Goal: Task Accomplishment & Management: Use online tool/utility

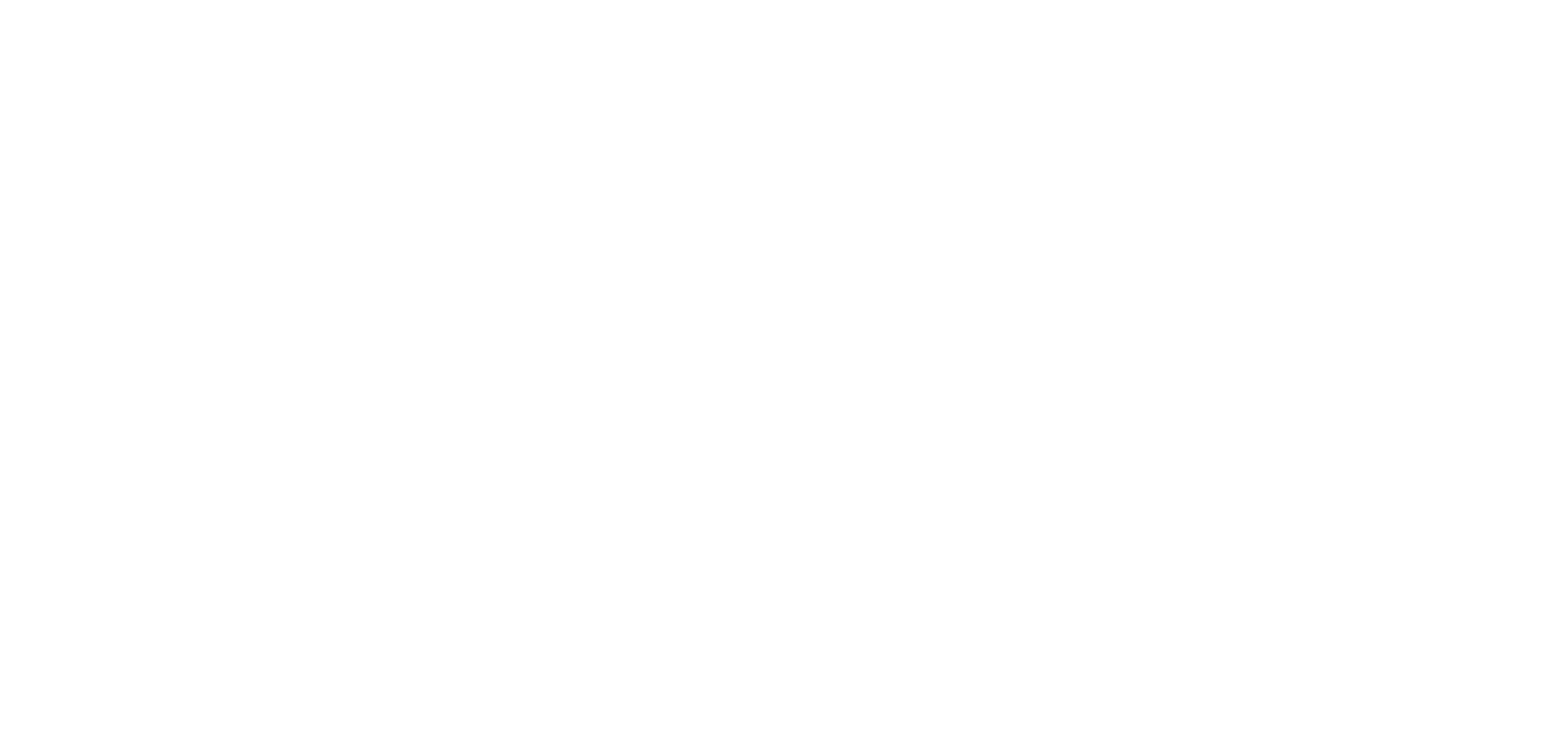
select select "*"
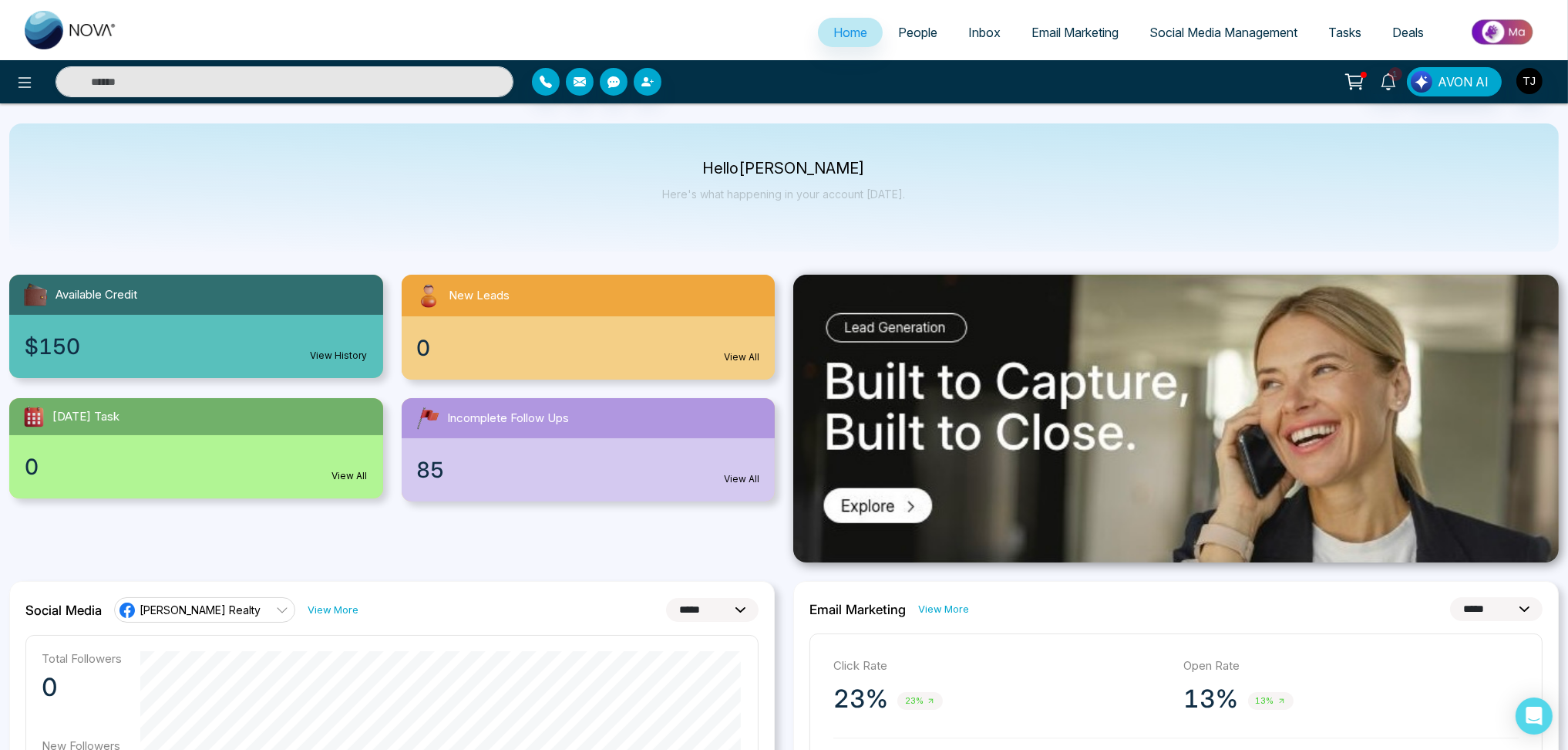
click at [1345, 30] on span "Tasks" at bounding box center [1345, 32] width 33 height 15
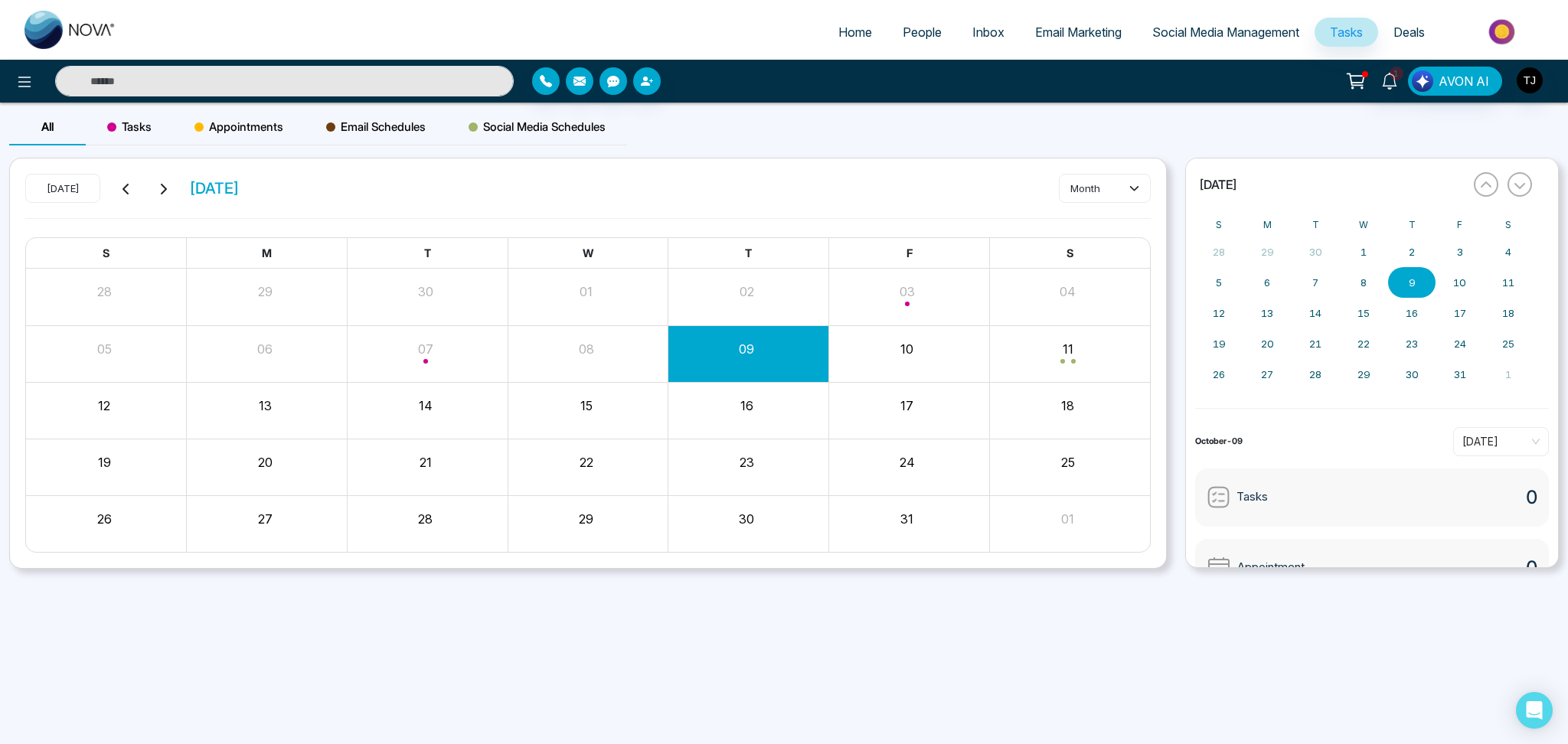
click at [1410, 26] on span "Deals" at bounding box center [1408, 32] width 31 height 15
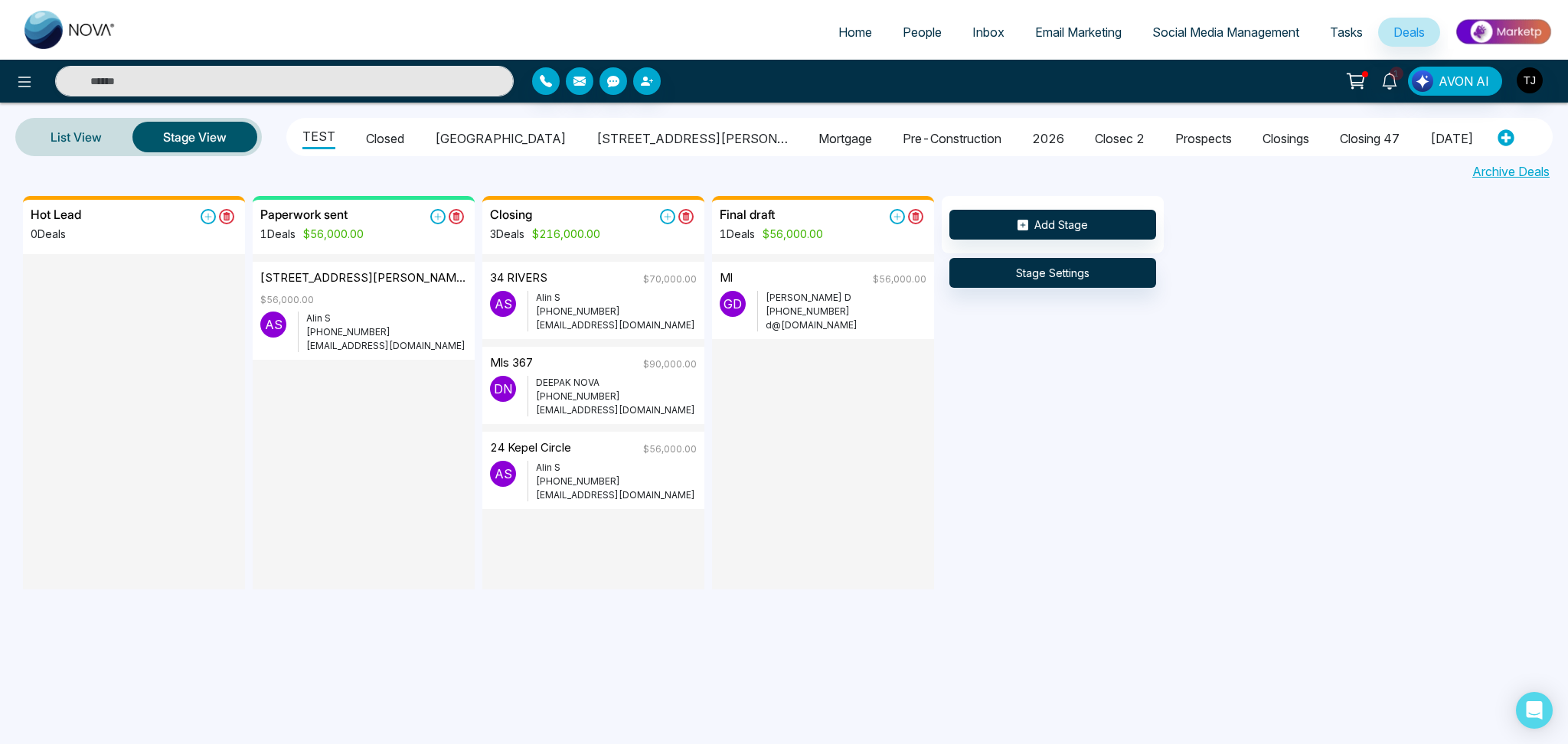
click at [1339, 28] on span "Tasks" at bounding box center [1346, 32] width 33 height 15
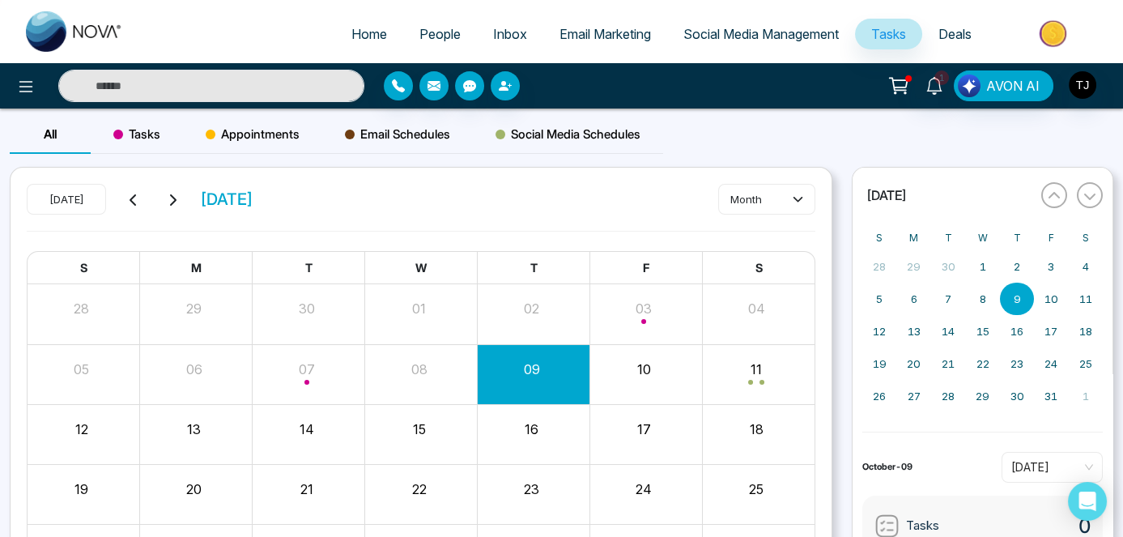
click at [149, 132] on span "Tasks" at bounding box center [136, 134] width 47 height 19
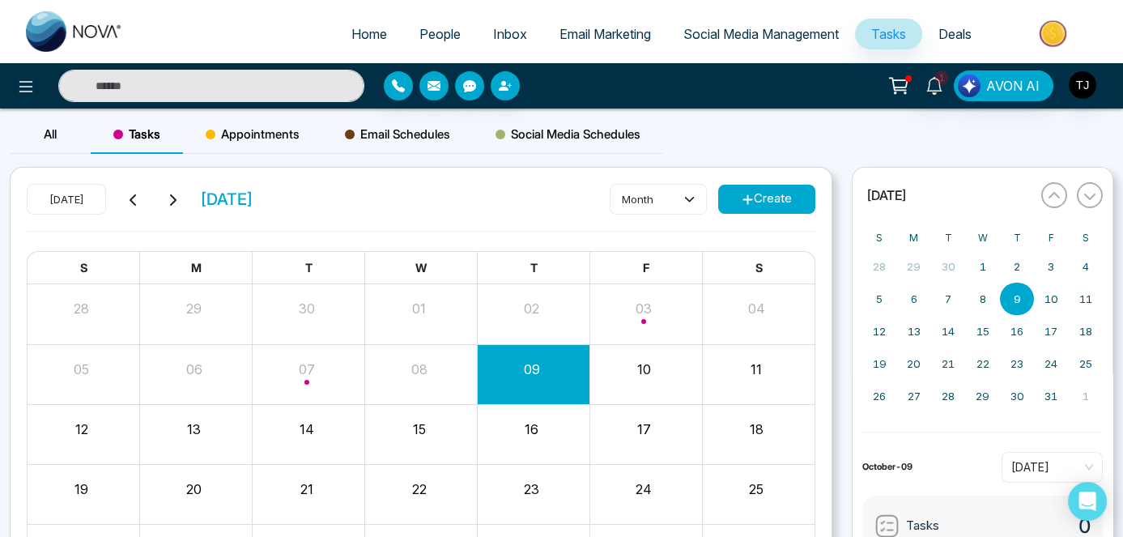
click at [228, 130] on span "Appointments" at bounding box center [253, 134] width 94 height 19
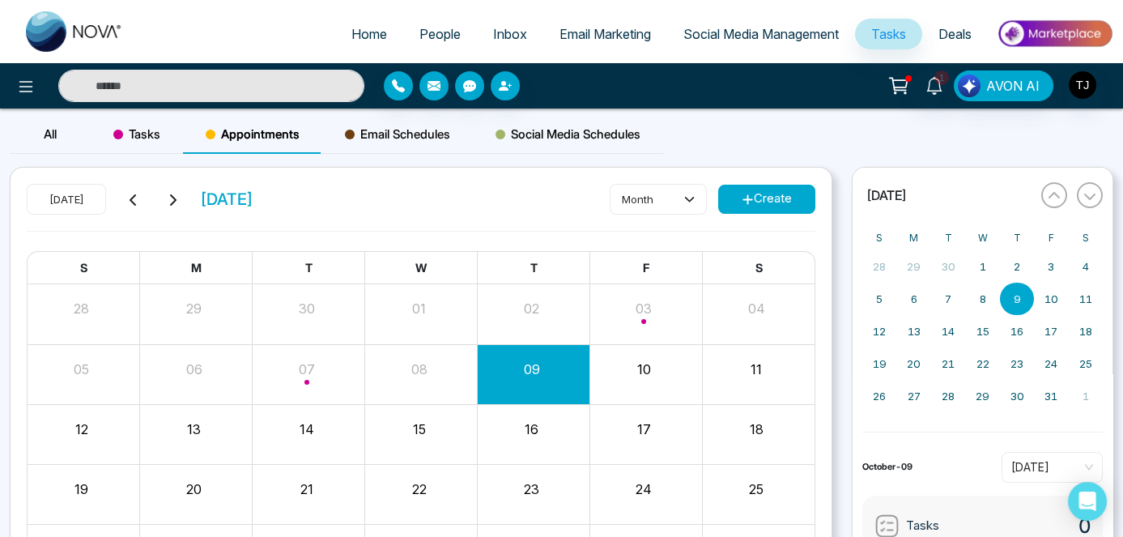
click at [144, 133] on span "Tasks" at bounding box center [136, 134] width 47 height 19
click at [240, 134] on span "Appointments" at bounding box center [253, 134] width 94 height 19
click at [140, 132] on span "Tasks" at bounding box center [136, 134] width 47 height 19
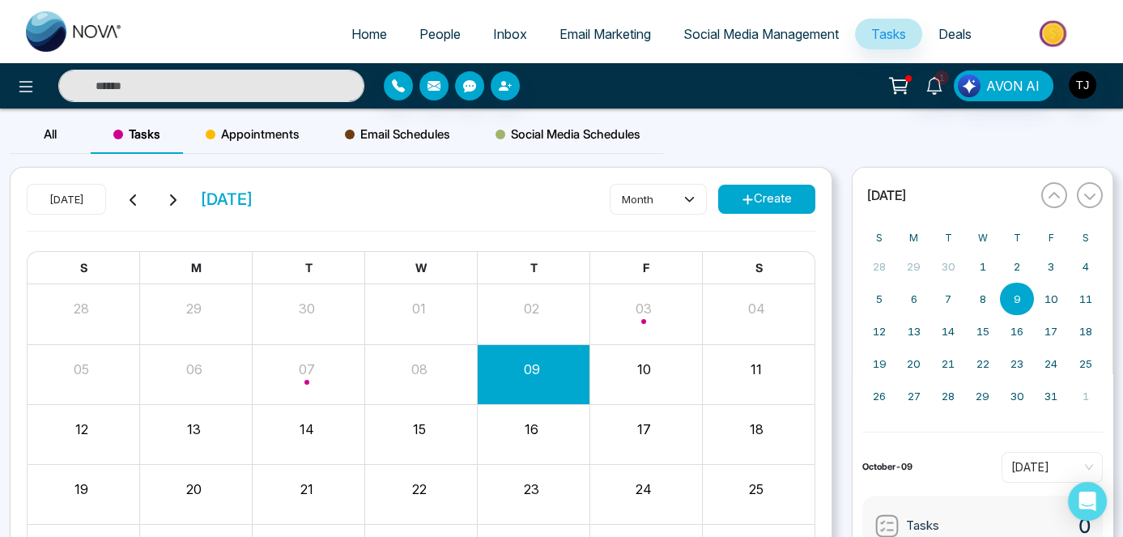
click at [770, 195] on button "Create" at bounding box center [766, 199] width 97 height 29
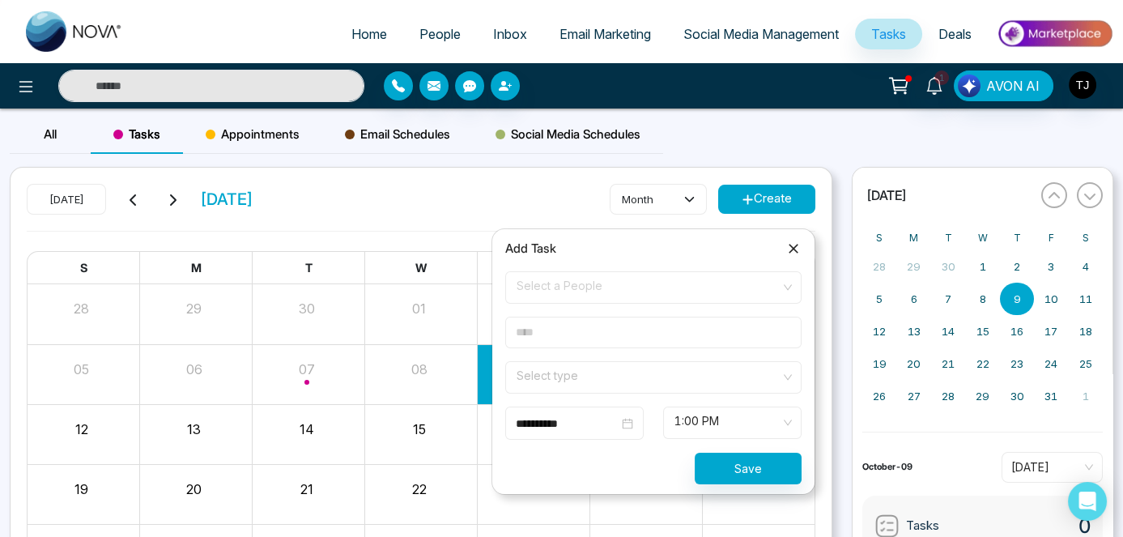
click at [400, 117] on div "Email Schedules" at bounding box center [397, 134] width 151 height 39
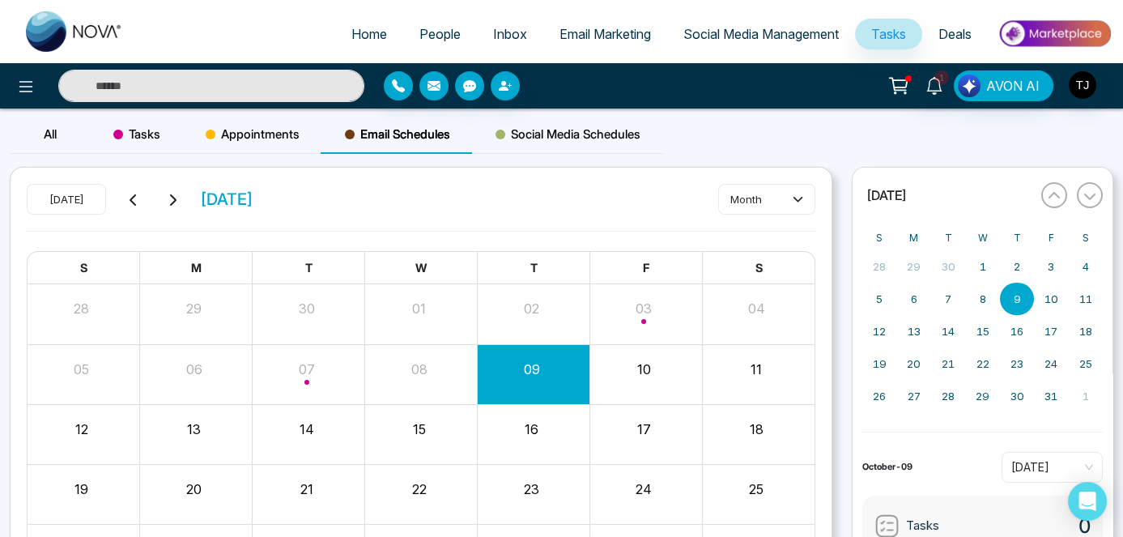
click at [401, 138] on span "Email Schedules" at bounding box center [397, 134] width 105 height 19
click at [560, 125] on span "Social Media Schedules" at bounding box center [567, 134] width 145 height 19
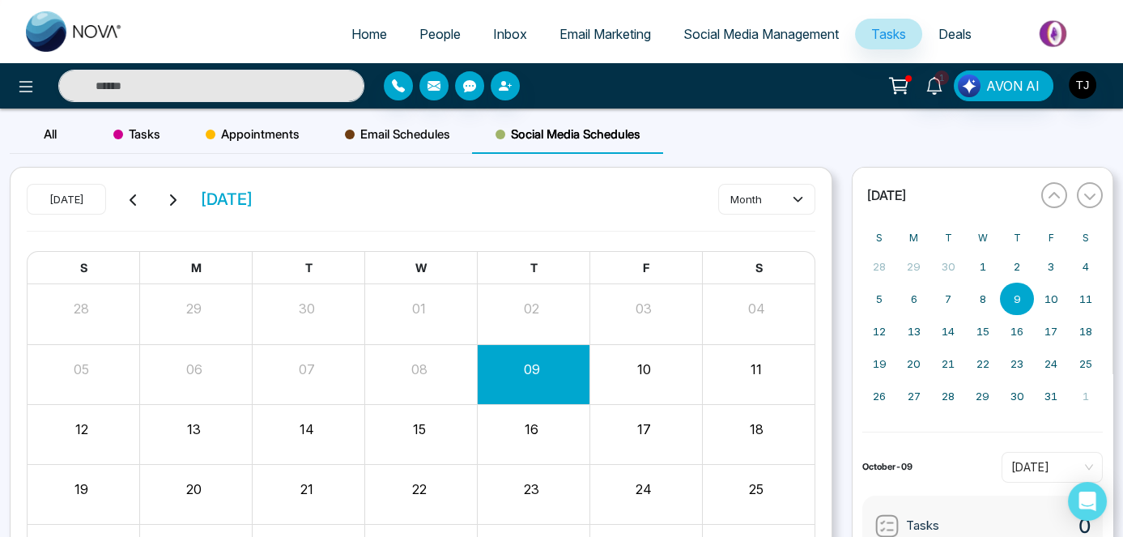
click at [278, 136] on span "Appointments" at bounding box center [253, 134] width 94 height 19
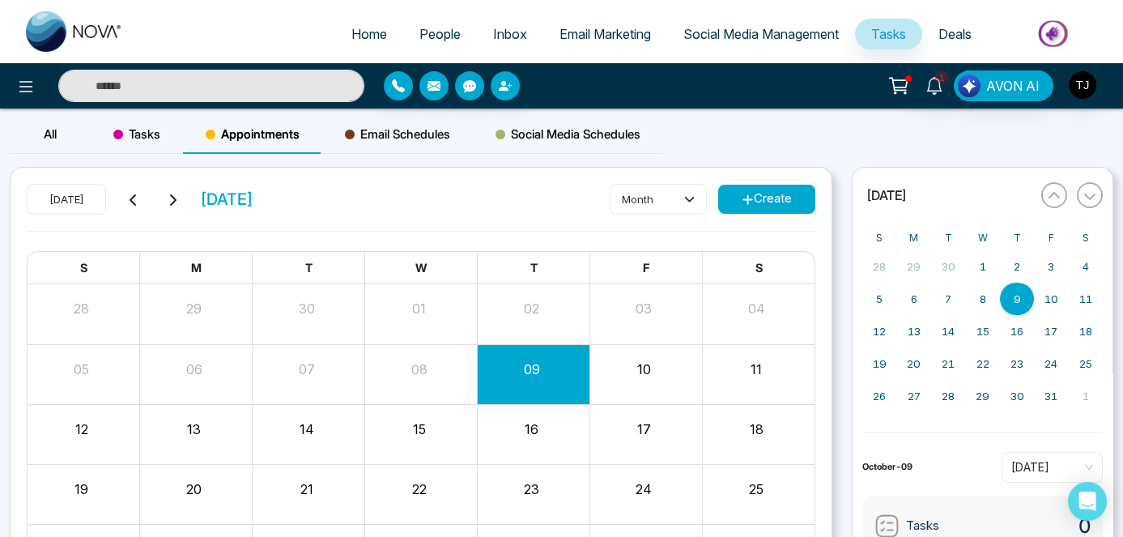
click at [157, 130] on span "Tasks" at bounding box center [136, 134] width 47 height 19
click at [219, 130] on span "Appointments" at bounding box center [253, 134] width 94 height 19
click at [743, 198] on icon at bounding box center [748, 199] width 10 height 10
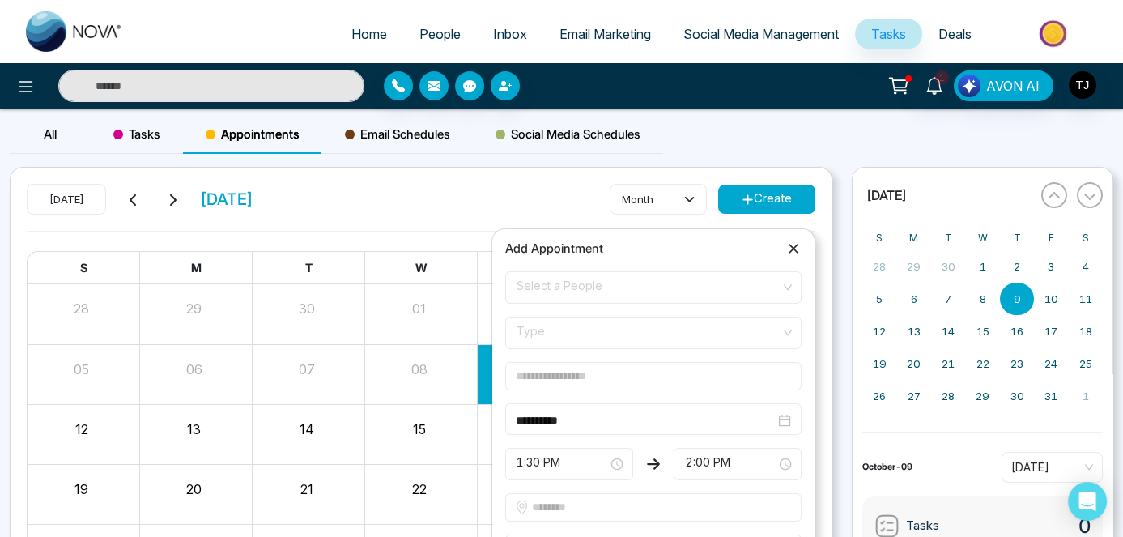
click at [834, 167] on div "[DATE] [DATE] month Create S M T W T F S 28 29 30 01 02 03 04 05 06 07 08 09 10…" at bounding box center [421, 384] width 842 height 435
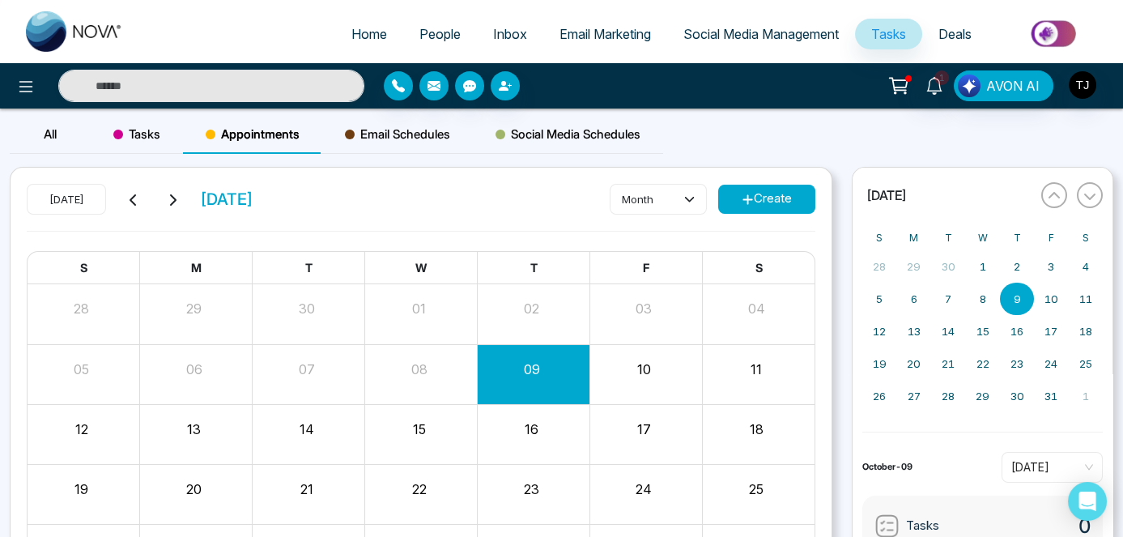
click at [95, 439] on div "12" at bounding box center [84, 433] width 113 height 39
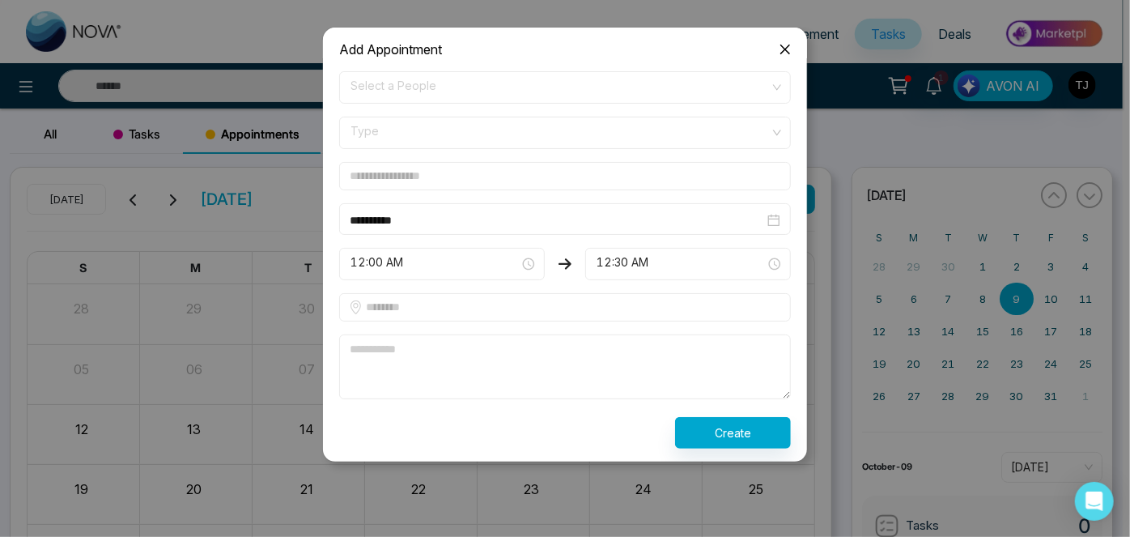
click at [788, 54] on icon "close" at bounding box center [785, 49] width 13 height 13
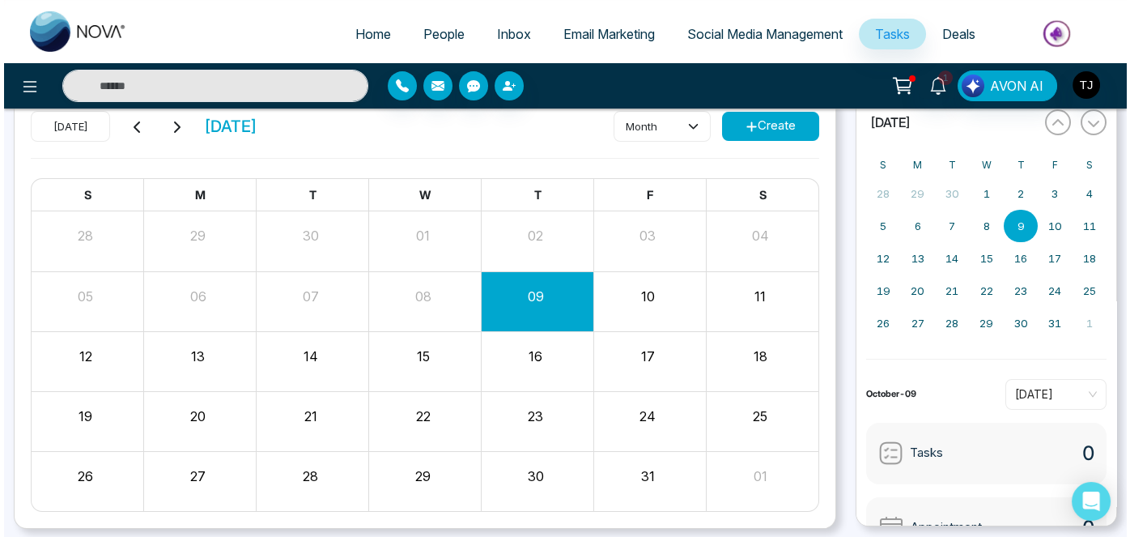
scroll to position [73, 0]
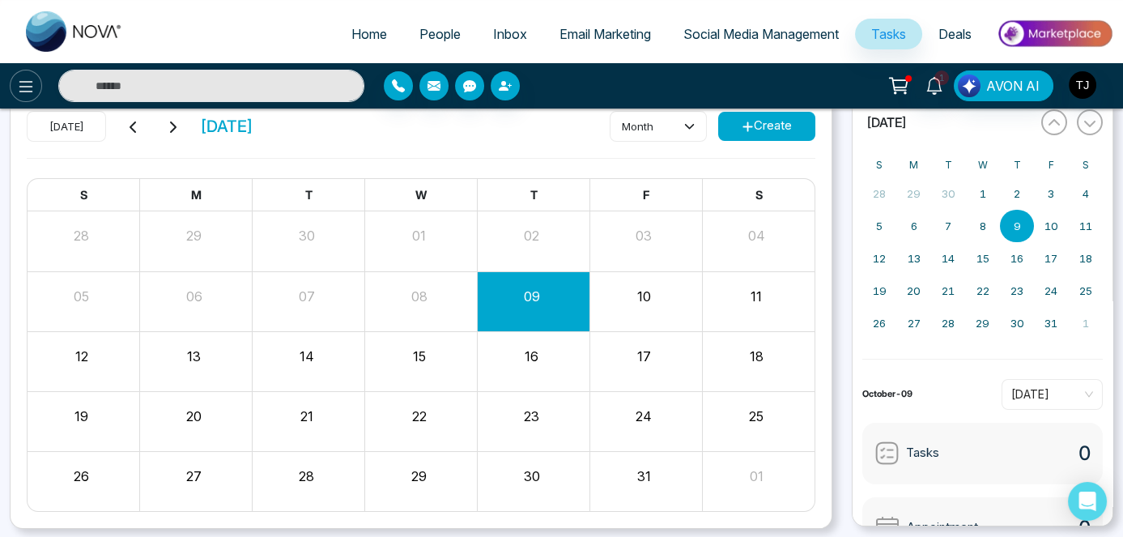
click at [22, 82] on icon at bounding box center [26, 86] width 14 height 11
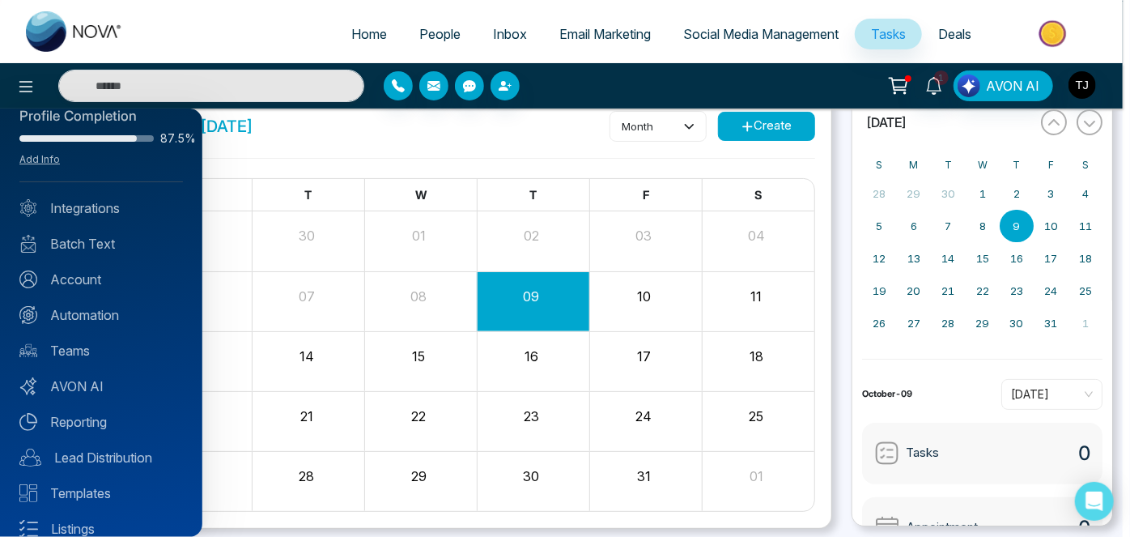
scroll to position [117, 0]
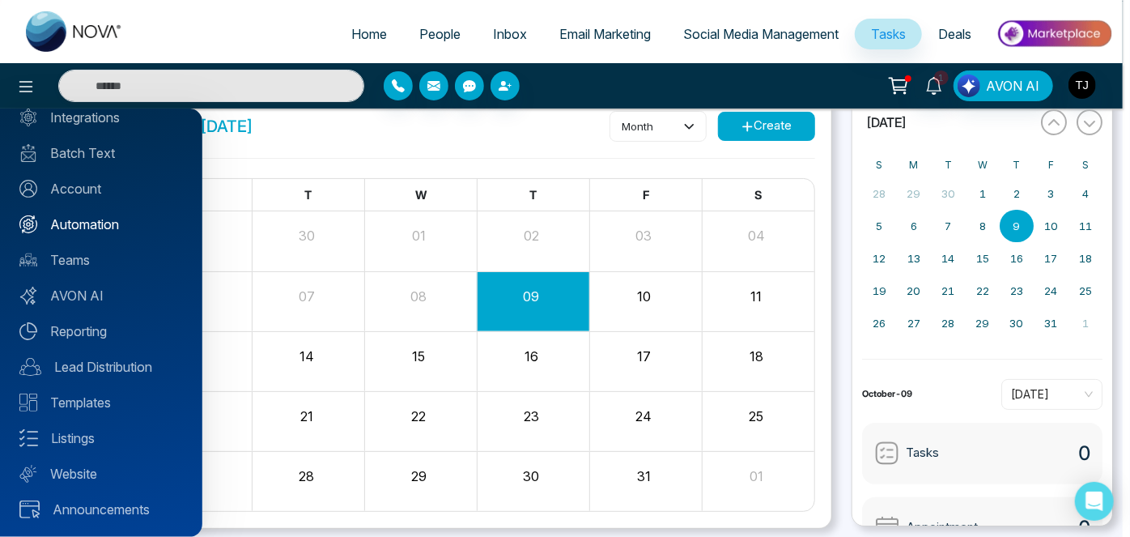
click at [99, 229] on link "Automation" at bounding box center [100, 223] width 163 height 19
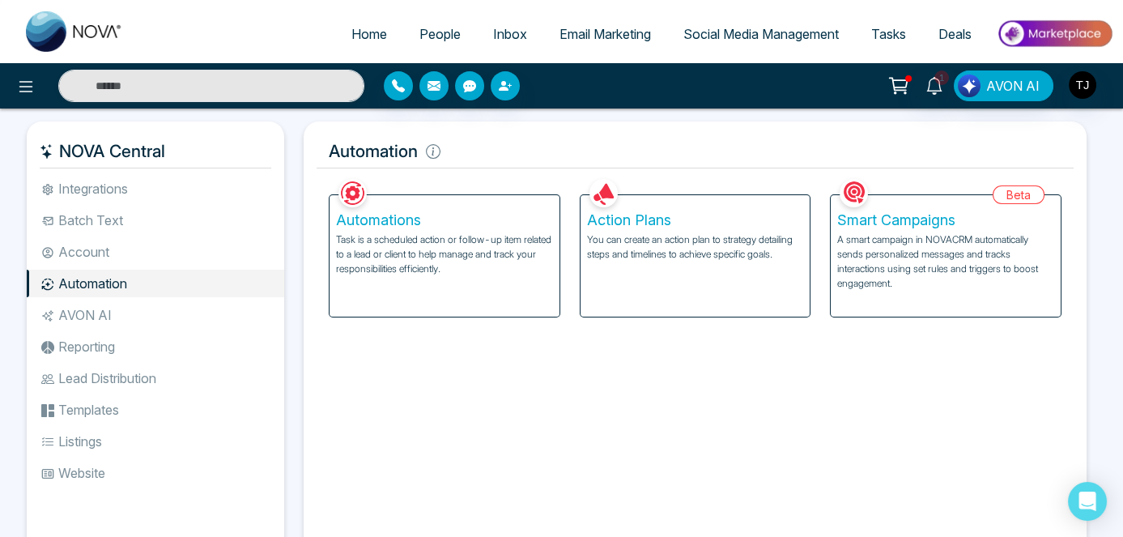
click at [416, 251] on p "Task is a scheduled action or follow-up item related to a lead or client to hel…" at bounding box center [444, 254] width 217 height 44
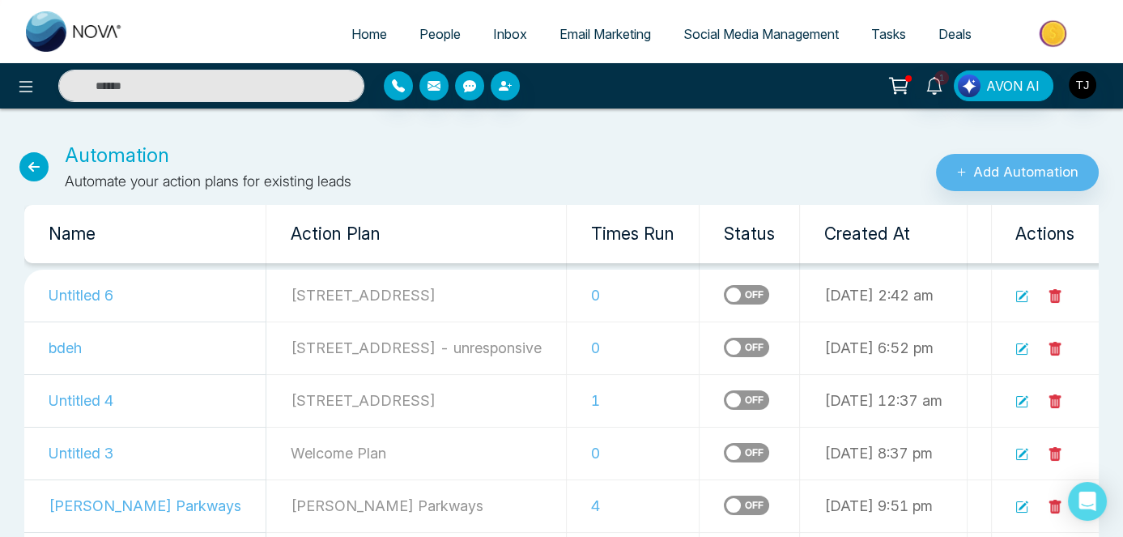
click at [403, 40] on link "People" at bounding box center [440, 34] width 74 height 31
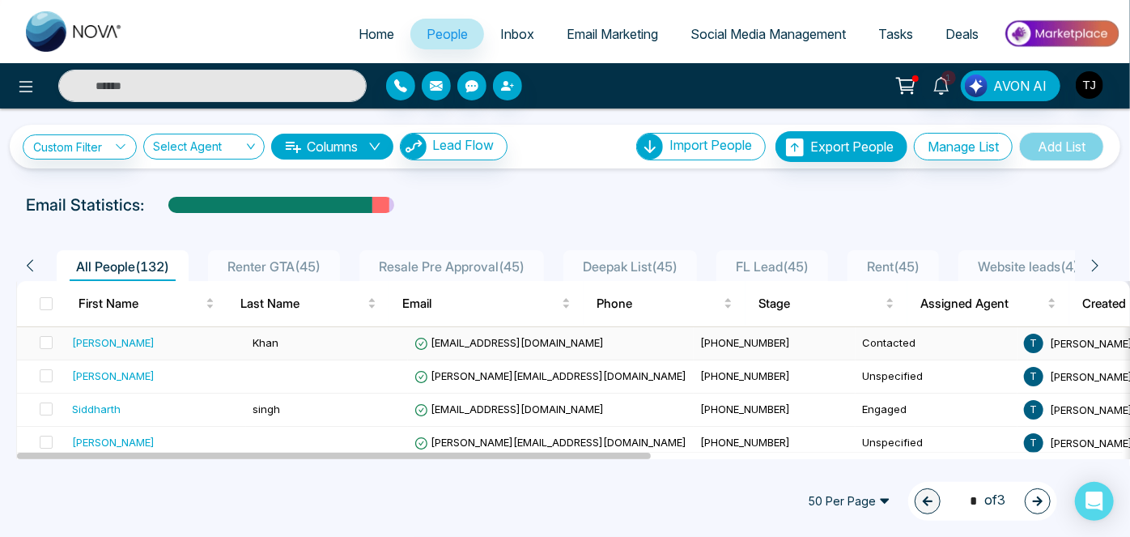
click at [99, 342] on div "[PERSON_NAME]" at bounding box center [113, 342] width 83 height 16
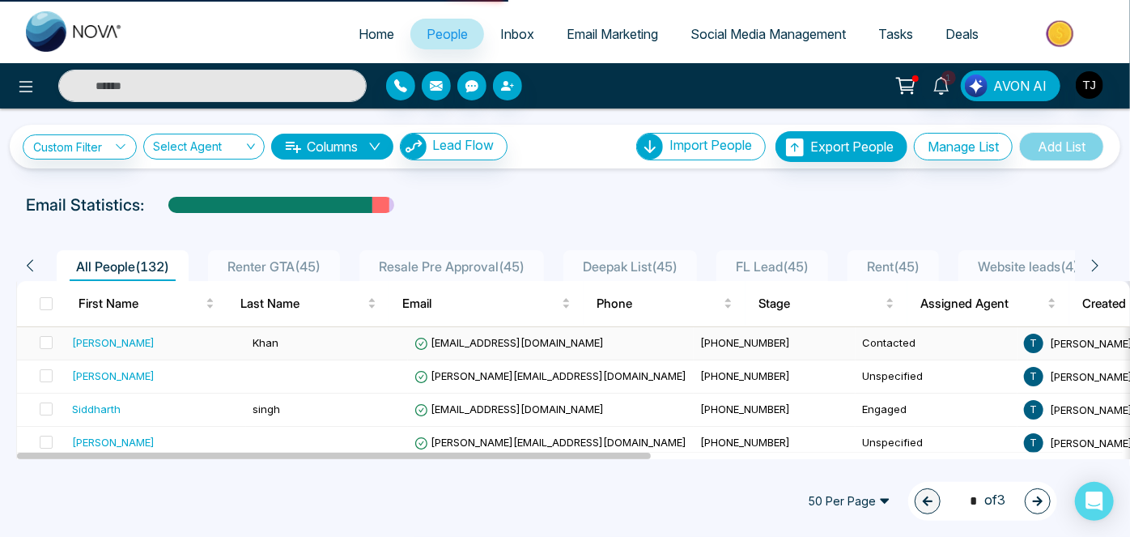
click at [89, 343] on div "[PERSON_NAME]" at bounding box center [113, 342] width 83 height 16
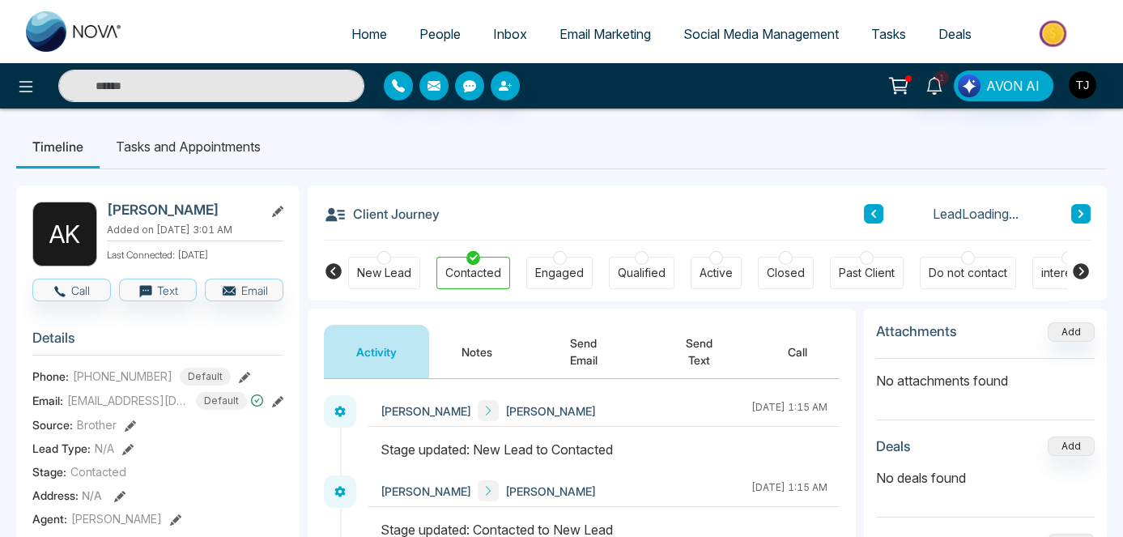
click at [395, 270] on div "New Lead" at bounding box center [384, 273] width 54 height 16
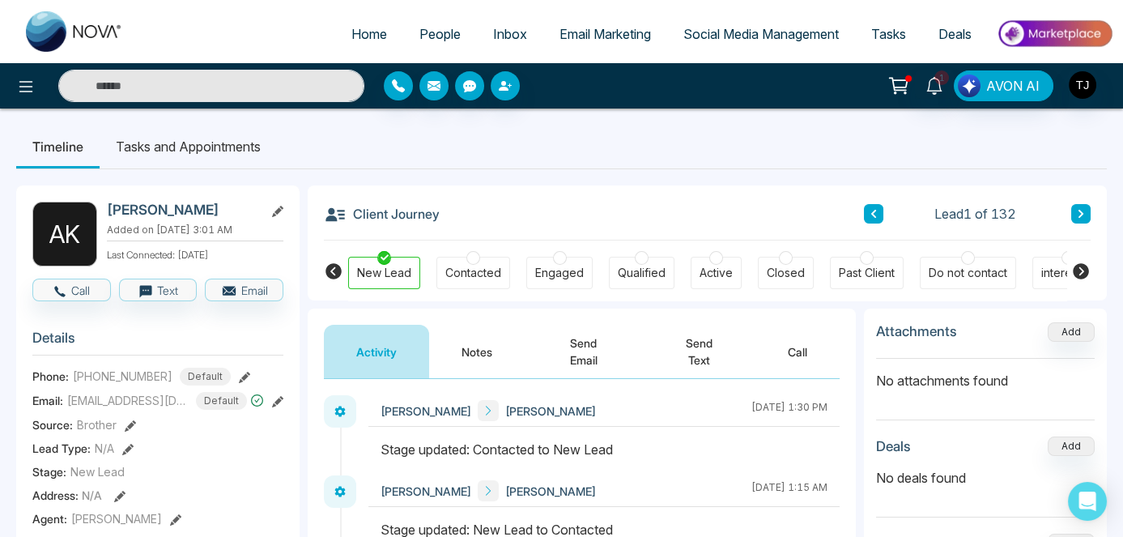
click at [480, 255] on div "New Lead Contacted Engaged Qualified Active Closed Past Client Do not contact i…" at bounding box center [707, 270] width 718 height 60
click at [477, 258] on div at bounding box center [473, 258] width 14 height 14
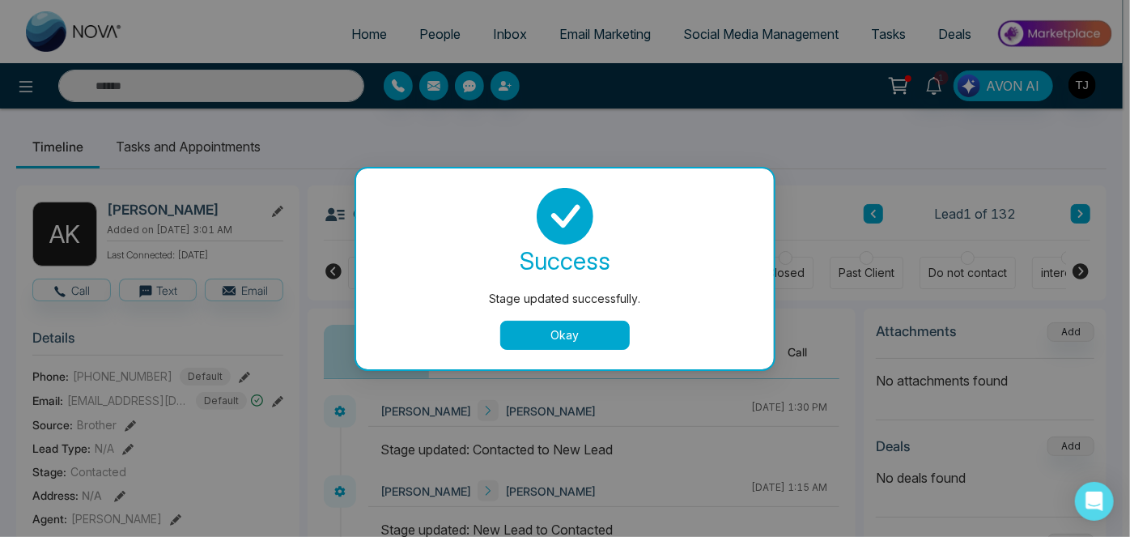
click at [605, 338] on button "Okay" at bounding box center [565, 335] width 130 height 29
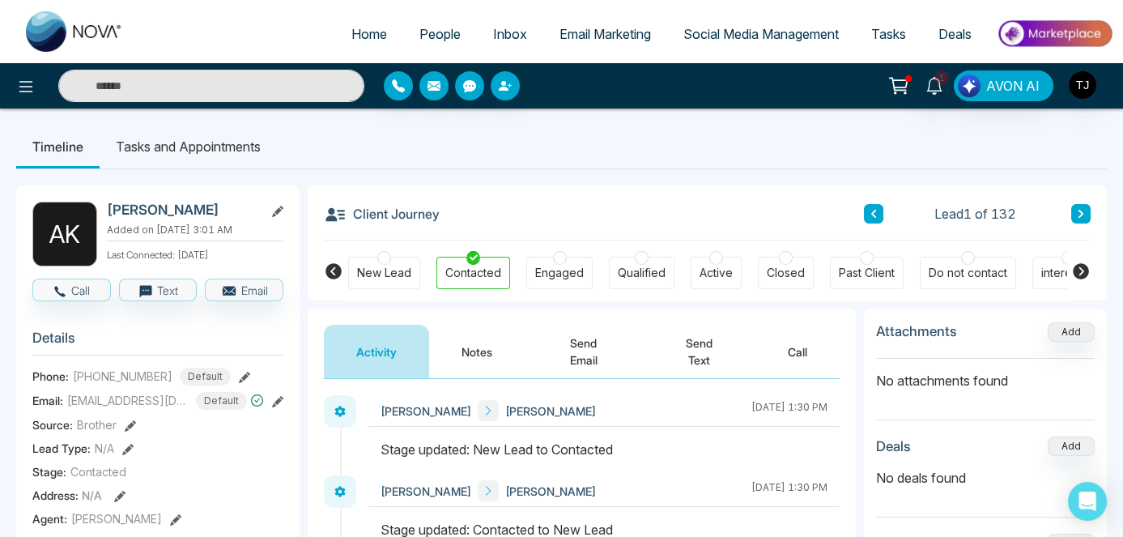
click at [958, 26] on span "Deals" at bounding box center [954, 34] width 33 height 16
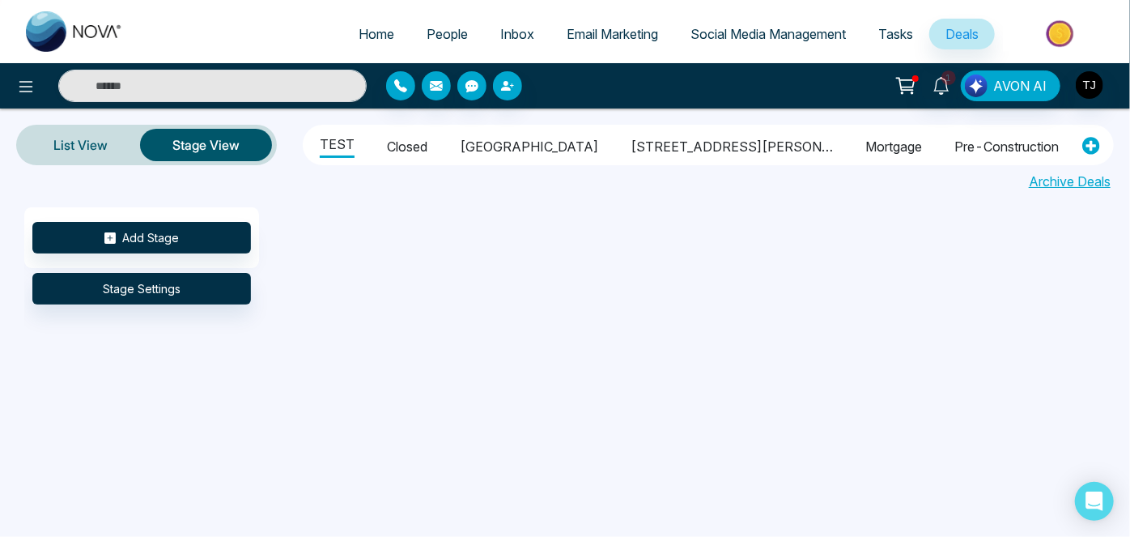
click at [889, 32] on span "Tasks" at bounding box center [895, 34] width 35 height 16
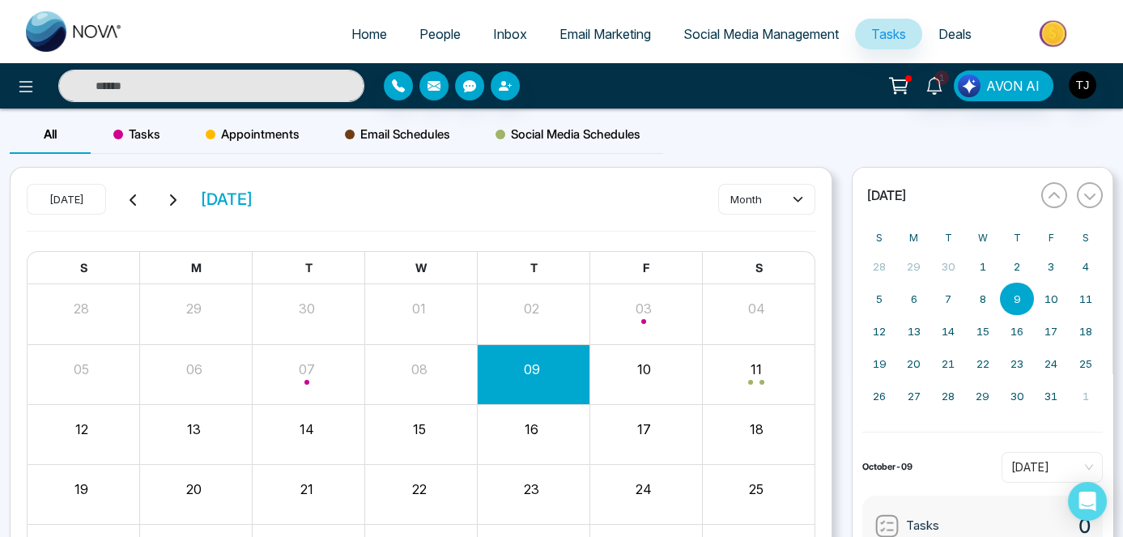
click at [253, 129] on span "Appointments" at bounding box center [253, 134] width 94 height 19
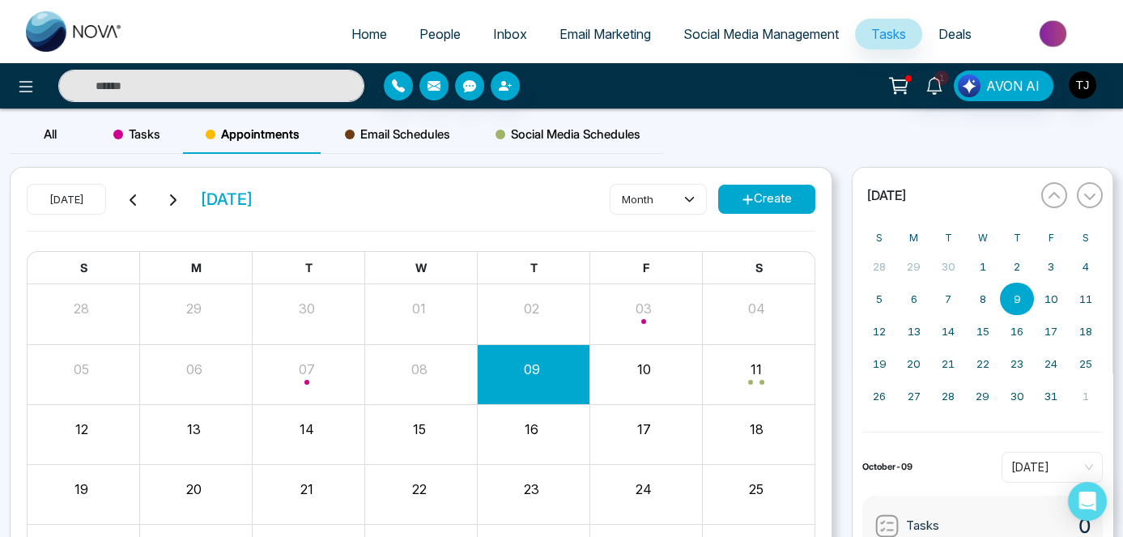
click at [131, 125] on span "Tasks" at bounding box center [136, 134] width 47 height 19
click at [771, 213] on div "month Create" at bounding box center [712, 199] width 206 height 31
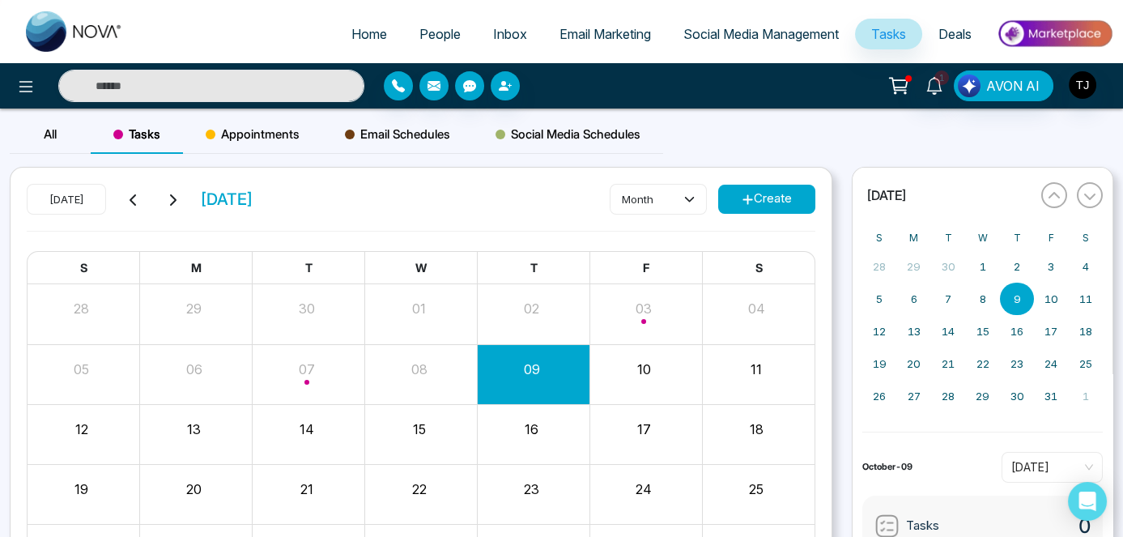
click at [775, 204] on button "Create" at bounding box center [766, 199] width 97 height 29
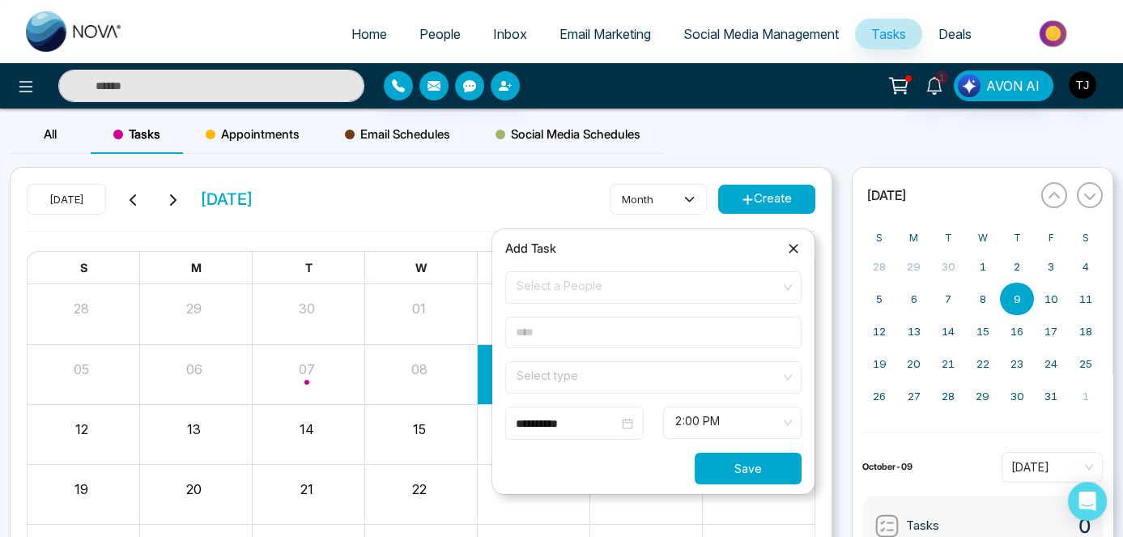
click at [739, 469] on button "Save" at bounding box center [747, 468] width 107 height 32
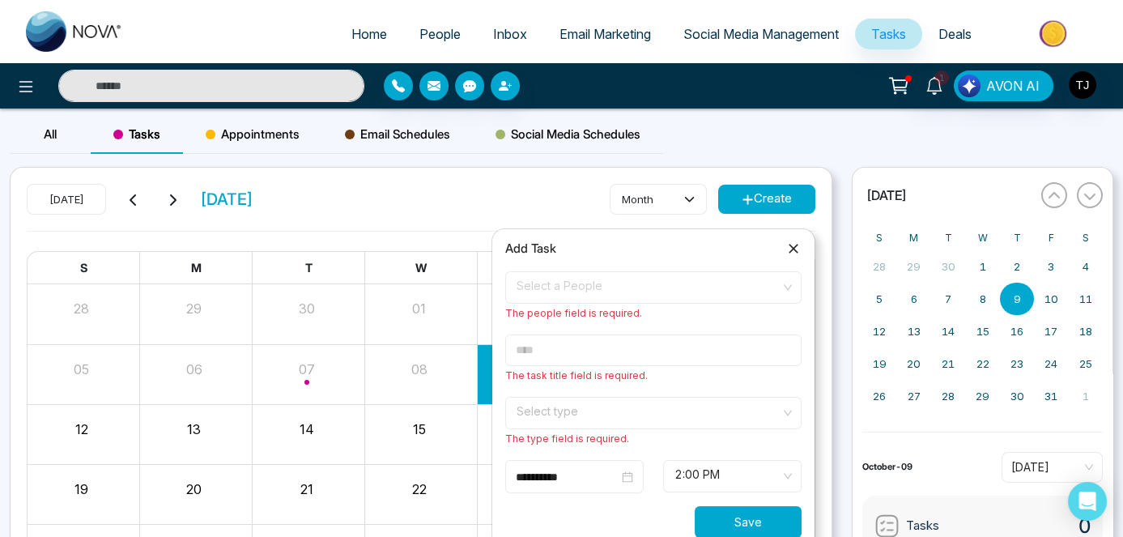
click at [681, 287] on span "Select a People" at bounding box center [653, 288] width 274 height 28
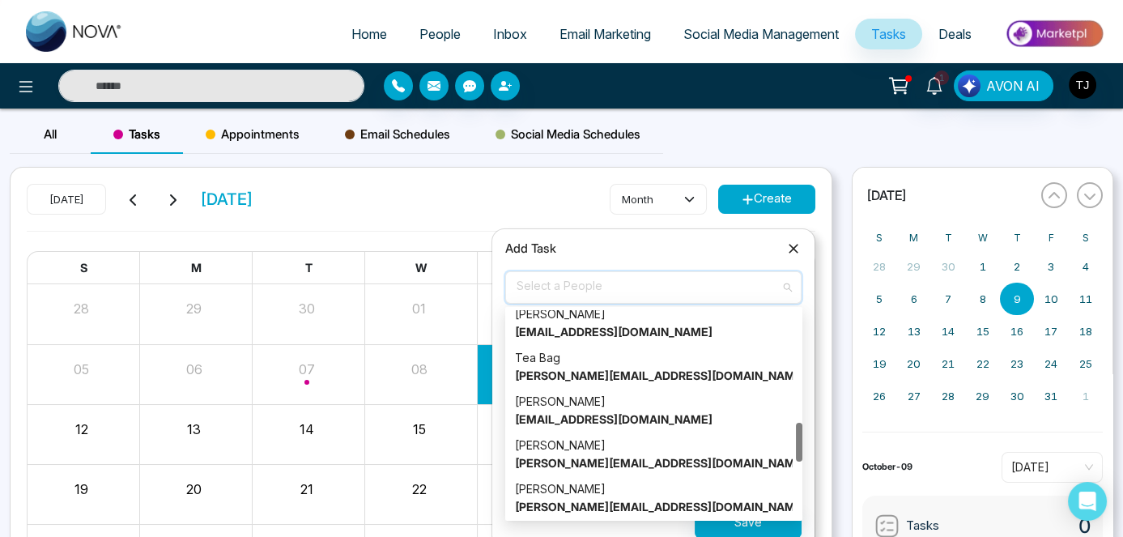
scroll to position [591, 0]
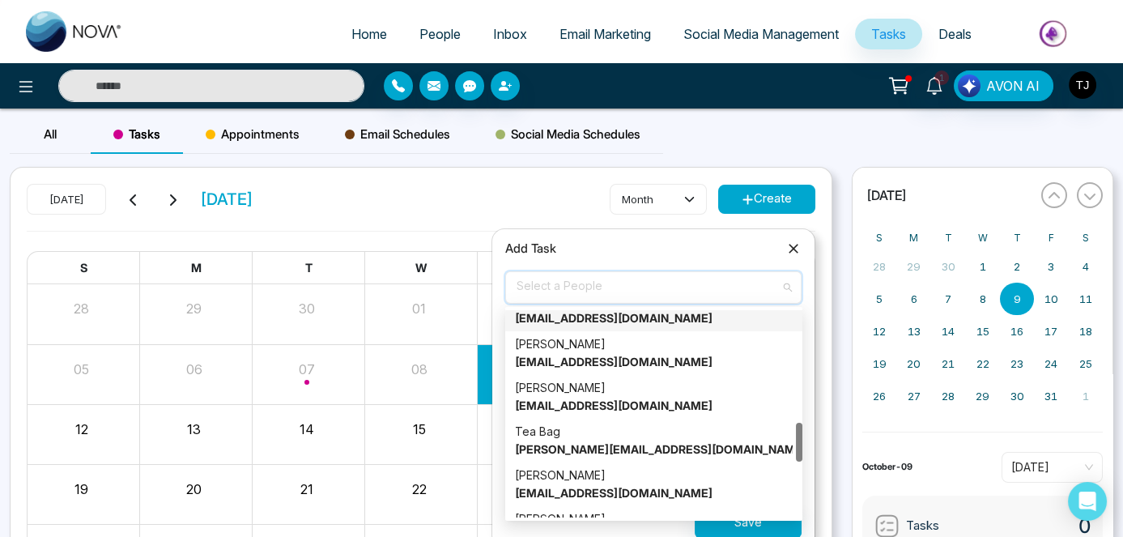
click at [643, 277] on span "Select a People" at bounding box center [653, 288] width 274 height 28
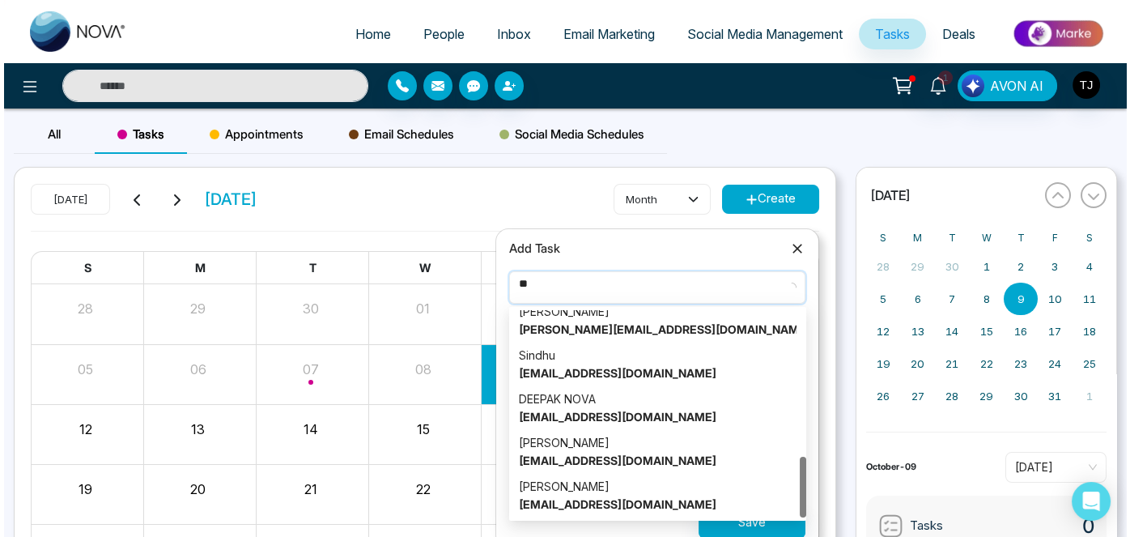
scroll to position [11, 0]
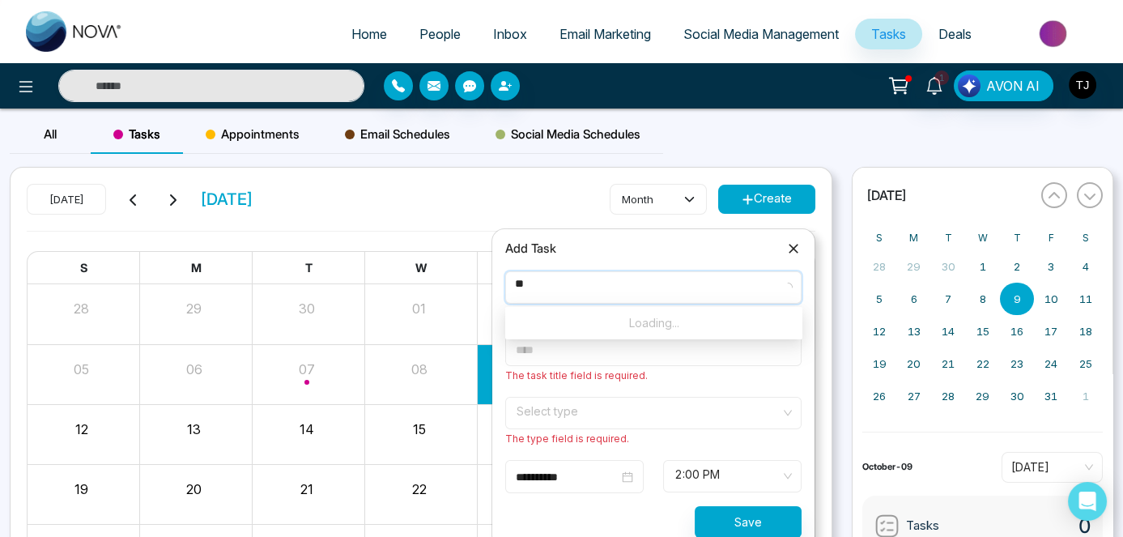
type input "*"
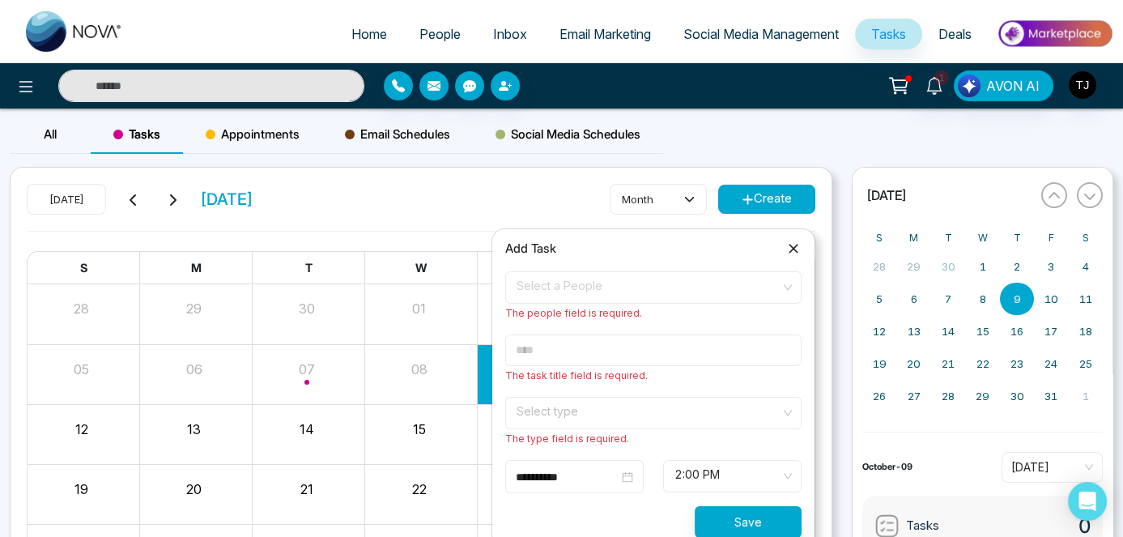
click at [797, 246] on icon at bounding box center [793, 248] width 16 height 16
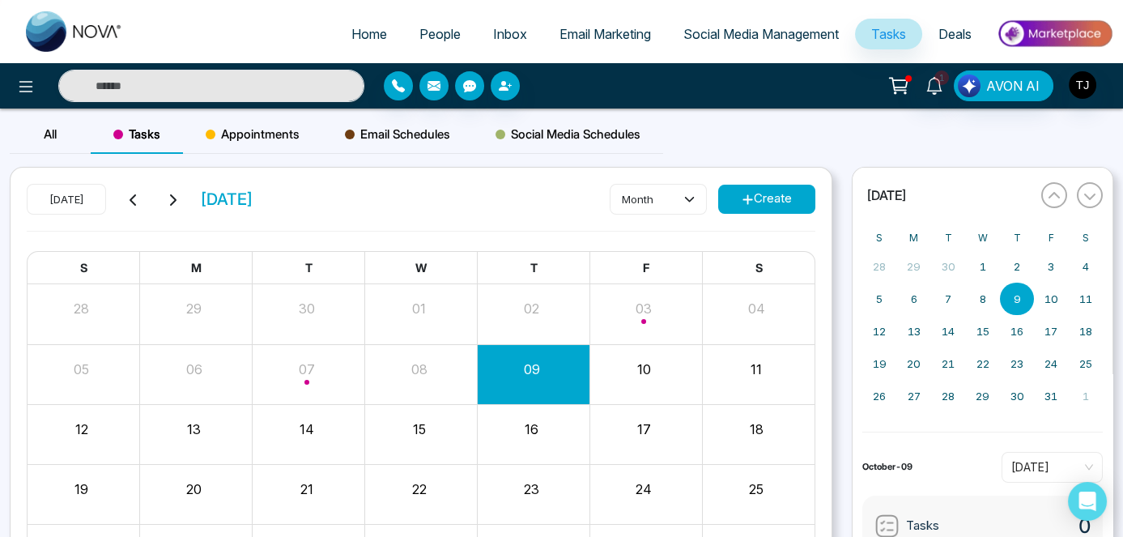
click at [788, 195] on button "Create" at bounding box center [766, 199] width 97 height 29
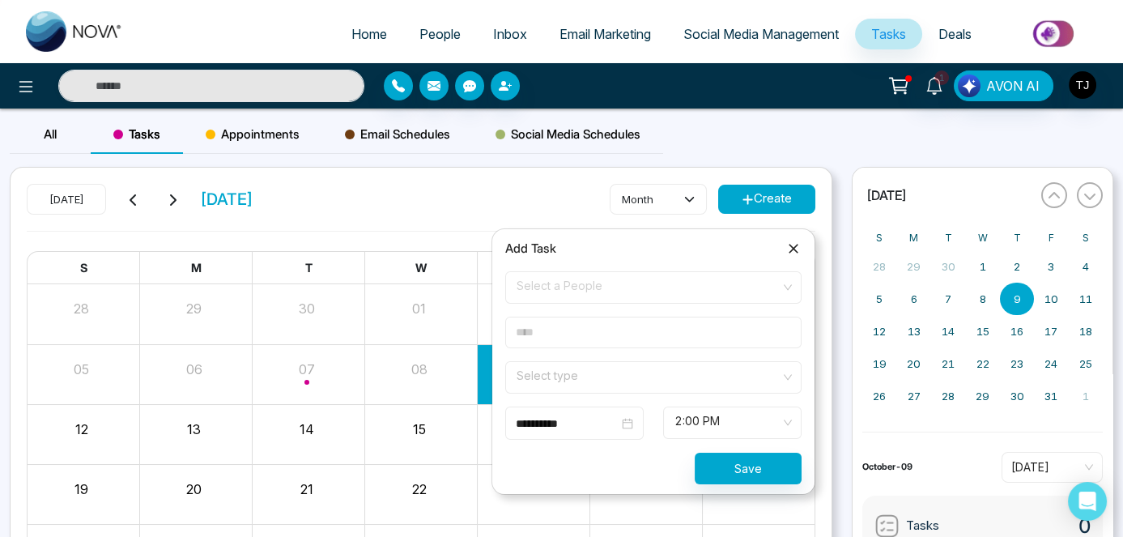
click at [788, 281] on span "Select a People" at bounding box center [653, 288] width 274 height 28
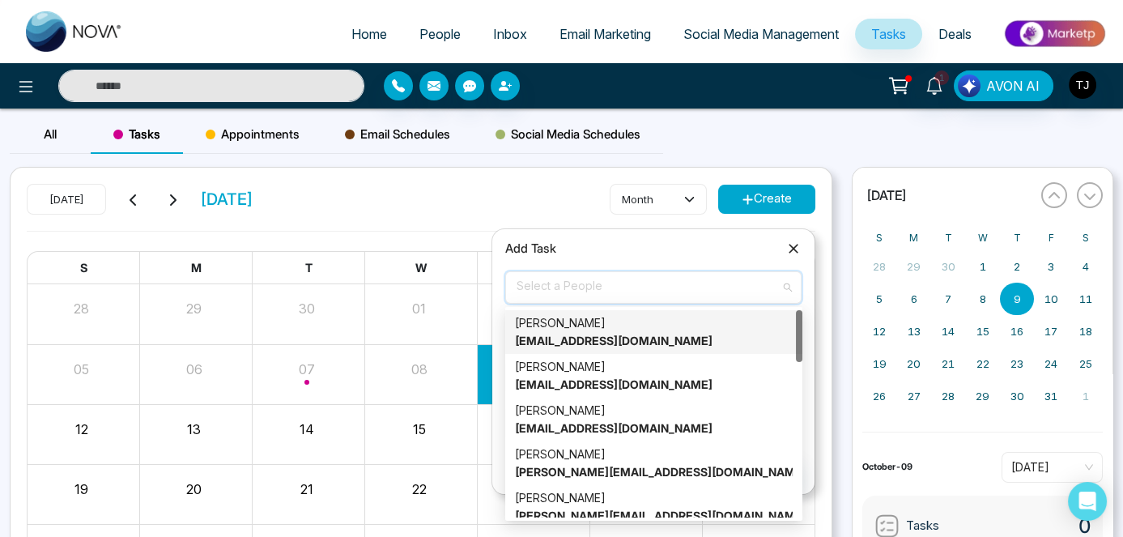
click at [788, 282] on span "Select a People" at bounding box center [653, 288] width 274 height 28
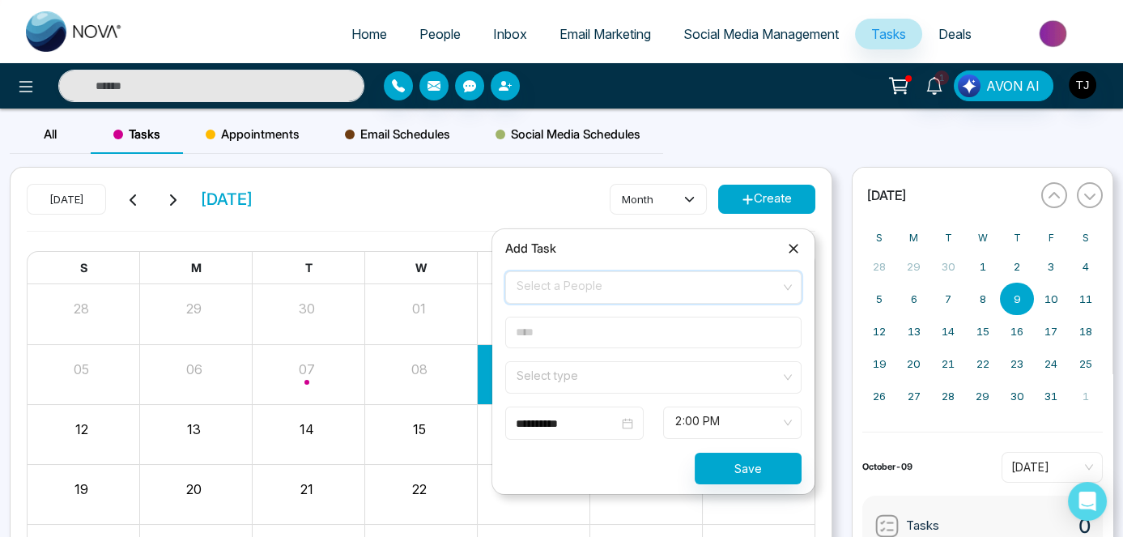
click at [784, 373] on div "Select type" at bounding box center [653, 377] width 296 height 32
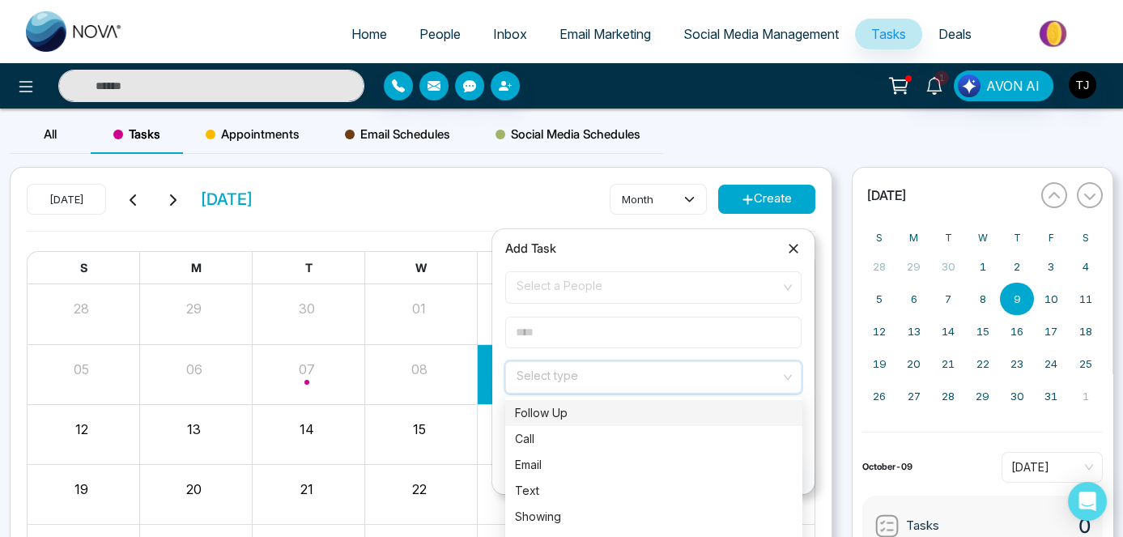
click at [745, 404] on div "Follow Up" at bounding box center [654, 413] width 278 height 18
drag, startPoint x: 574, startPoint y: 371, endPoint x: 513, endPoint y: 376, distance: 61.0
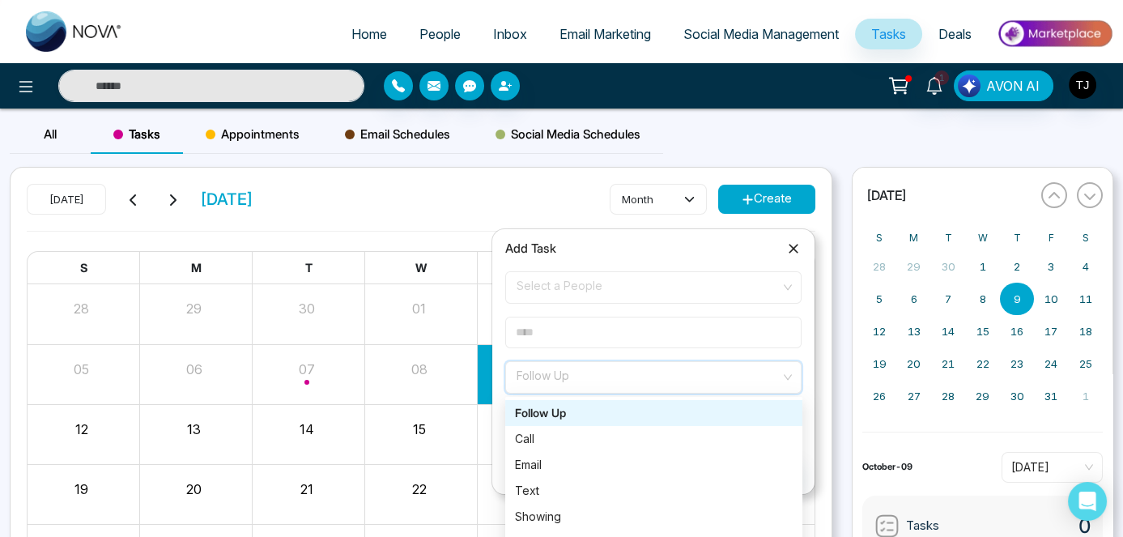
click at [513, 376] on div "Follow Up" at bounding box center [653, 377] width 296 height 32
click at [515, 376] on input "search" at bounding box center [647, 374] width 265 height 24
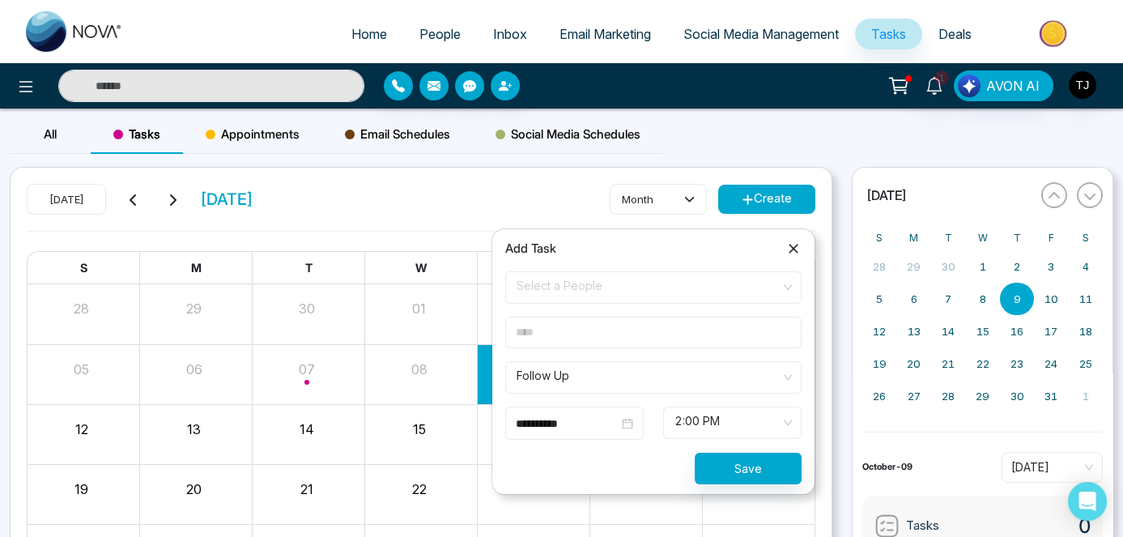
click at [759, 327] on input "text" at bounding box center [653, 332] width 296 height 32
type input "****"
click at [613, 371] on span "Follow Up" at bounding box center [653, 377] width 274 height 28
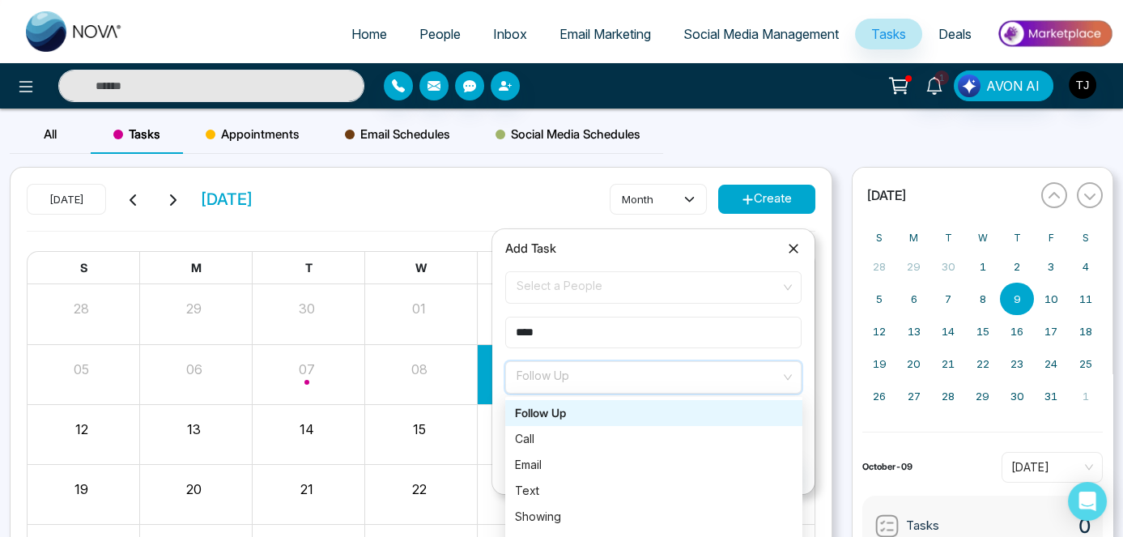
click at [588, 414] on div "Follow Up" at bounding box center [654, 413] width 278 height 18
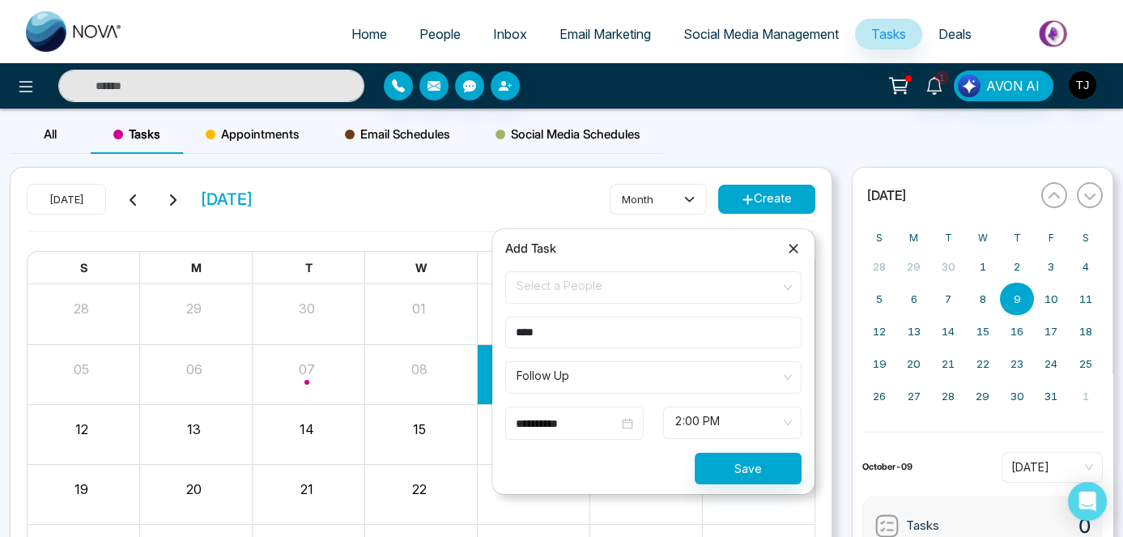
click at [631, 329] on input "****" at bounding box center [653, 332] width 296 height 32
click at [771, 330] on input "****" at bounding box center [653, 332] width 296 height 32
click at [608, 336] on input "****" at bounding box center [653, 332] width 296 height 32
click at [373, 38] on span "Home" at bounding box center [369, 34] width 36 height 16
select select "*"
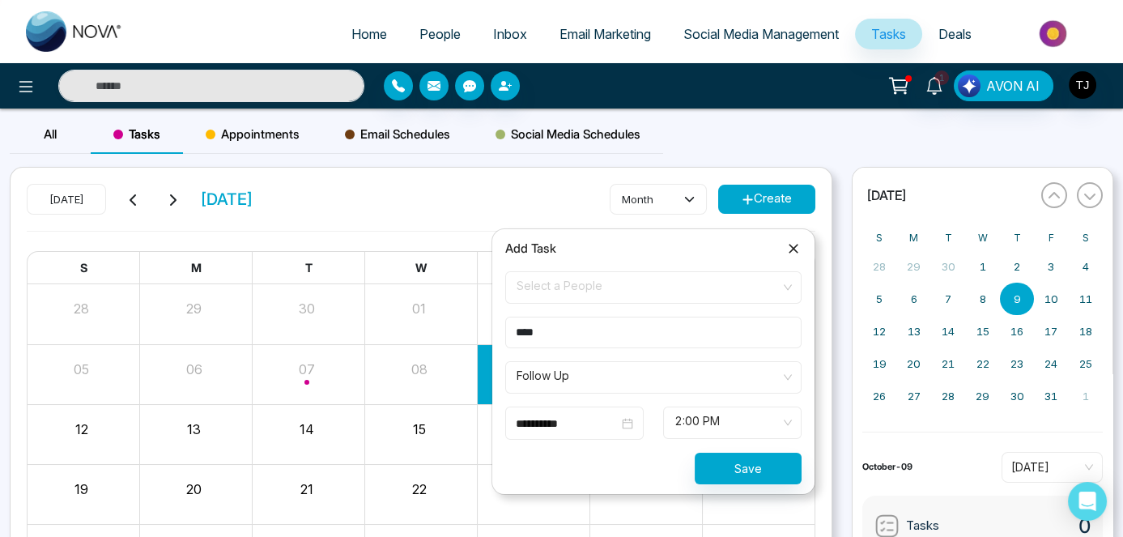
select select "*"
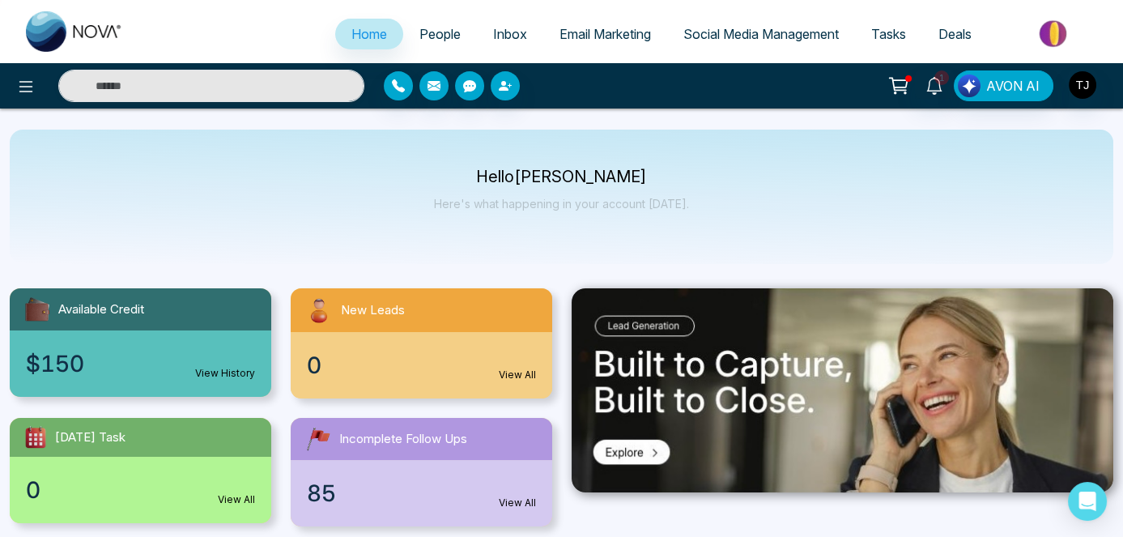
click at [911, 32] on link "Tasks" at bounding box center [888, 34] width 67 height 31
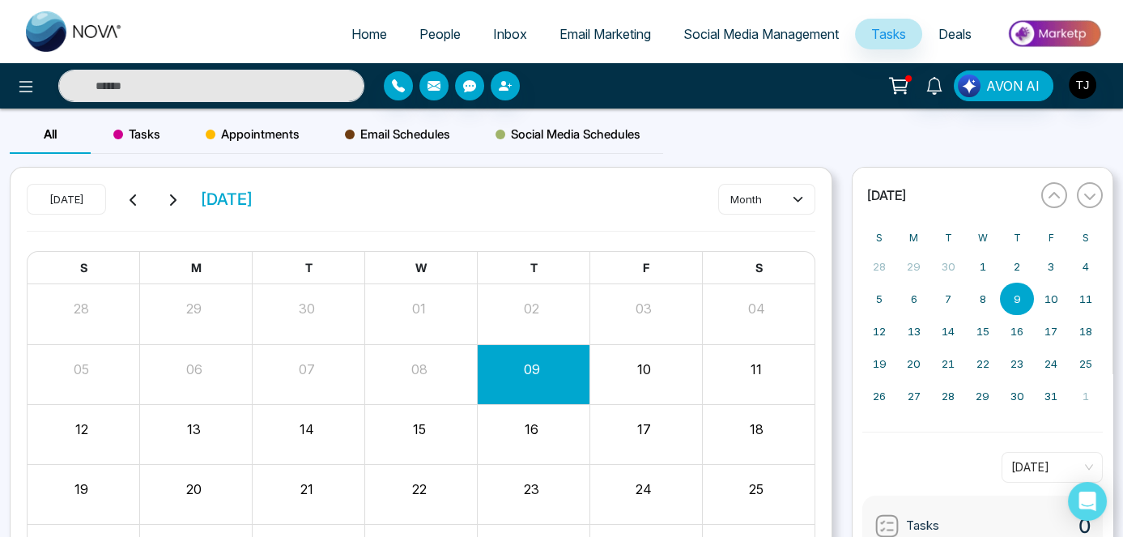
click at [946, 31] on span "Deals" at bounding box center [954, 34] width 33 height 16
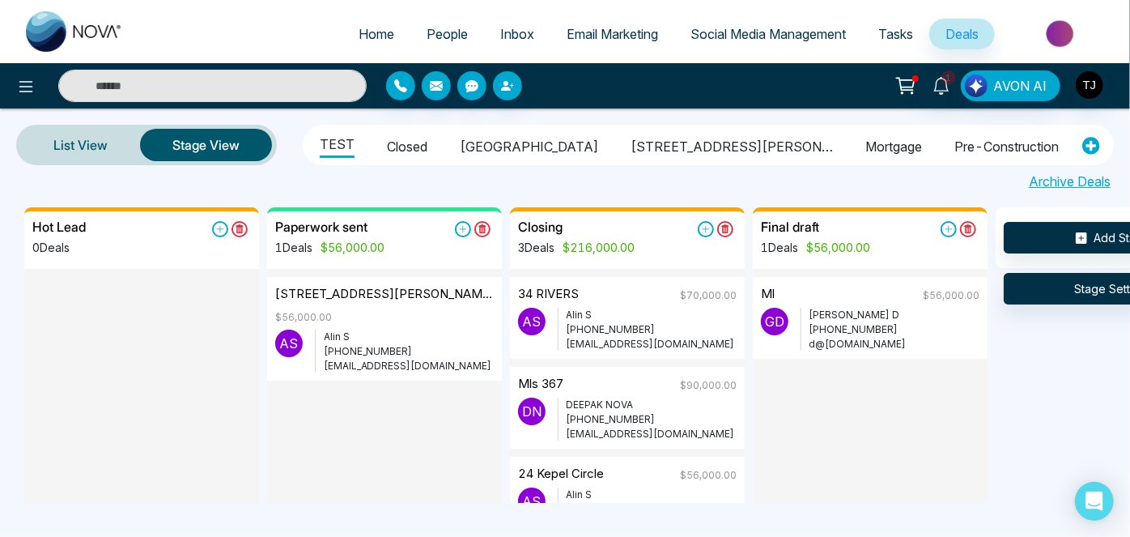
click at [716, 35] on span "Social Media Management" at bounding box center [767, 34] width 155 height 16
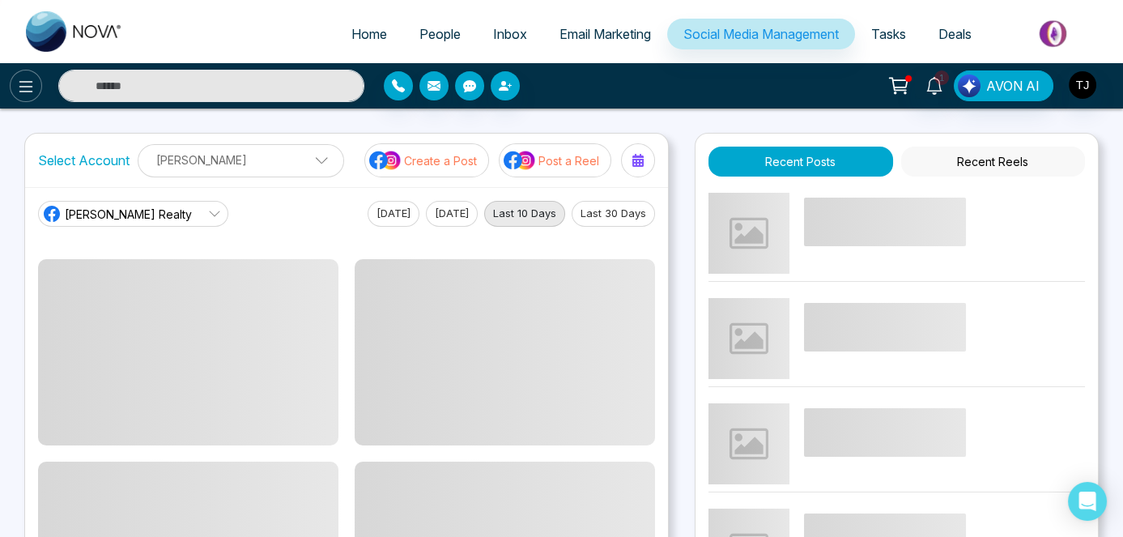
click at [23, 91] on icon at bounding box center [26, 86] width 14 height 11
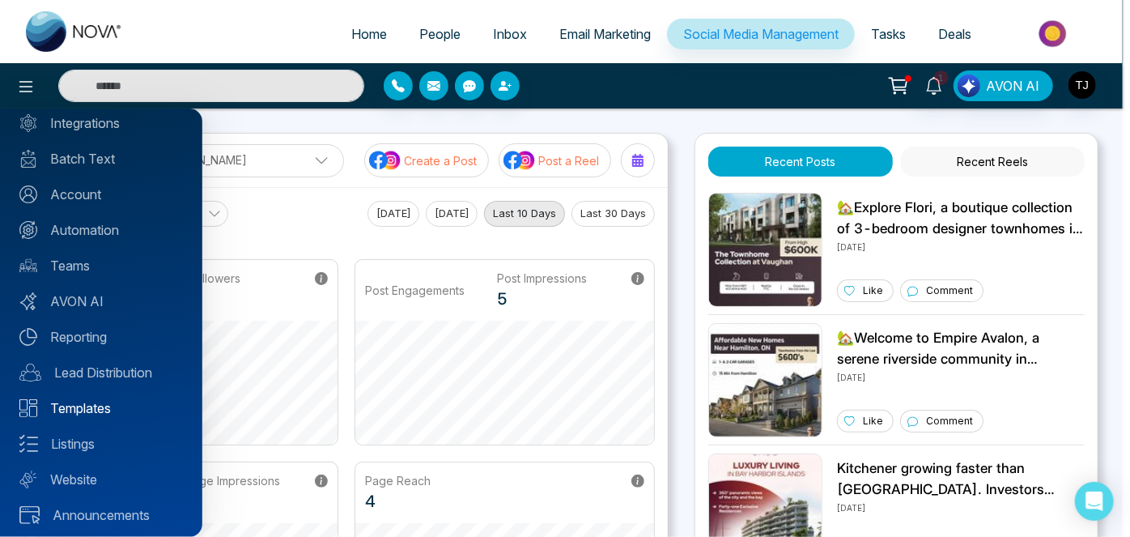
scroll to position [117, 0]
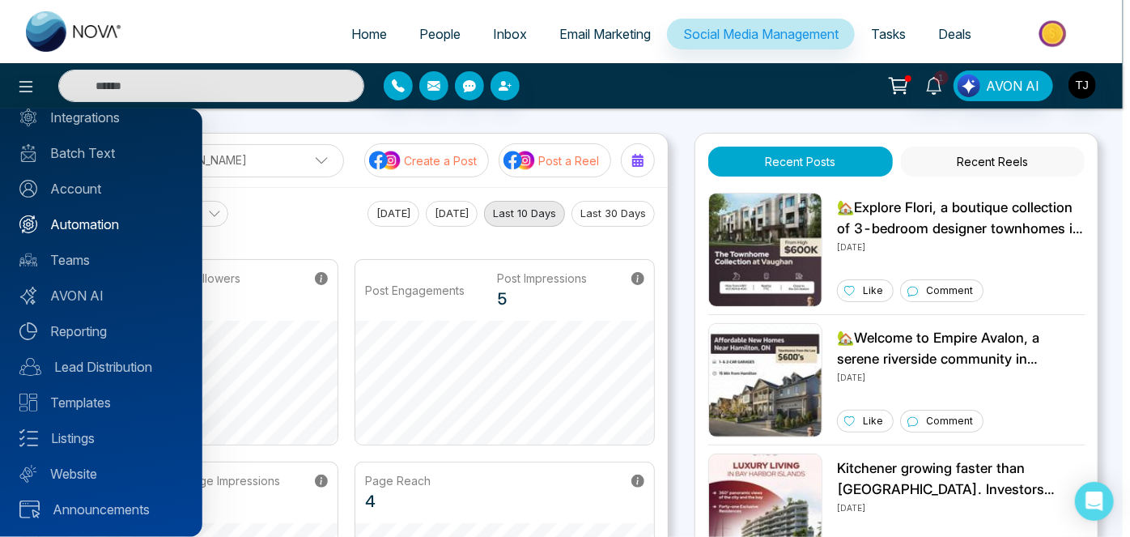
click at [71, 223] on link "Automation" at bounding box center [100, 223] width 163 height 19
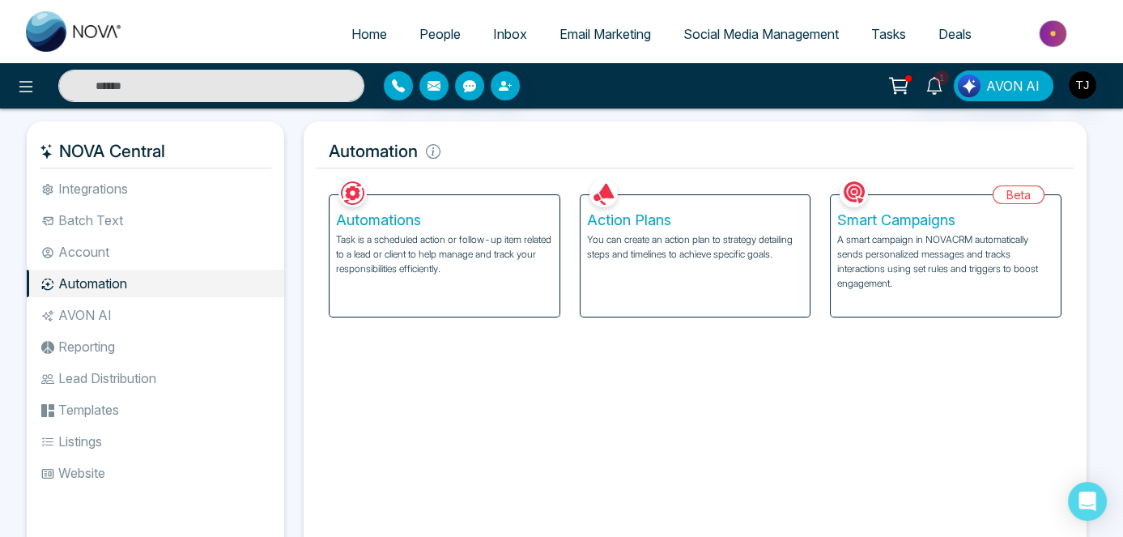
click at [629, 32] on span "Email Marketing" at bounding box center [604, 34] width 91 height 16
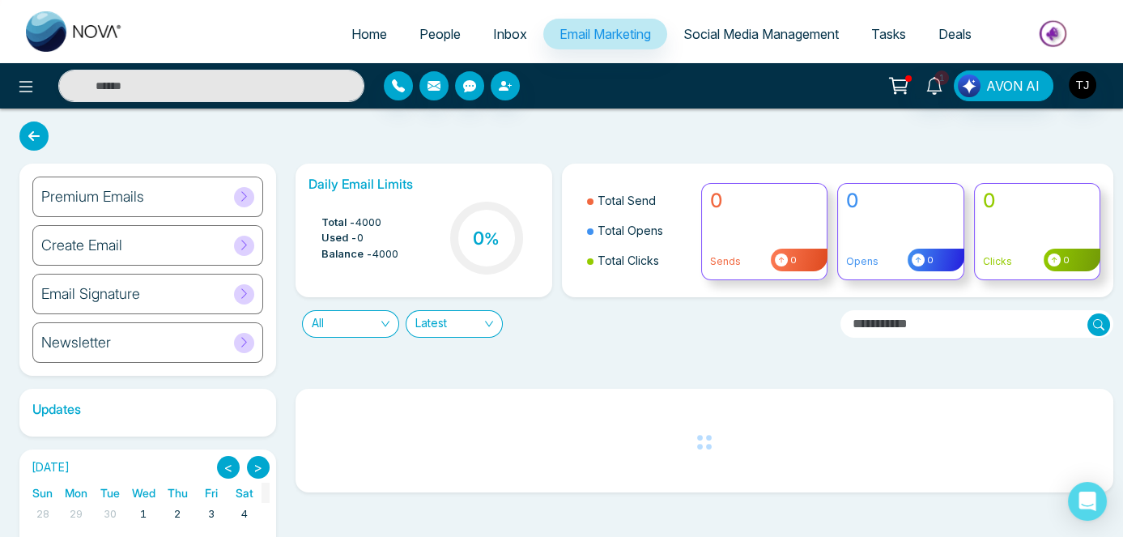
click at [508, 36] on span "Inbox" at bounding box center [510, 34] width 34 height 16
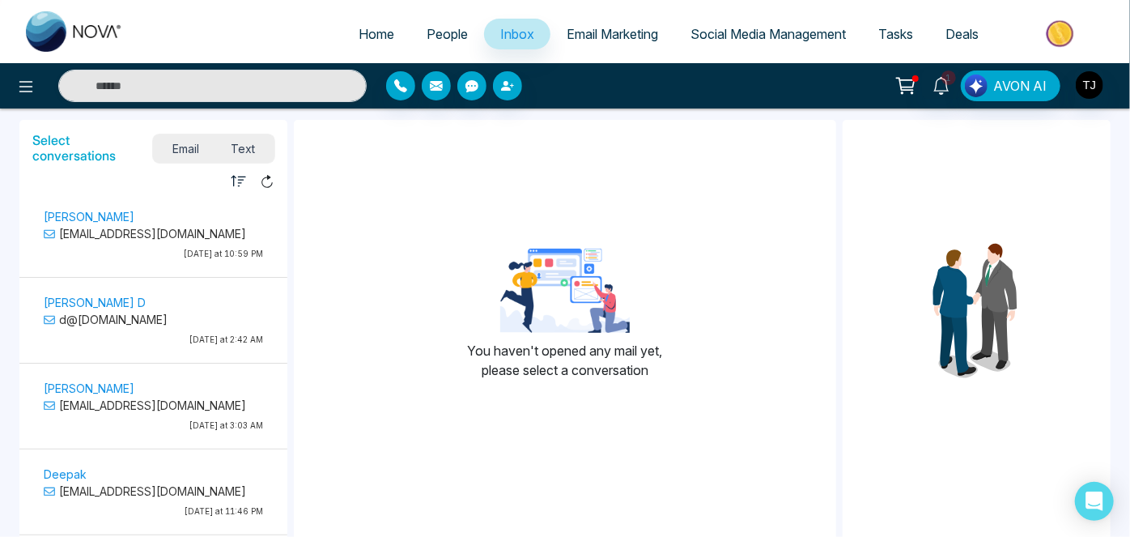
click at [962, 26] on span "Deals" at bounding box center [961, 34] width 33 height 16
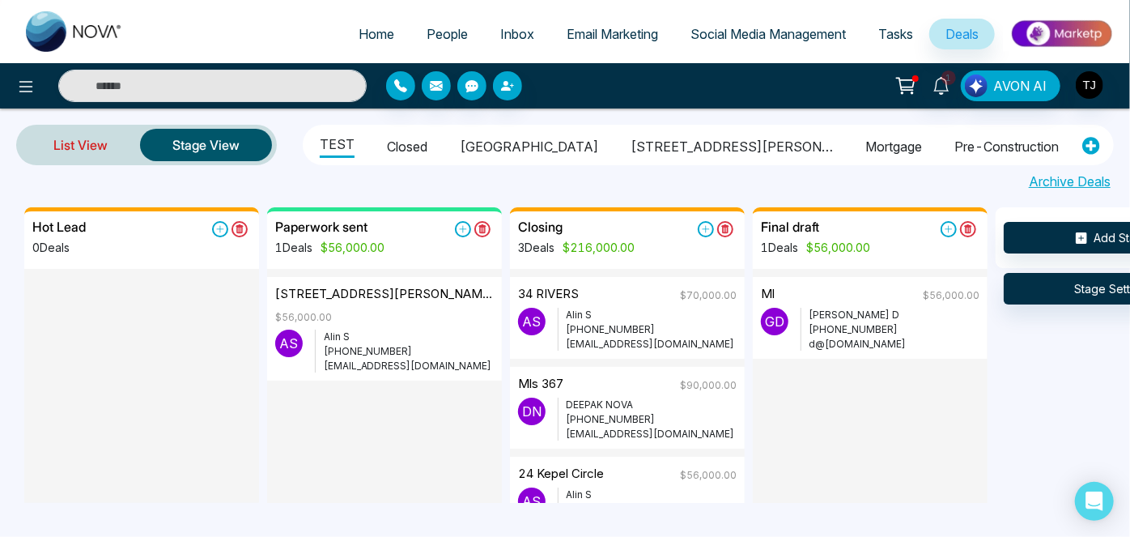
click at [75, 138] on link "List View" at bounding box center [80, 144] width 119 height 39
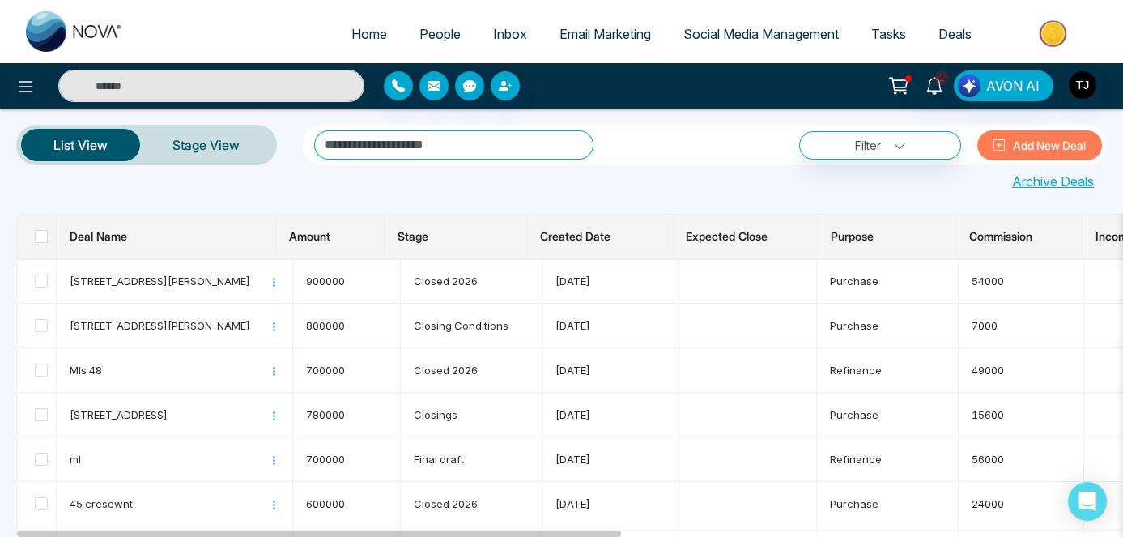
click at [374, 33] on span "Home" at bounding box center [369, 34] width 36 height 16
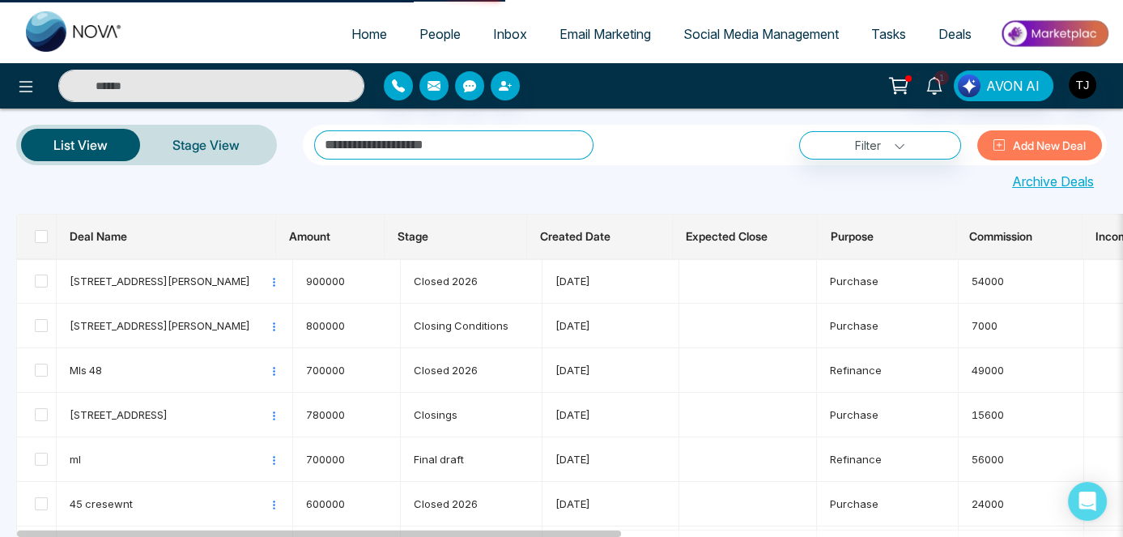
select select "*"
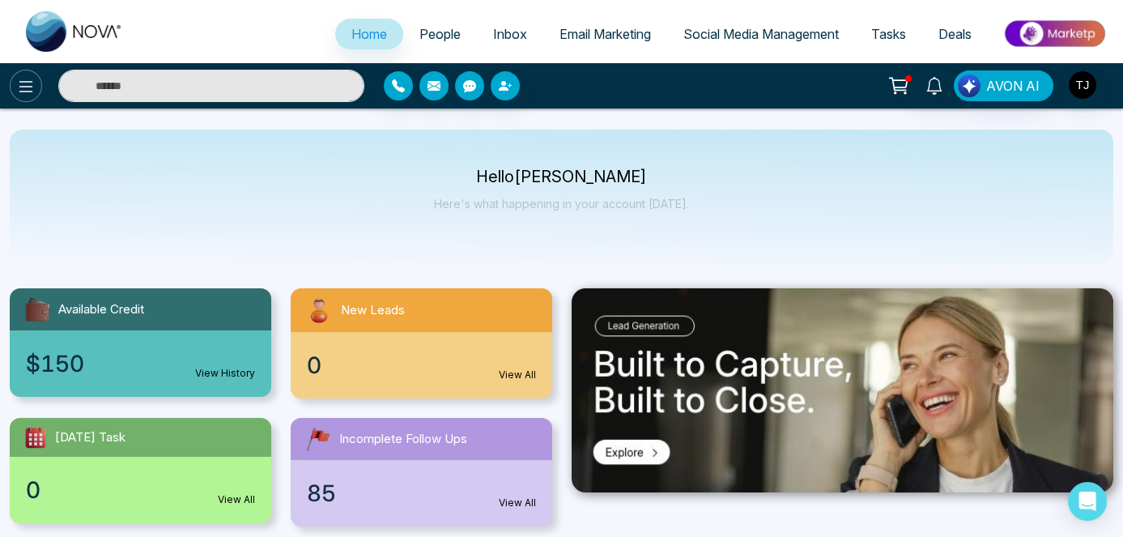
click at [11, 83] on button at bounding box center [26, 86] width 32 height 32
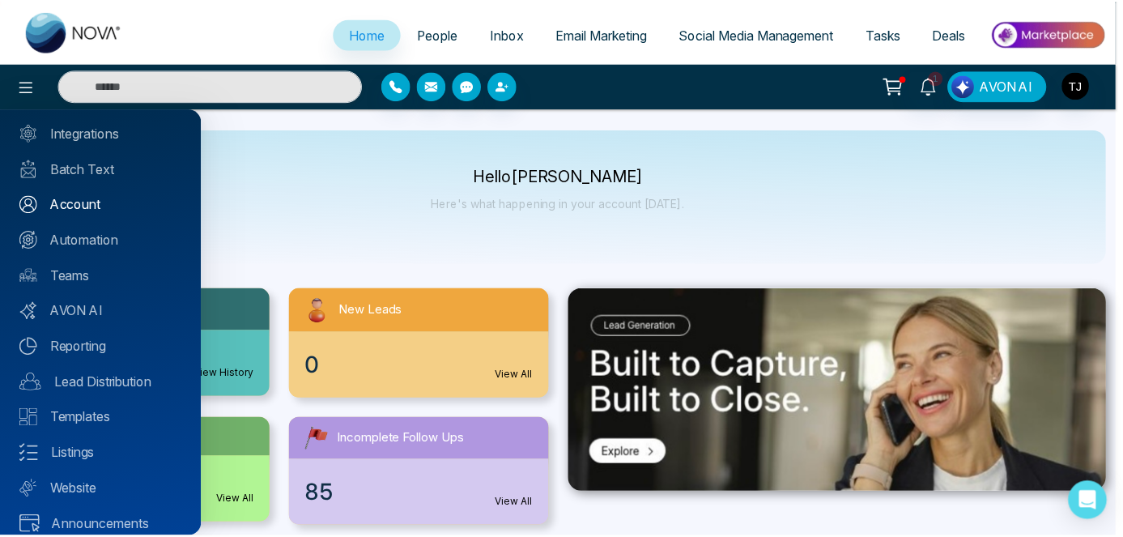
scroll to position [117, 0]
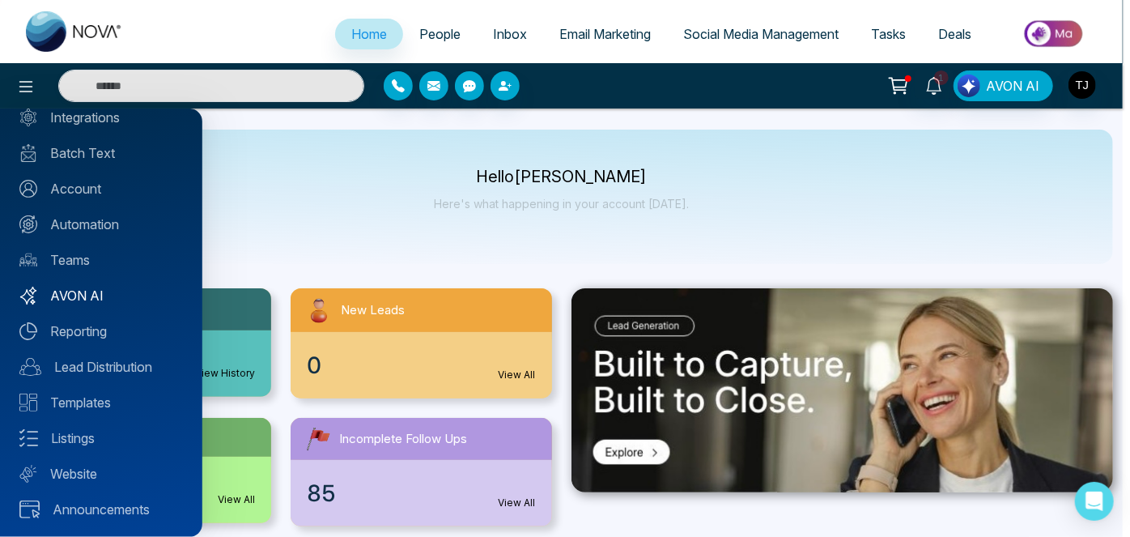
click at [83, 287] on link "AVON AI" at bounding box center [100, 295] width 163 height 19
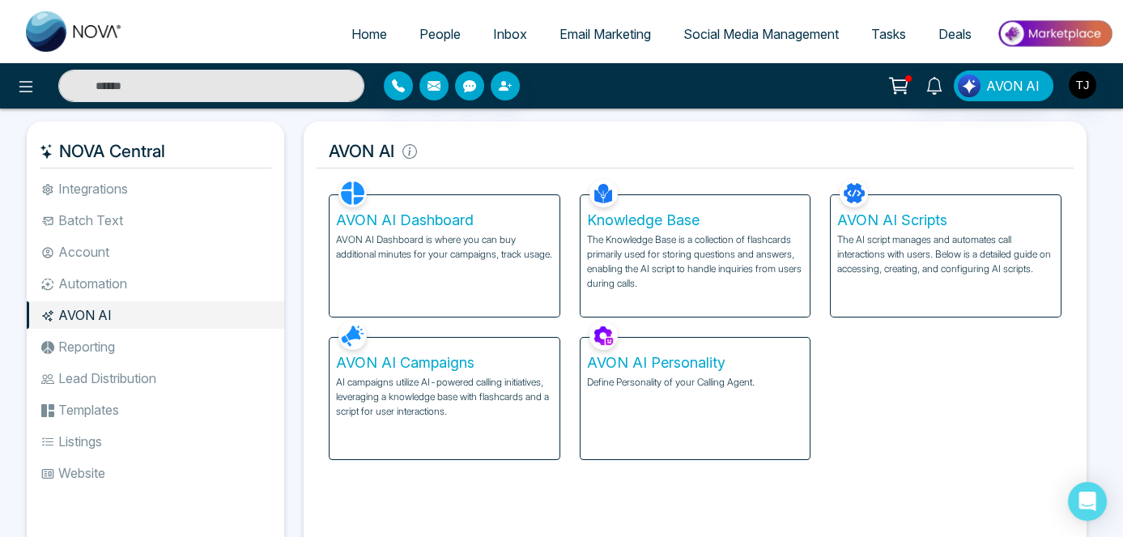
click at [418, 261] on p "AVON AI Dashboard is where you can buy additional minutes for your campaigns, t…" at bounding box center [444, 246] width 217 height 29
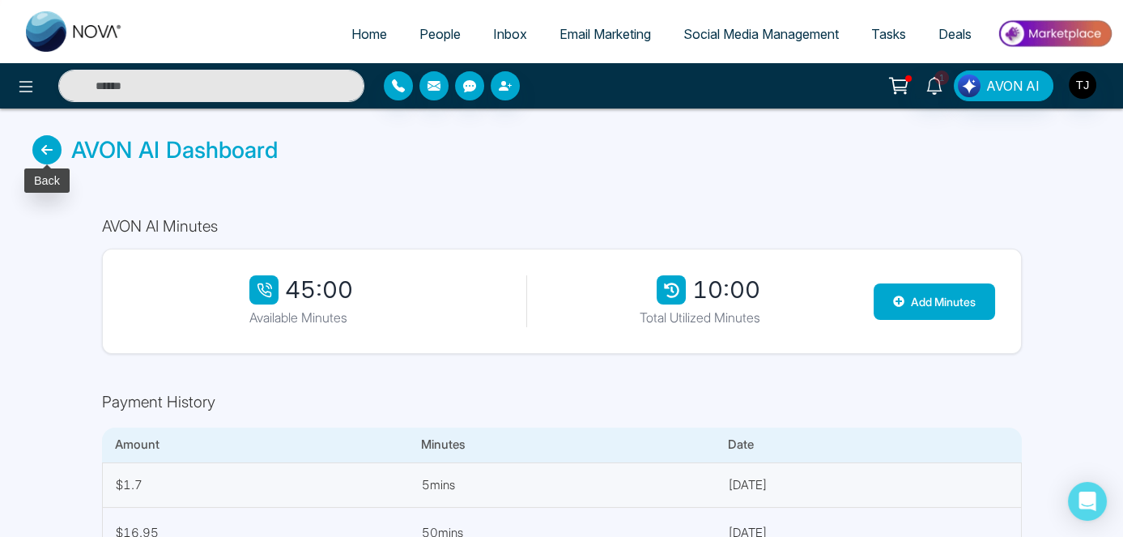
click at [42, 151] on icon at bounding box center [46, 149] width 29 height 29
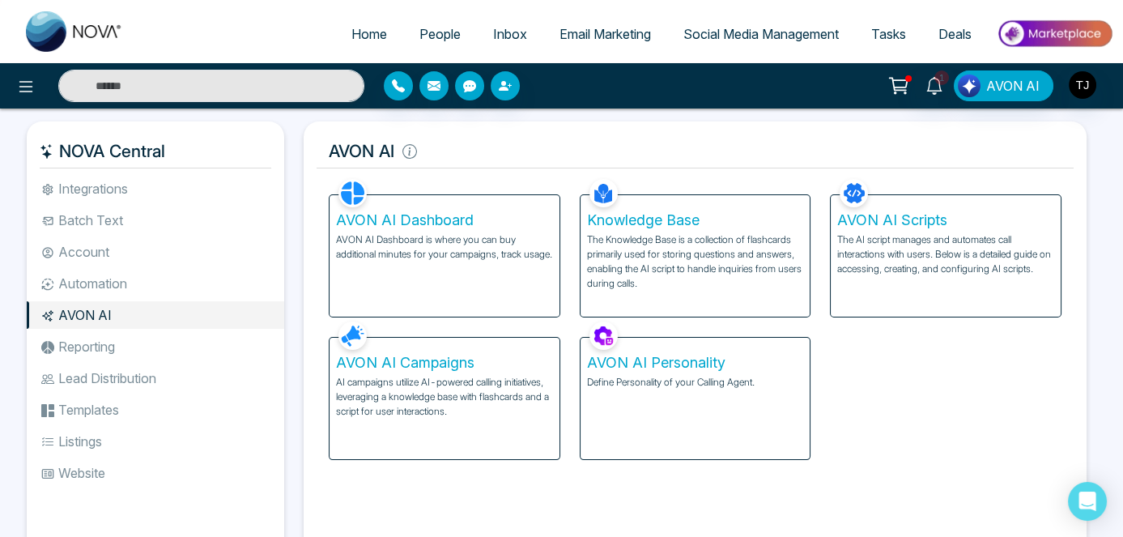
click at [602, 36] on span "Email Marketing" at bounding box center [604, 34] width 91 height 16
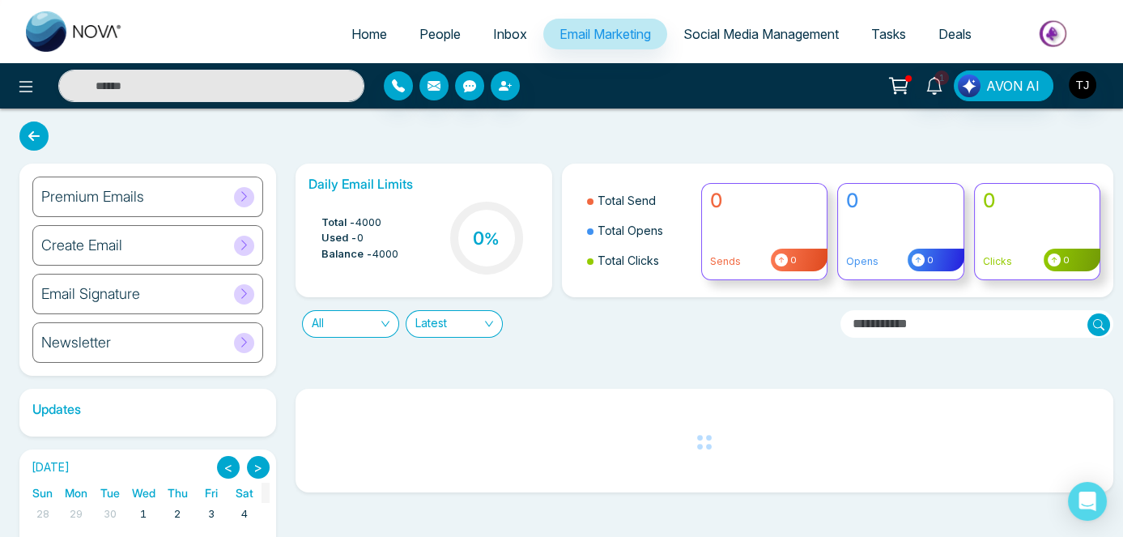
click at [245, 200] on icon at bounding box center [244, 196] width 12 height 12
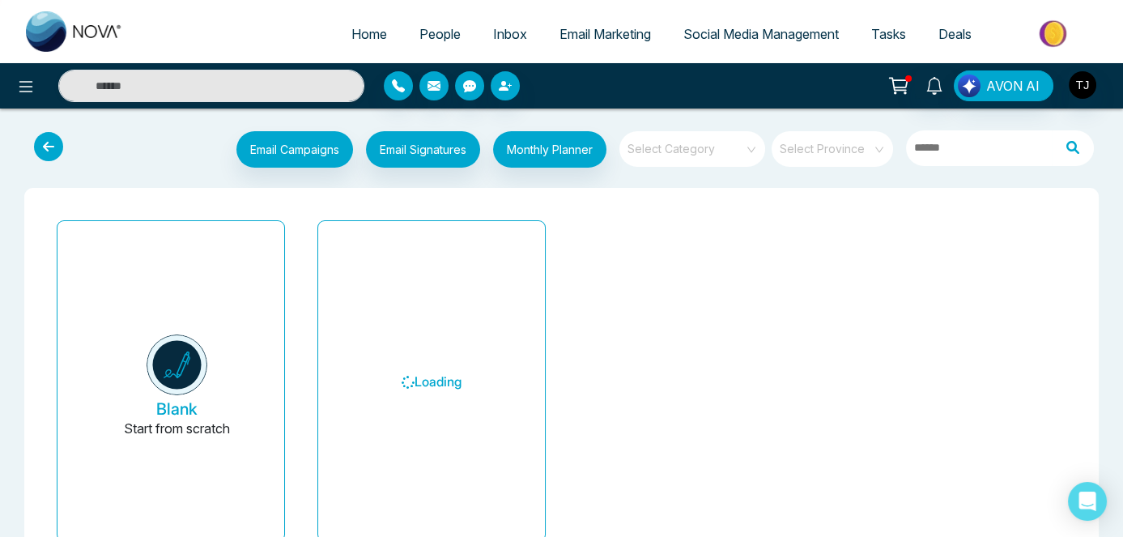
click at [46, 151] on icon at bounding box center [48, 146] width 29 height 29
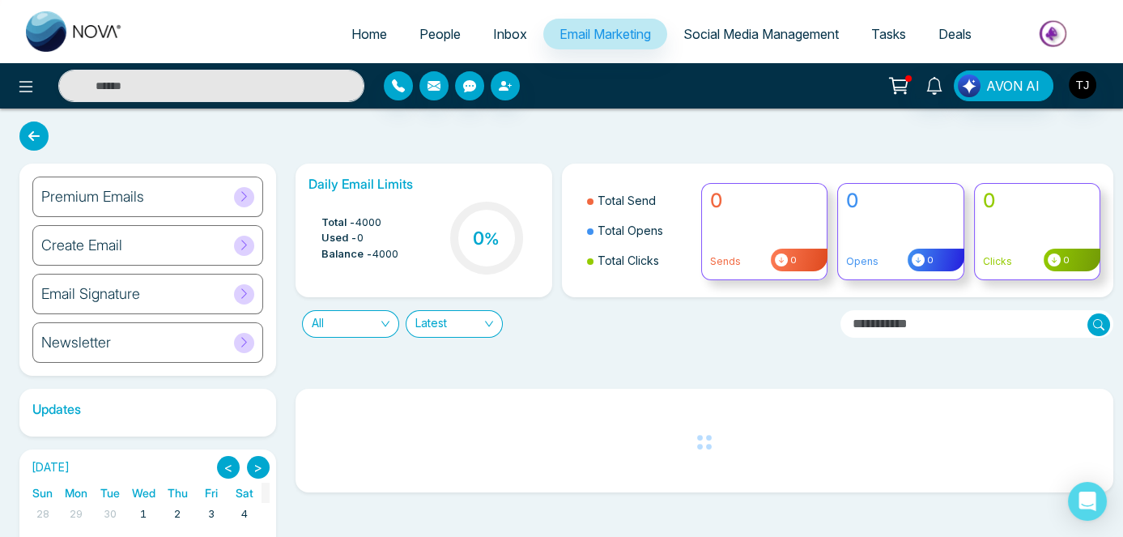
click at [521, 32] on link "Inbox" at bounding box center [510, 34] width 66 height 31
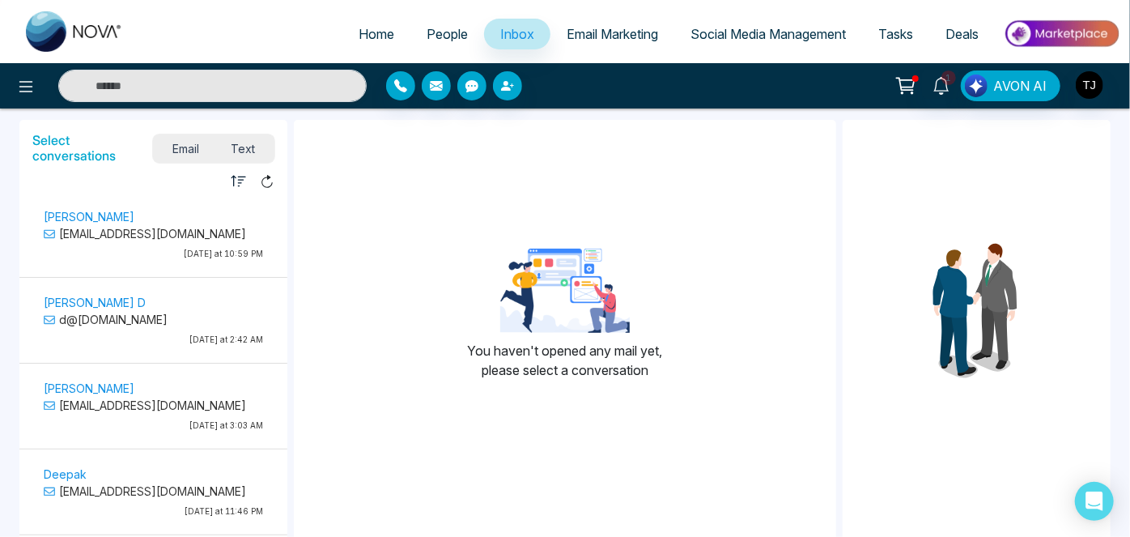
click at [733, 28] on span "Social Media Management" at bounding box center [767, 34] width 155 height 16
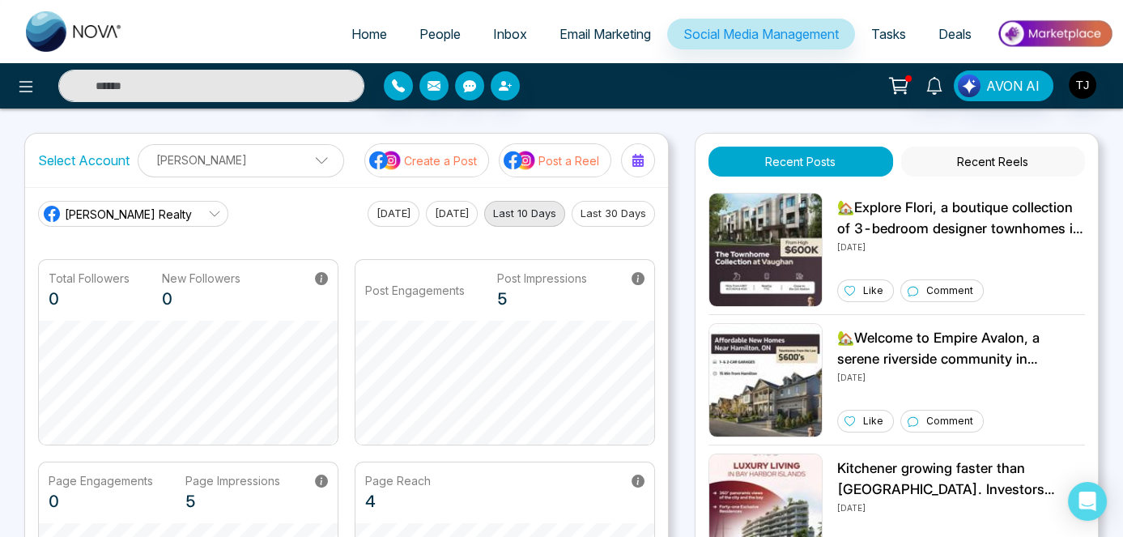
click at [894, 27] on span "Tasks" at bounding box center [888, 34] width 35 height 16
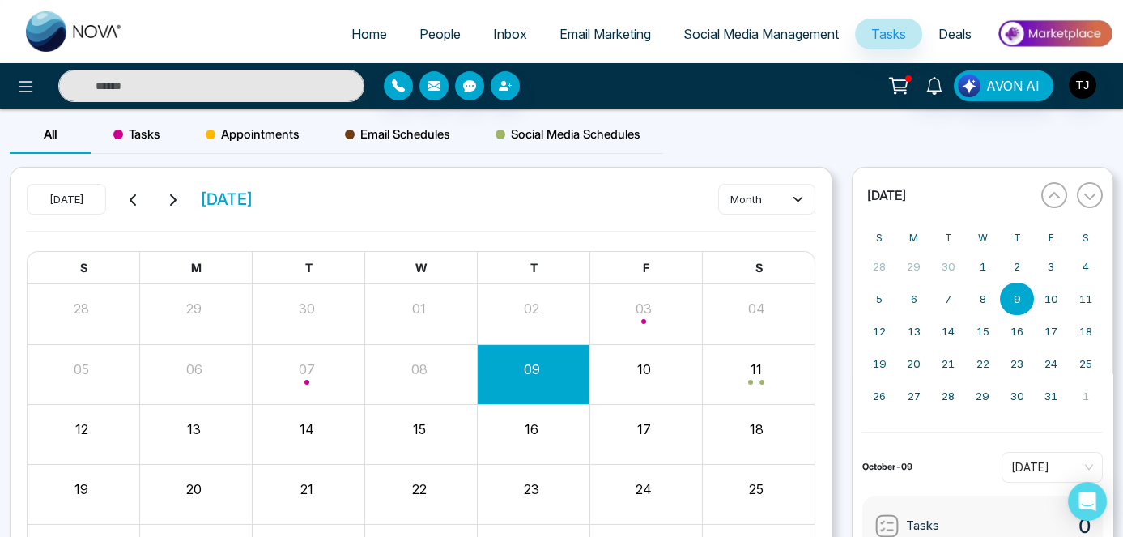
click at [789, 34] on span "Social Media Management" at bounding box center [760, 34] width 155 height 16
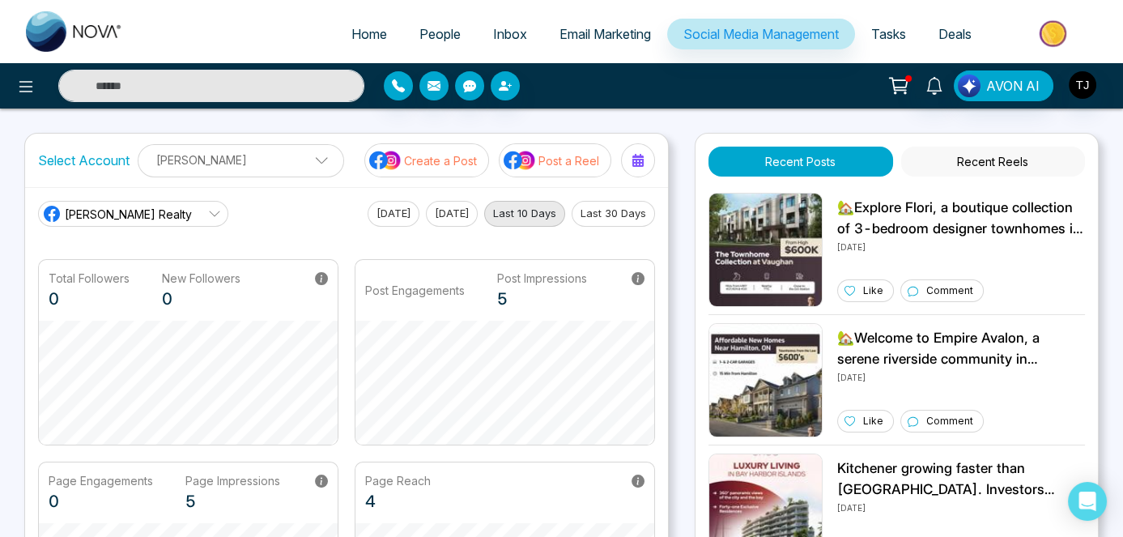
click at [957, 32] on span "Deals" at bounding box center [954, 34] width 33 height 16
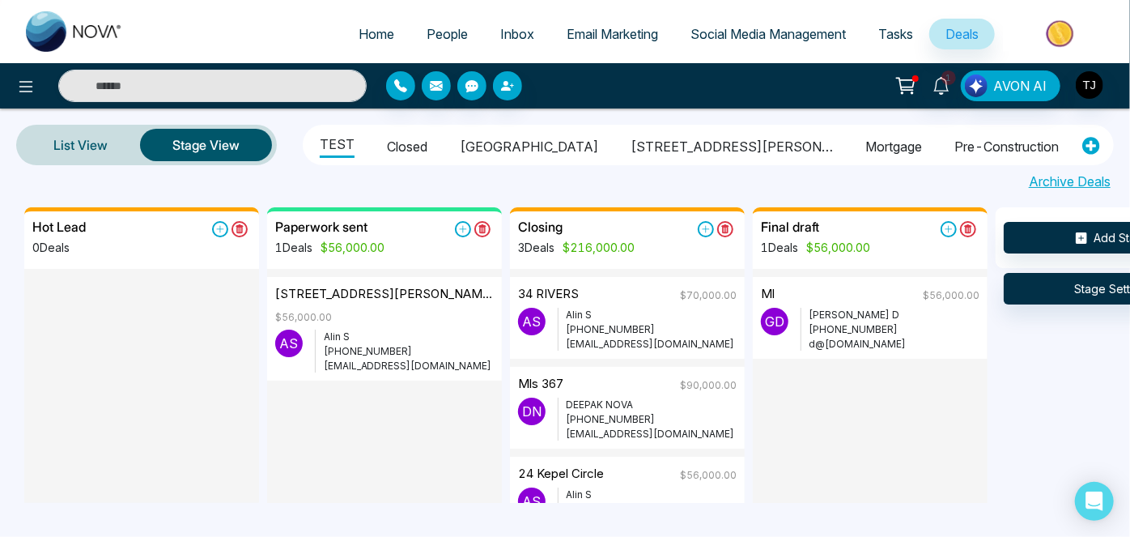
click at [1055, 28] on img at bounding box center [1061, 33] width 117 height 36
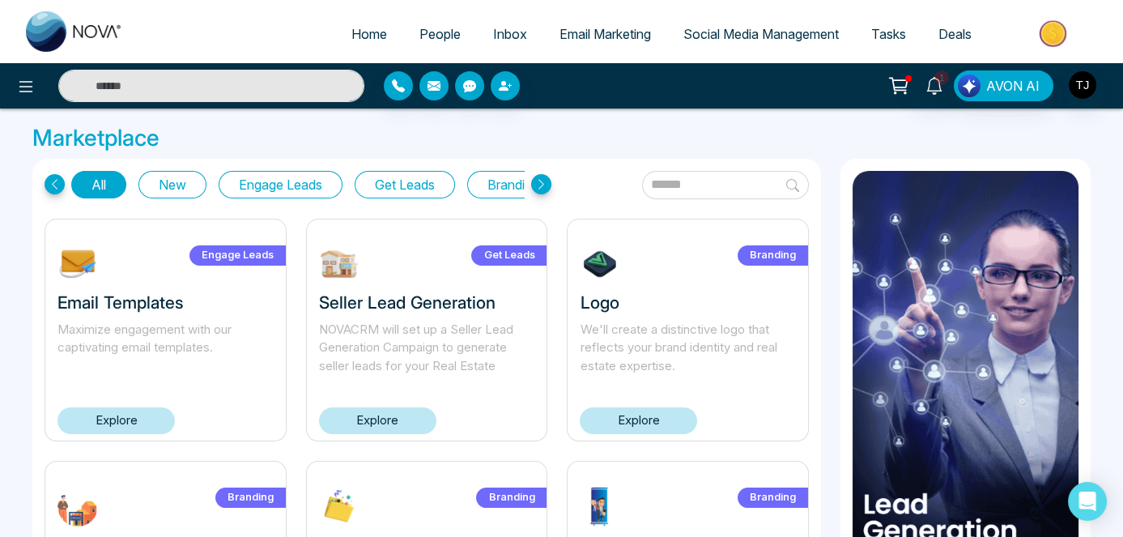
click at [740, 36] on span "Social Media Management" at bounding box center [760, 34] width 155 height 16
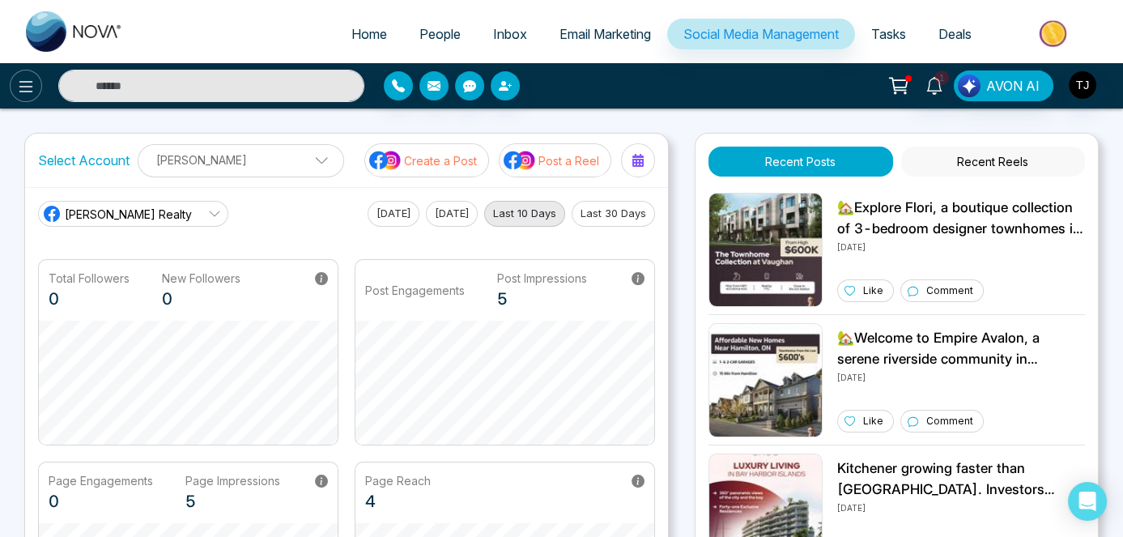
click at [20, 79] on icon at bounding box center [25, 86] width 19 height 19
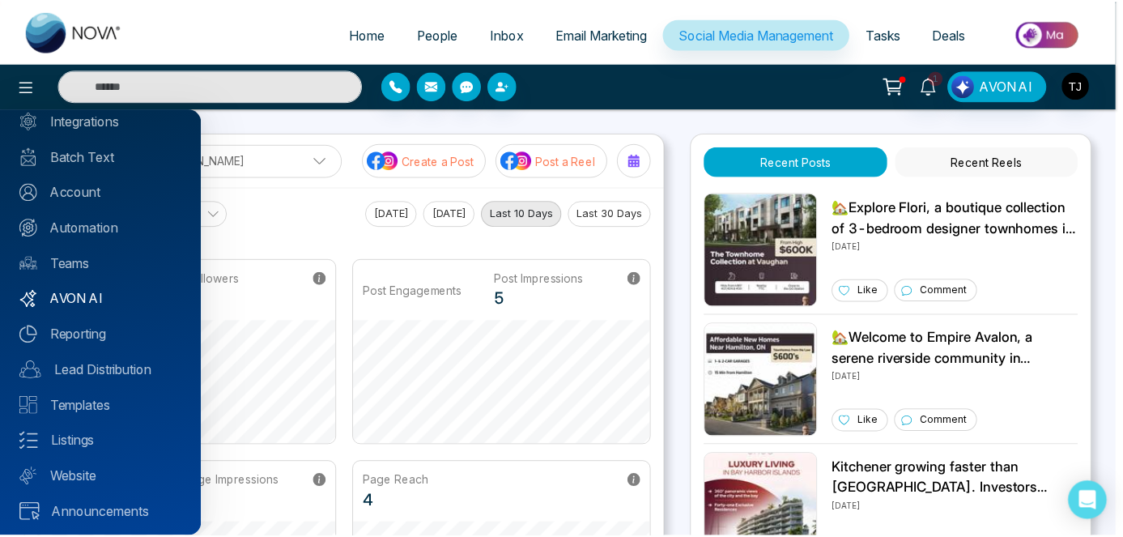
scroll to position [117, 0]
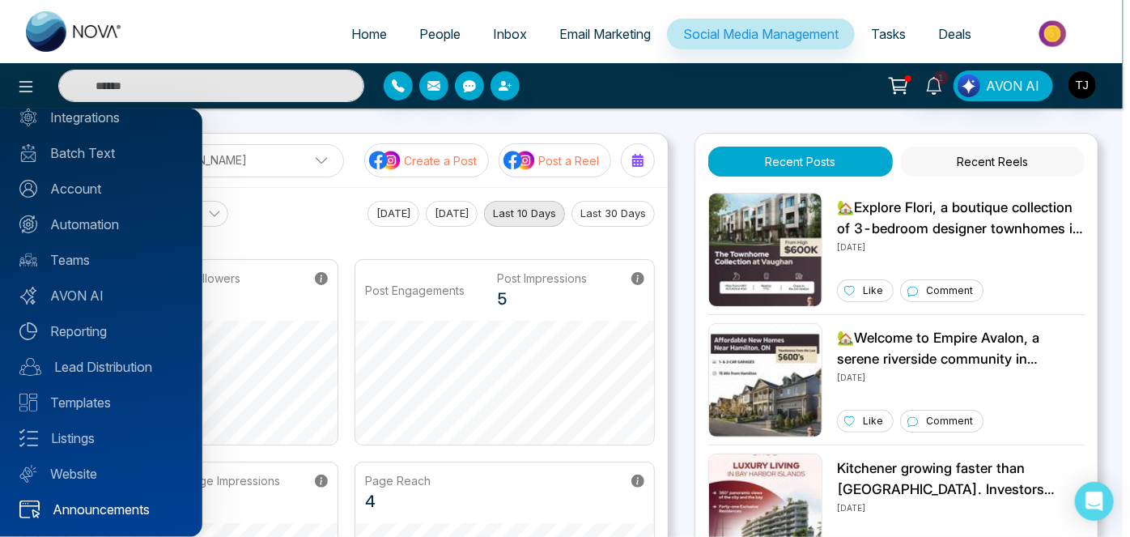
click at [99, 511] on link "Announcements" at bounding box center [100, 508] width 163 height 19
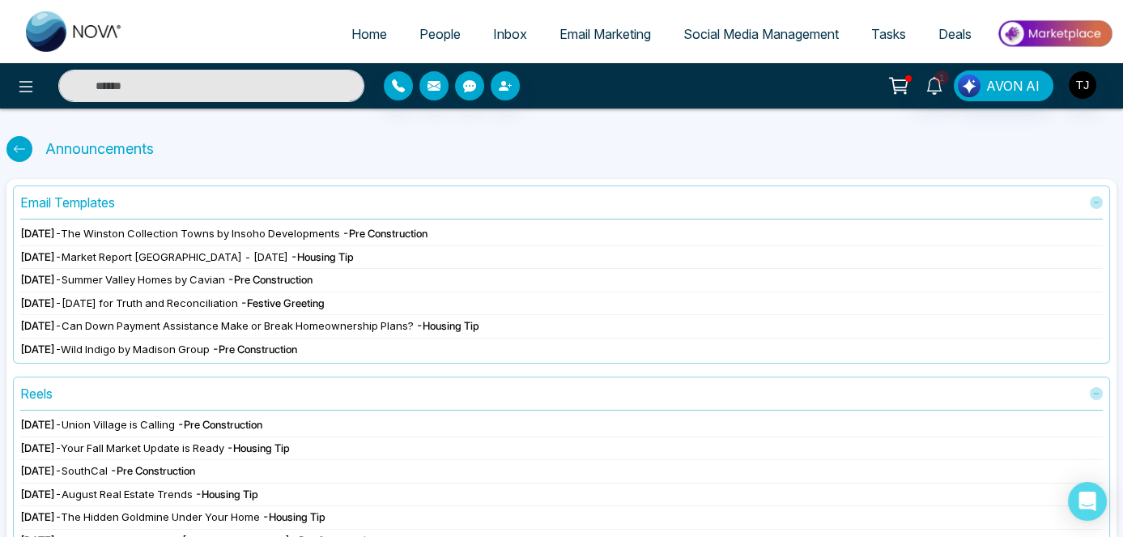
click at [18, 149] on icon at bounding box center [19, 148] width 13 height 13
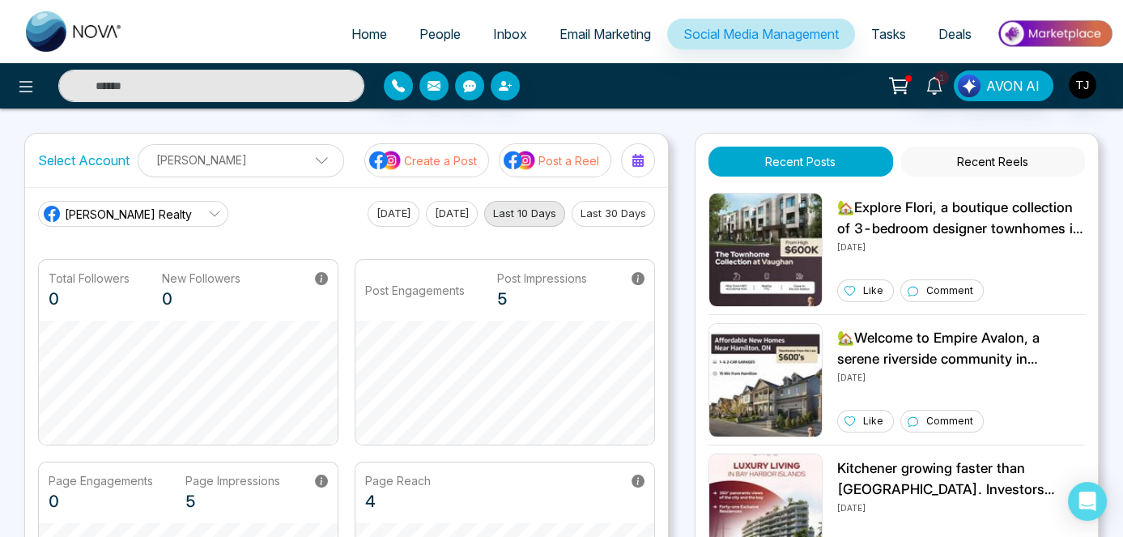
click at [635, 28] on span "Email Marketing" at bounding box center [604, 34] width 91 height 16
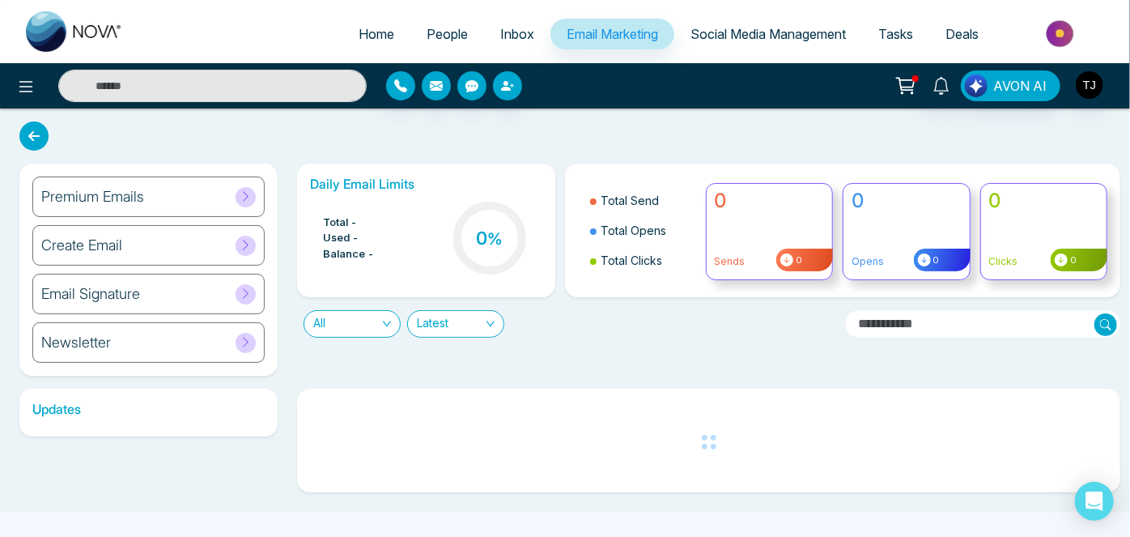
click at [894, 29] on span "Tasks" at bounding box center [895, 34] width 35 height 16
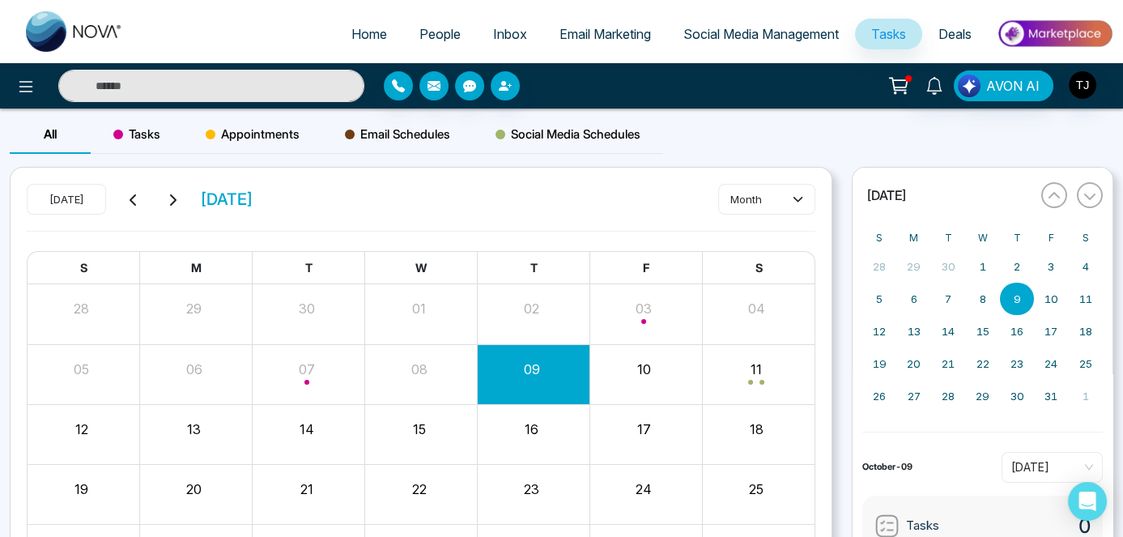
click at [941, 30] on span "Deals" at bounding box center [954, 34] width 33 height 16
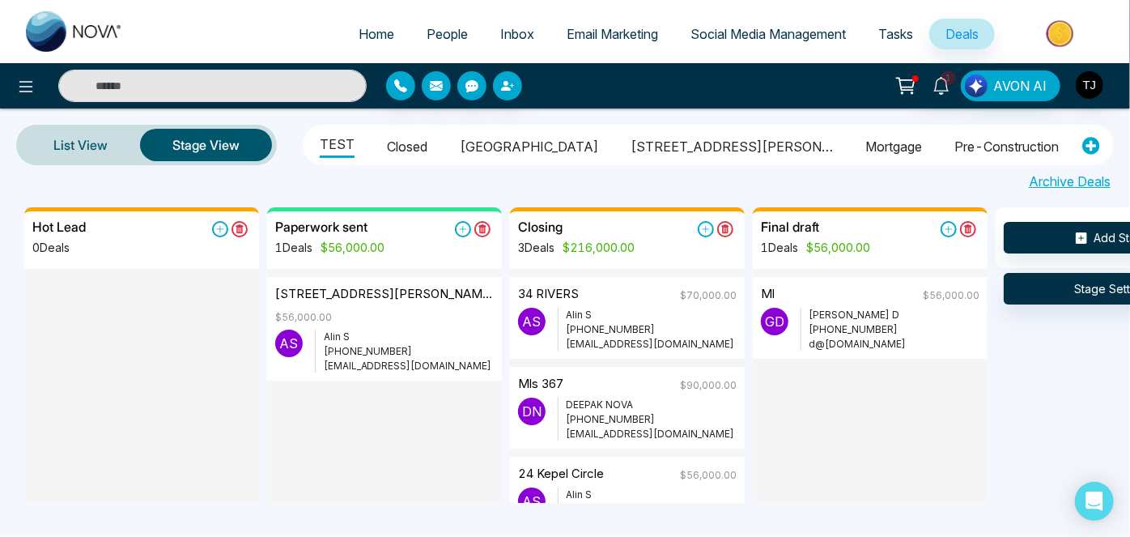
click at [462, 28] on link "People" at bounding box center [447, 34] width 74 height 31
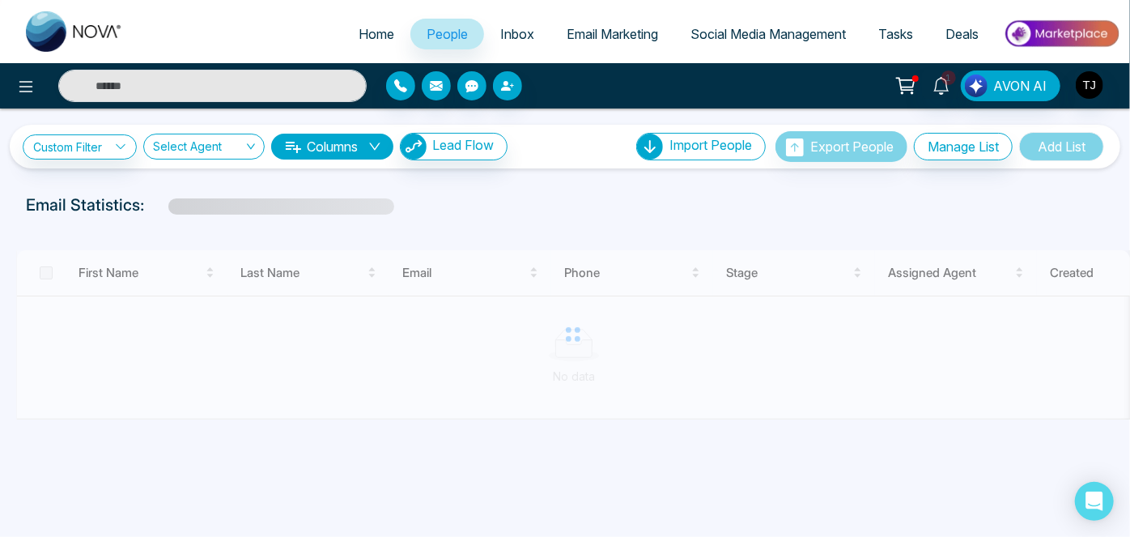
click at [363, 31] on span "Home" at bounding box center [377, 34] width 36 height 16
select select "*"
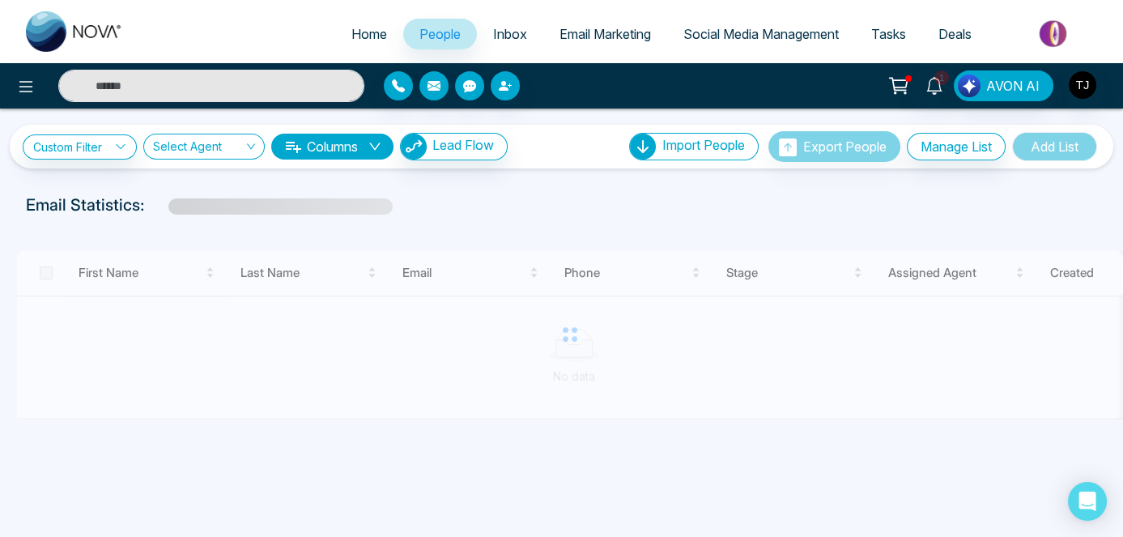
select select "*"
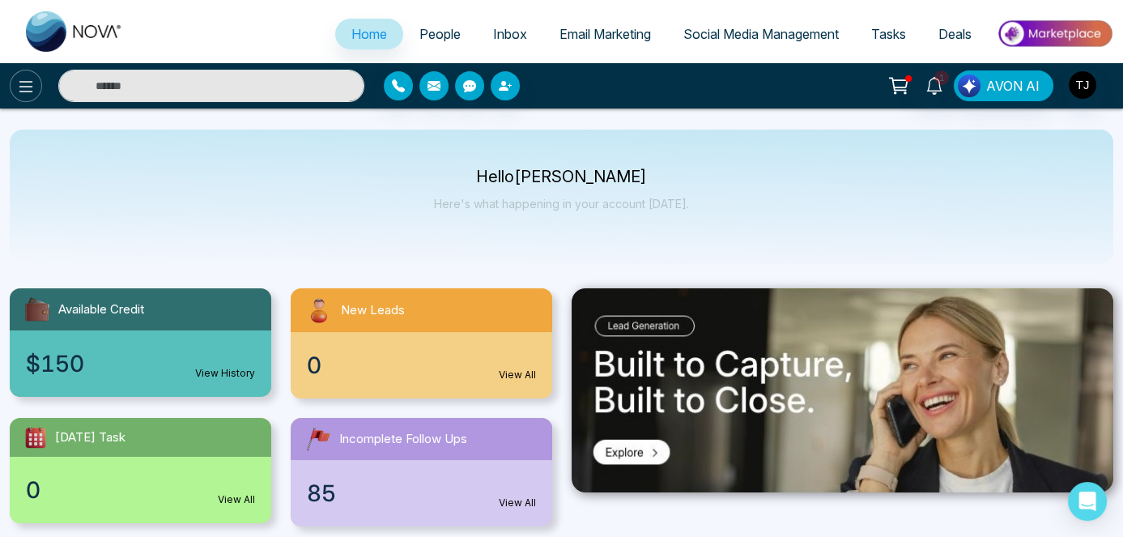
click at [19, 91] on icon at bounding box center [25, 86] width 19 height 19
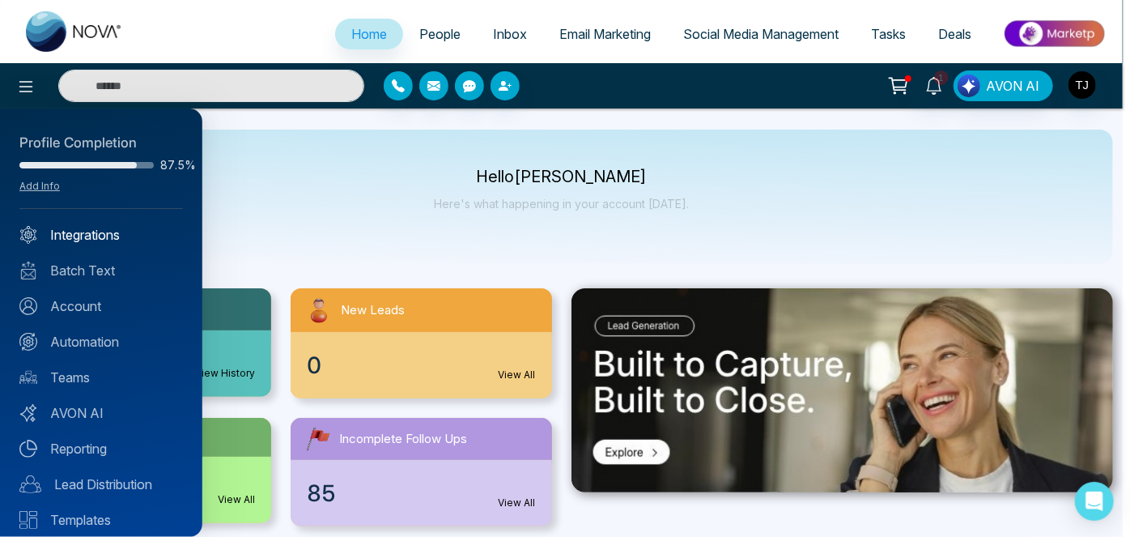
click at [91, 235] on link "Integrations" at bounding box center [100, 234] width 163 height 19
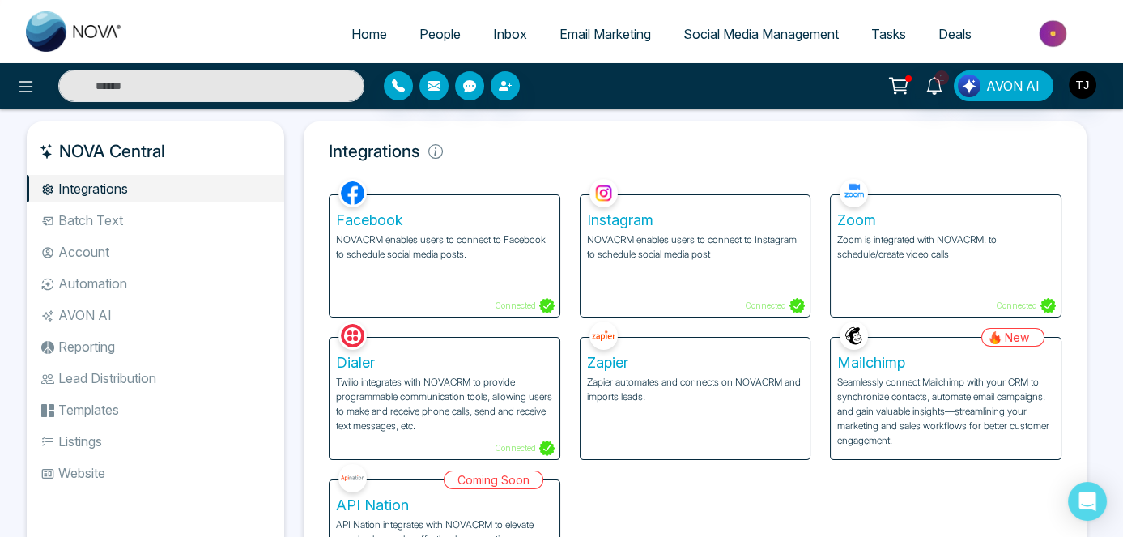
click at [85, 248] on li "Account" at bounding box center [155, 252] width 257 height 28
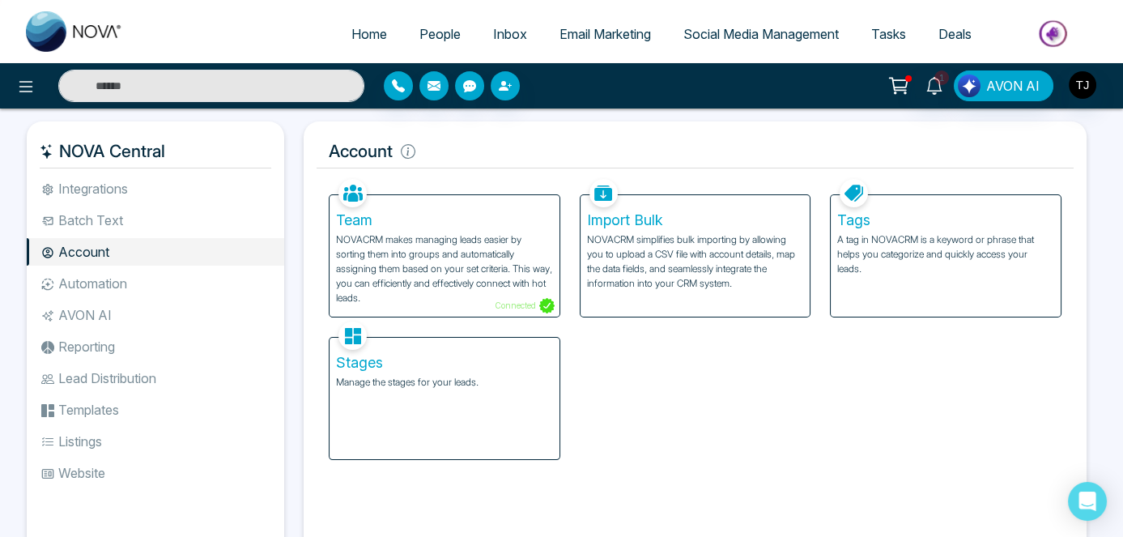
click at [87, 281] on li "Automation" at bounding box center [155, 284] width 257 height 28
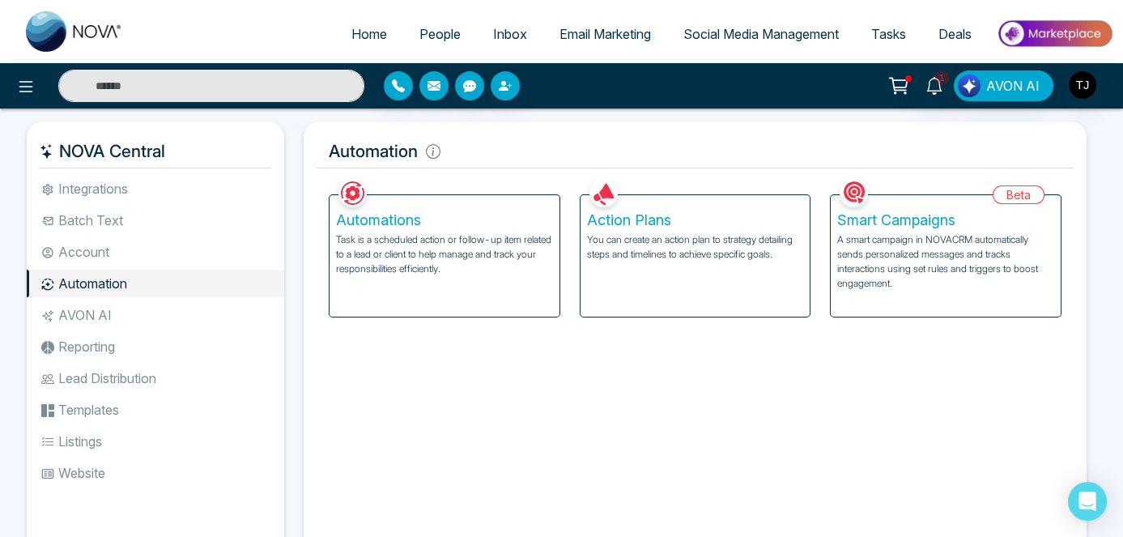
click at [86, 304] on li "AVON AI" at bounding box center [155, 315] width 257 height 28
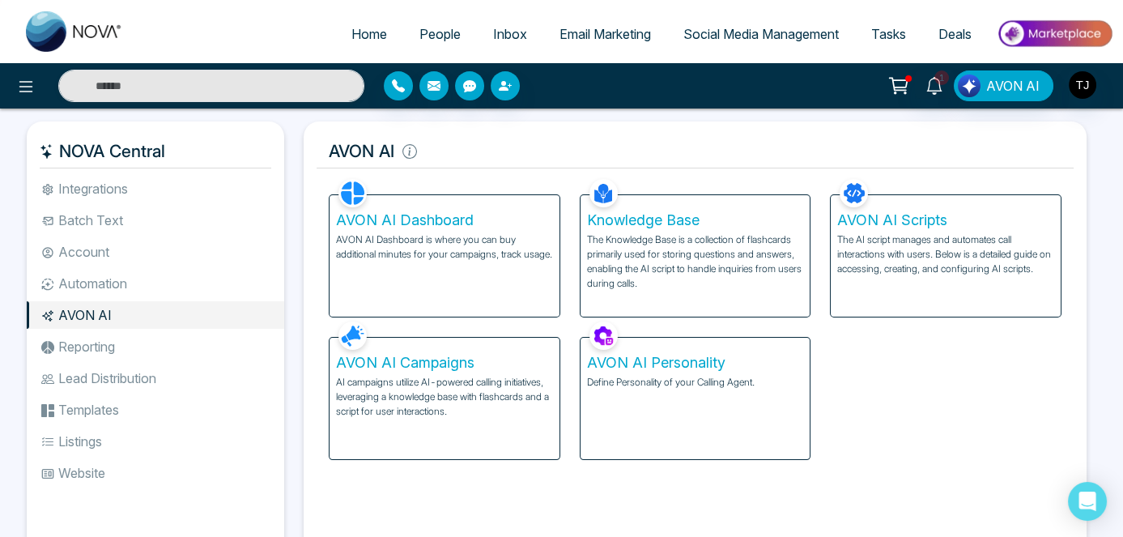
click at [83, 340] on li "Reporting" at bounding box center [155, 347] width 257 height 28
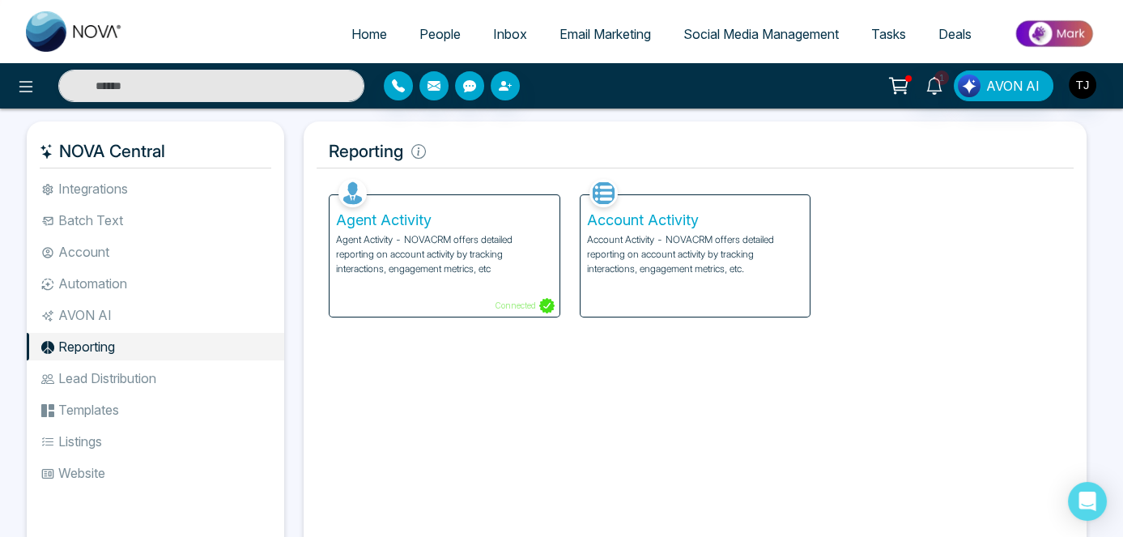
click at [85, 364] on li "Lead Distribution" at bounding box center [155, 378] width 257 height 28
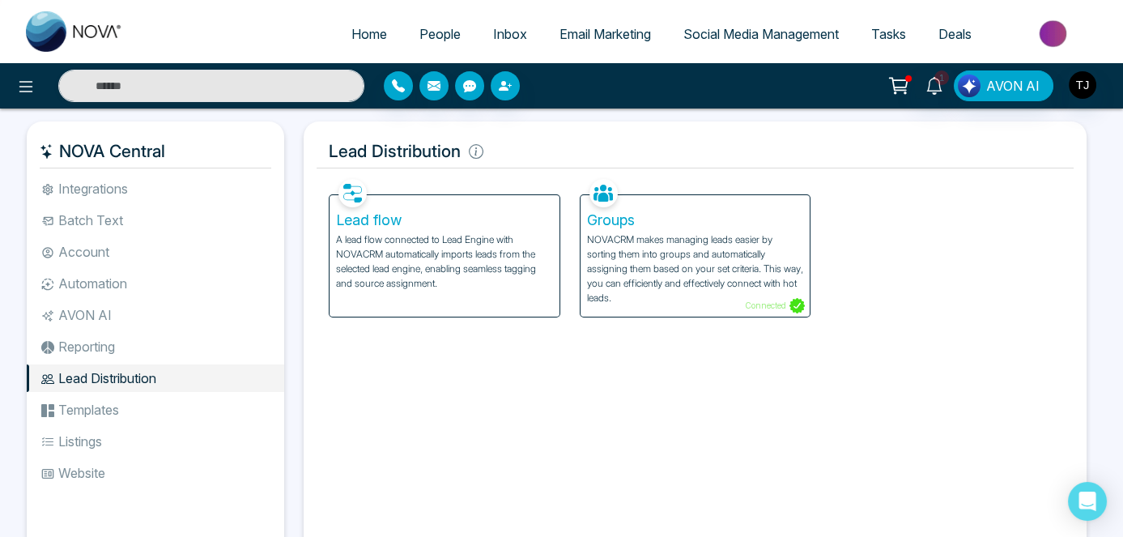
drag, startPoint x: 90, startPoint y: 406, endPoint x: 86, endPoint y: 429, distance: 23.0
click at [89, 410] on li "Templates" at bounding box center [155, 410] width 257 height 28
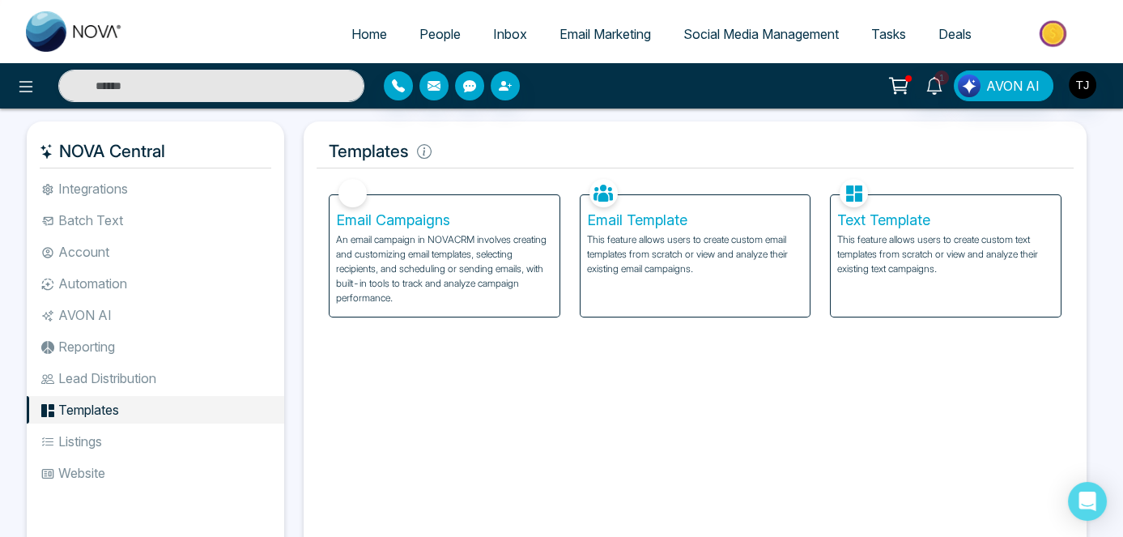
click at [86, 432] on li "Listings" at bounding box center [155, 441] width 257 height 28
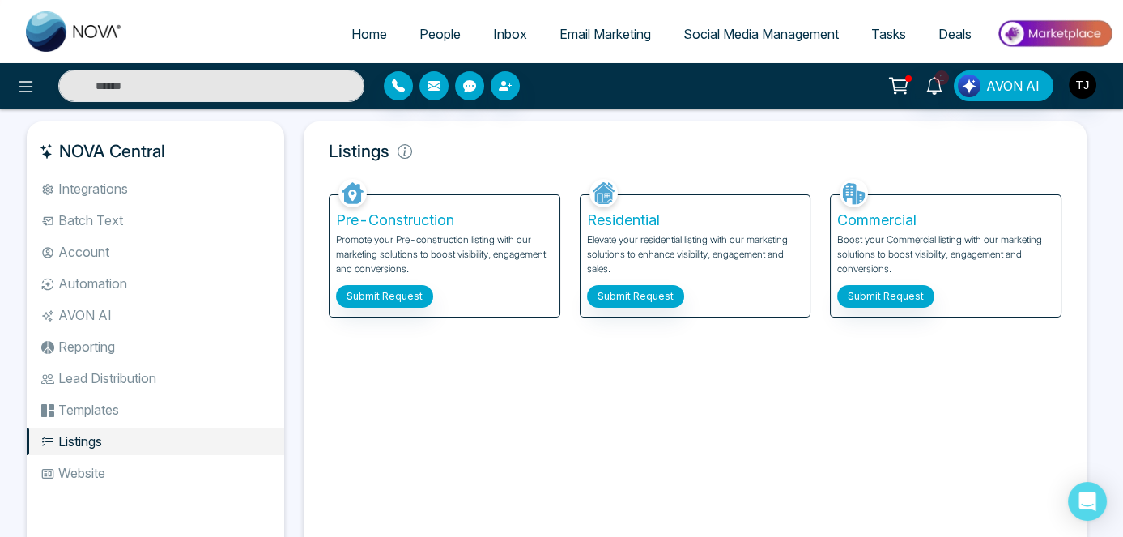
click at [83, 454] on li "Listings" at bounding box center [155, 441] width 257 height 28
click at [83, 225] on li "Batch Text" at bounding box center [155, 220] width 257 height 28
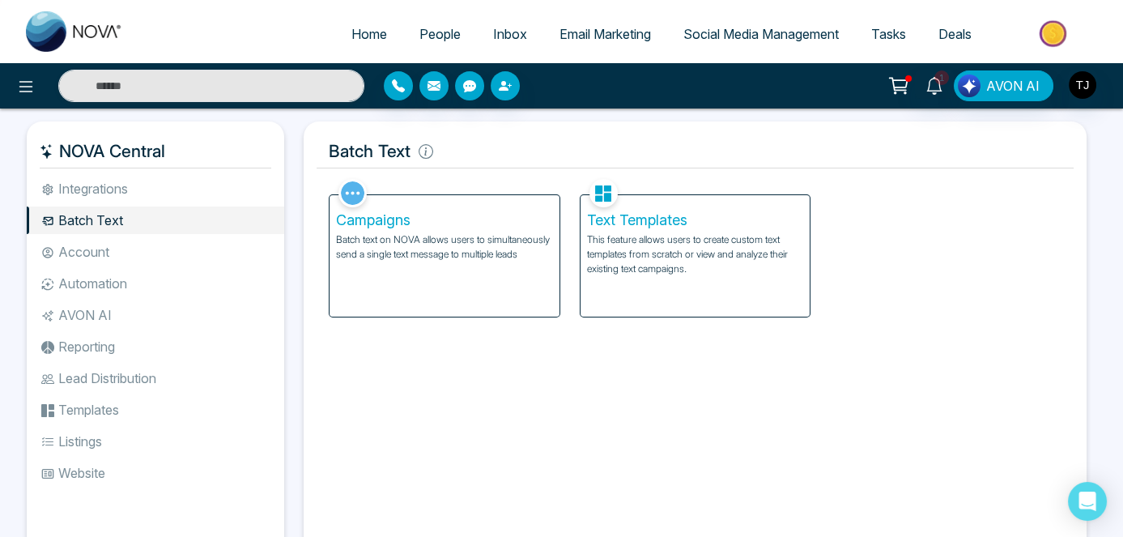
click at [84, 195] on li "Integrations" at bounding box center [155, 189] width 257 height 28
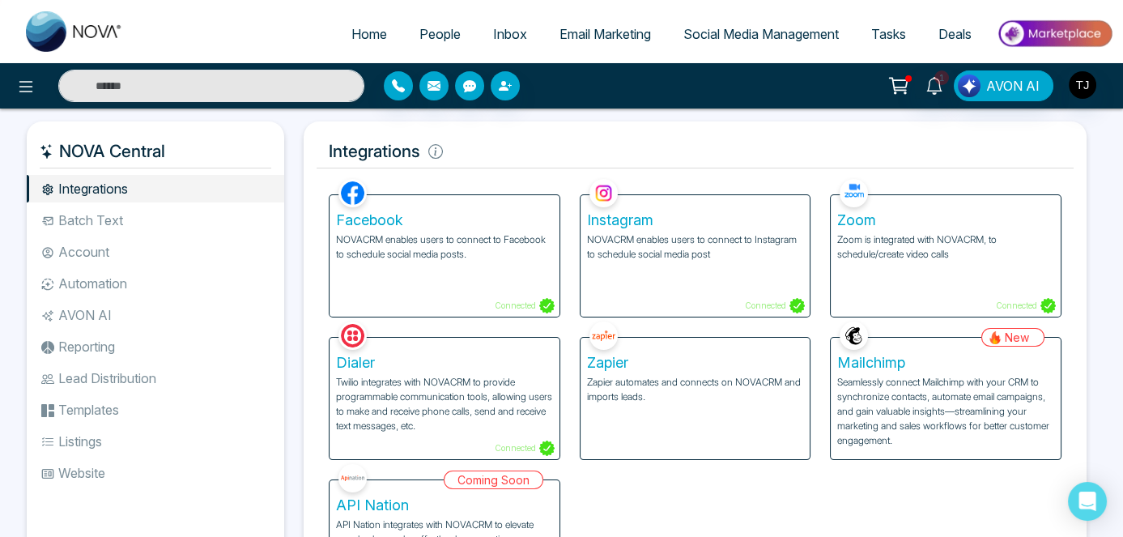
click at [876, 33] on span "Tasks" at bounding box center [888, 34] width 35 height 16
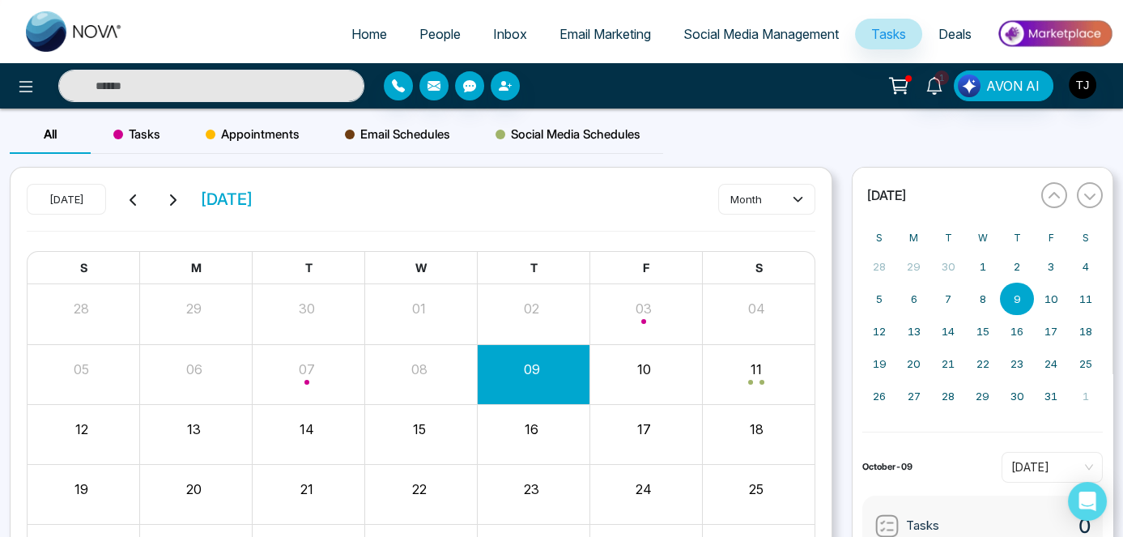
click at [953, 34] on span "Deals" at bounding box center [954, 34] width 33 height 16
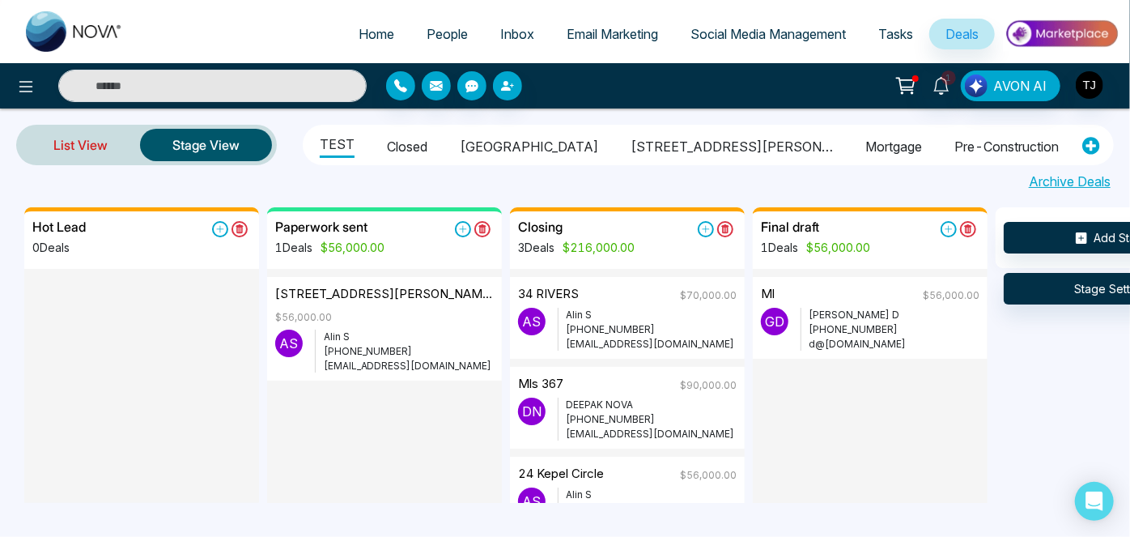
click at [91, 145] on link "List View" at bounding box center [80, 144] width 119 height 39
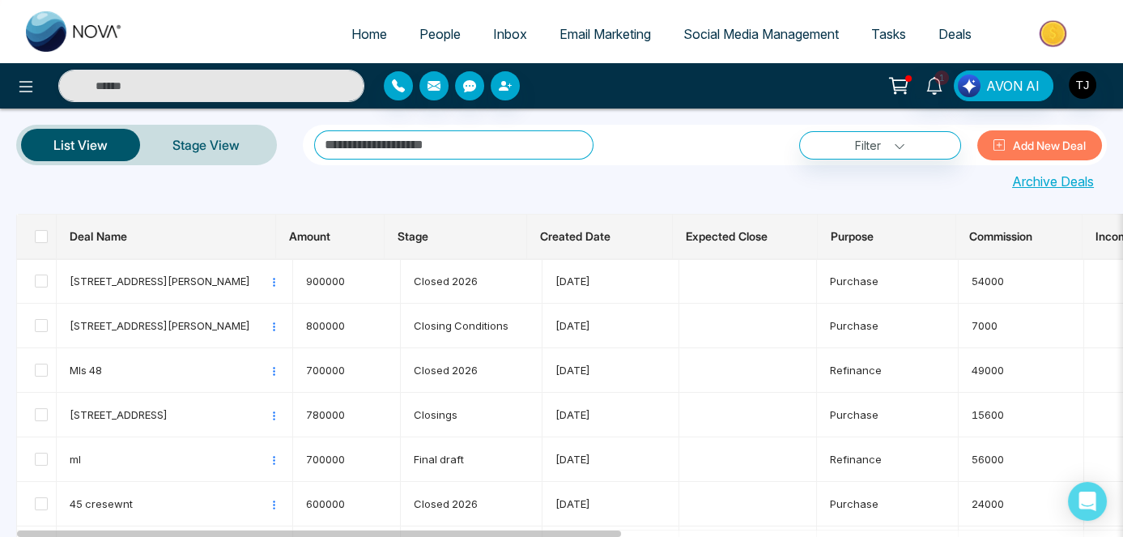
click at [1027, 38] on img at bounding box center [1054, 33] width 117 height 36
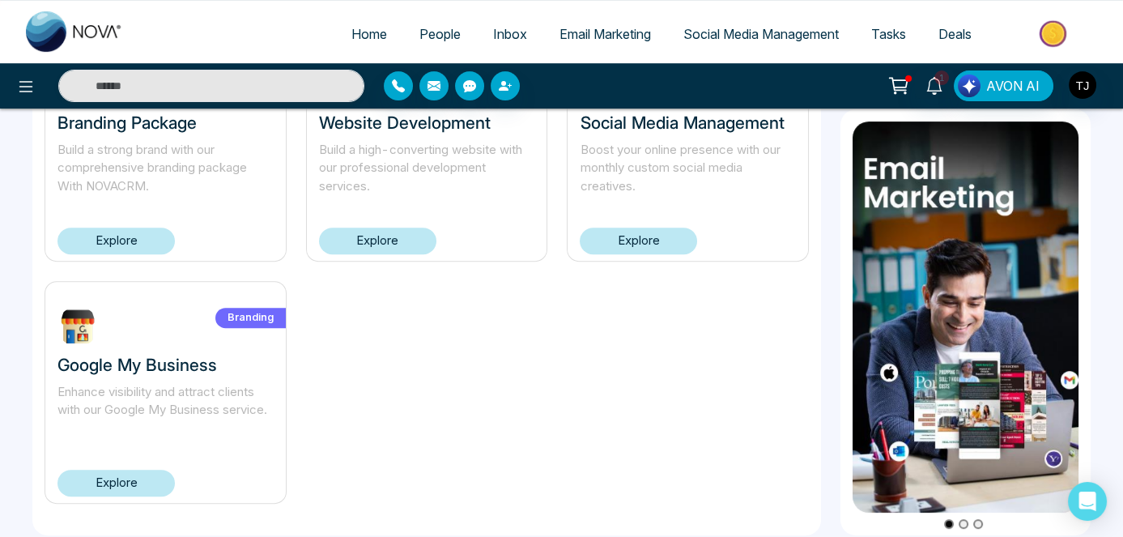
scroll to position [1403, 0]
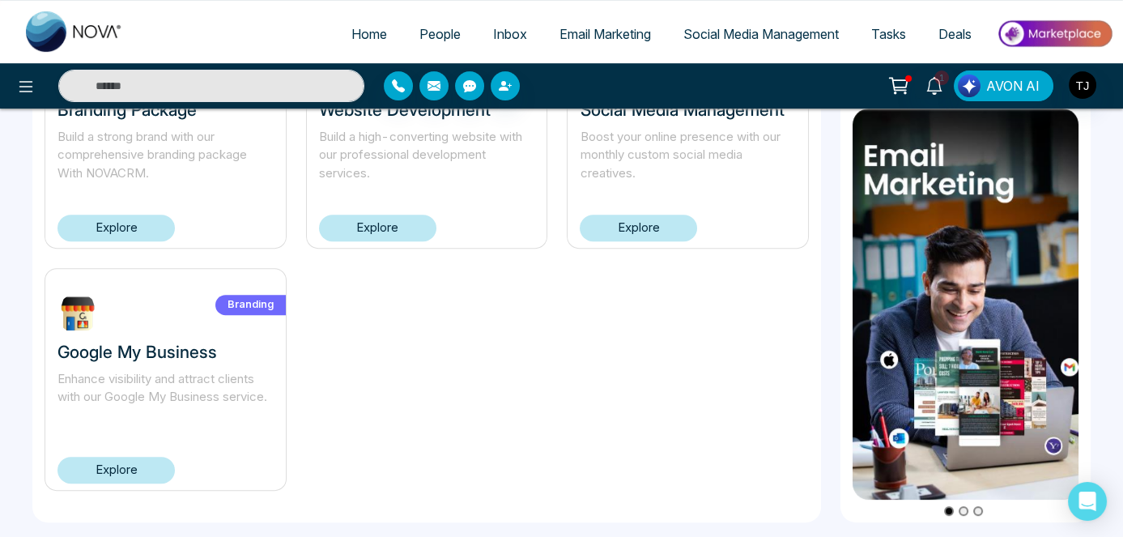
click at [427, 36] on span "People" at bounding box center [439, 34] width 41 height 16
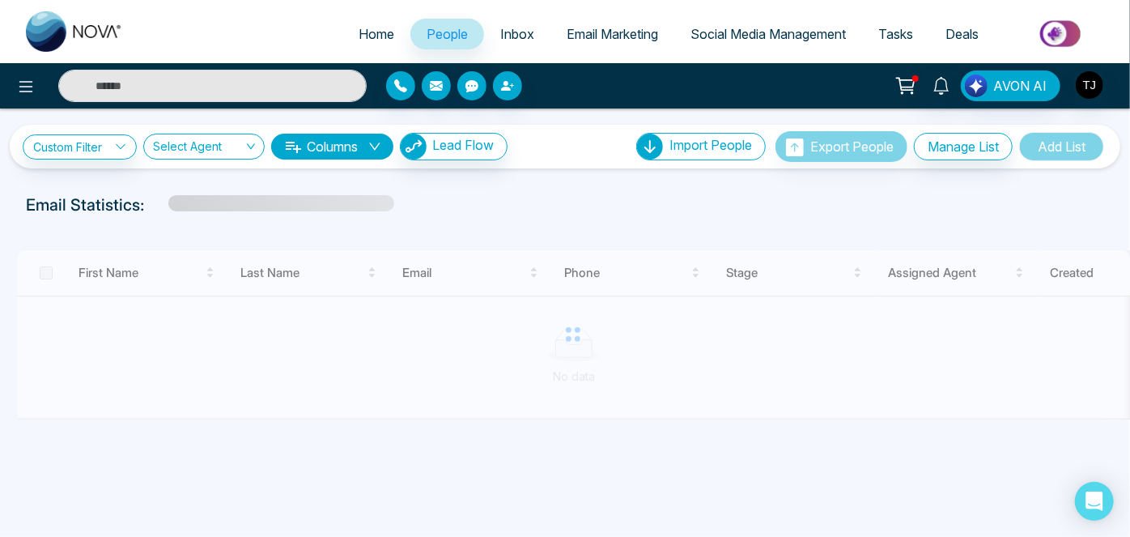
click at [502, 31] on span "Inbox" at bounding box center [517, 34] width 34 height 16
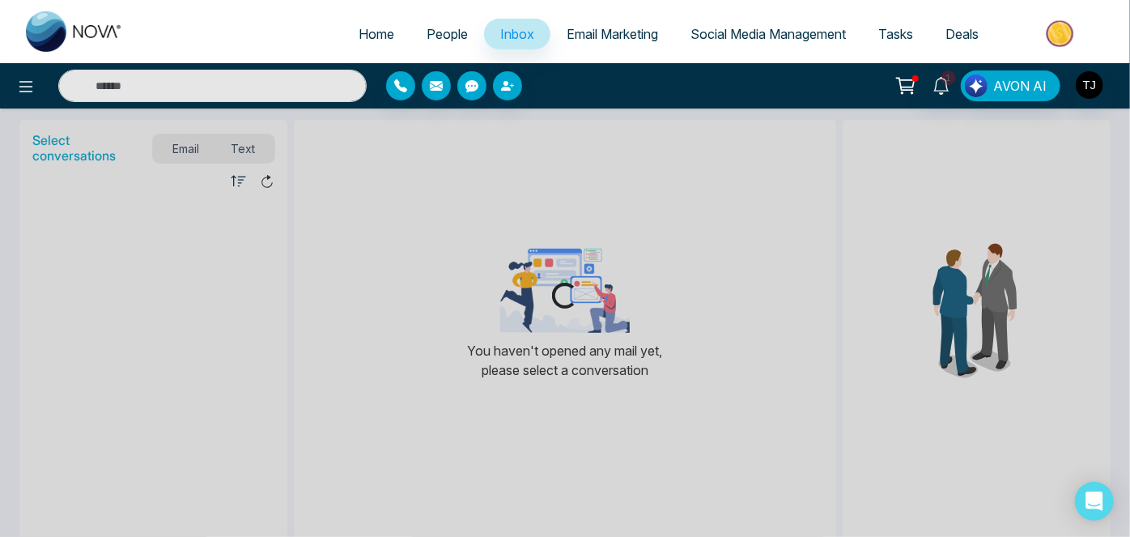
click at [606, 40] on span "Email Marketing" at bounding box center [612, 34] width 91 height 16
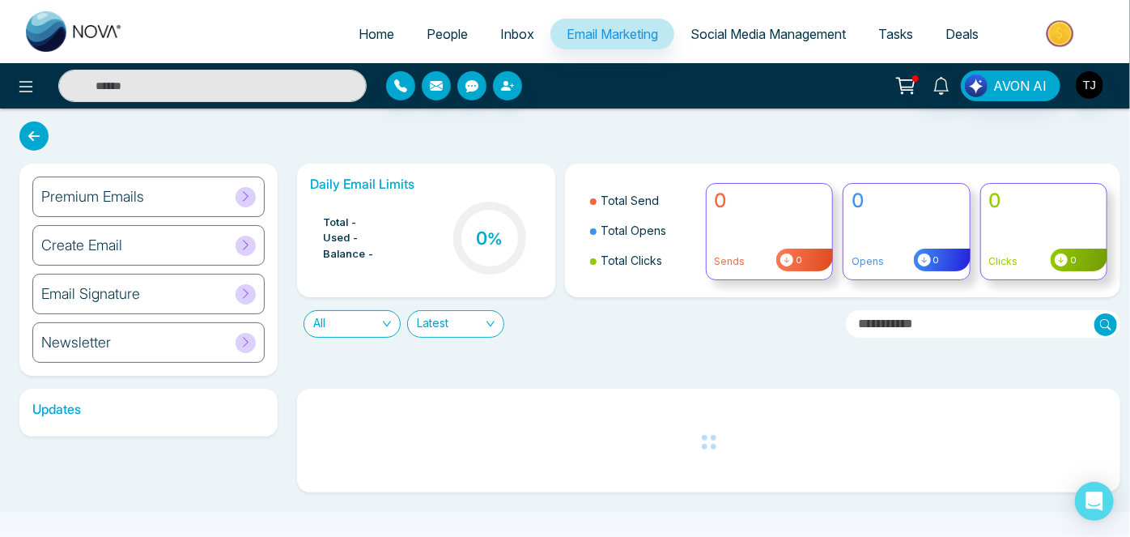
click at [761, 35] on span "Social Media Management" at bounding box center [767, 34] width 155 height 16
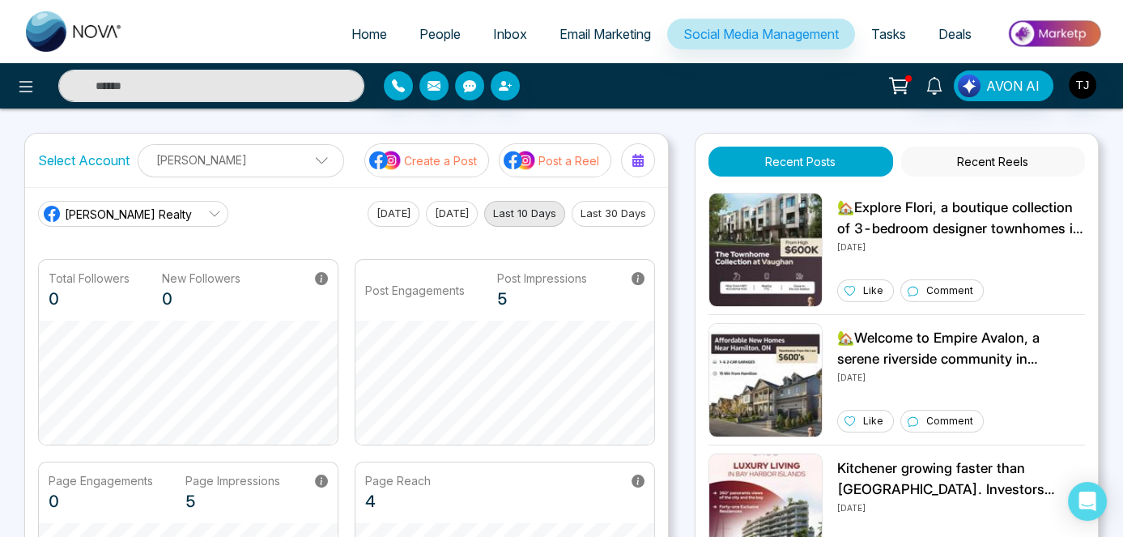
click at [862, 35] on link "Tasks" at bounding box center [888, 34] width 67 height 31
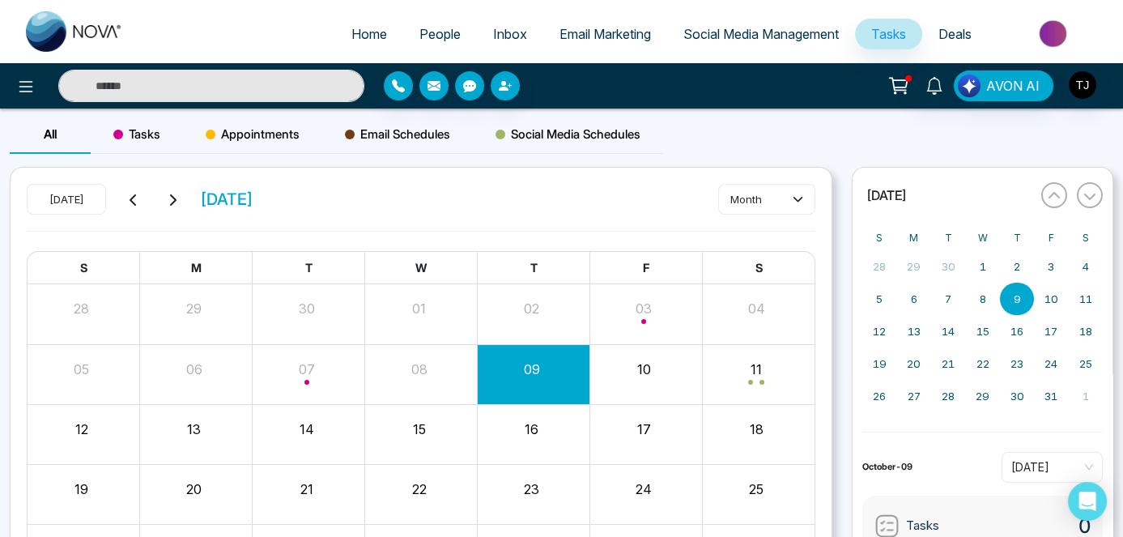
click at [955, 26] on span "Deals" at bounding box center [954, 34] width 33 height 16
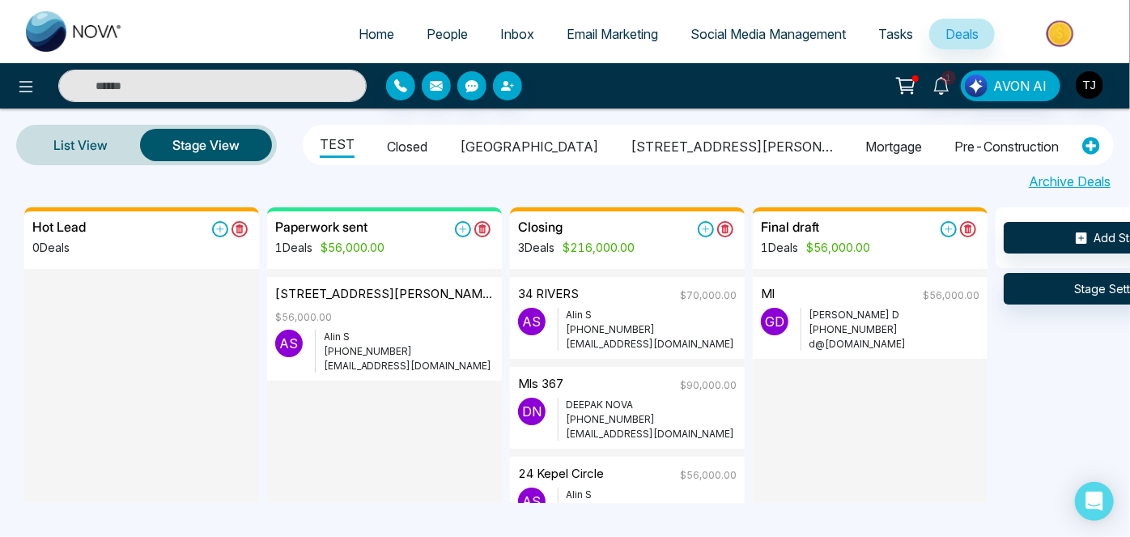
click at [882, 30] on span "Tasks" at bounding box center [895, 34] width 35 height 16
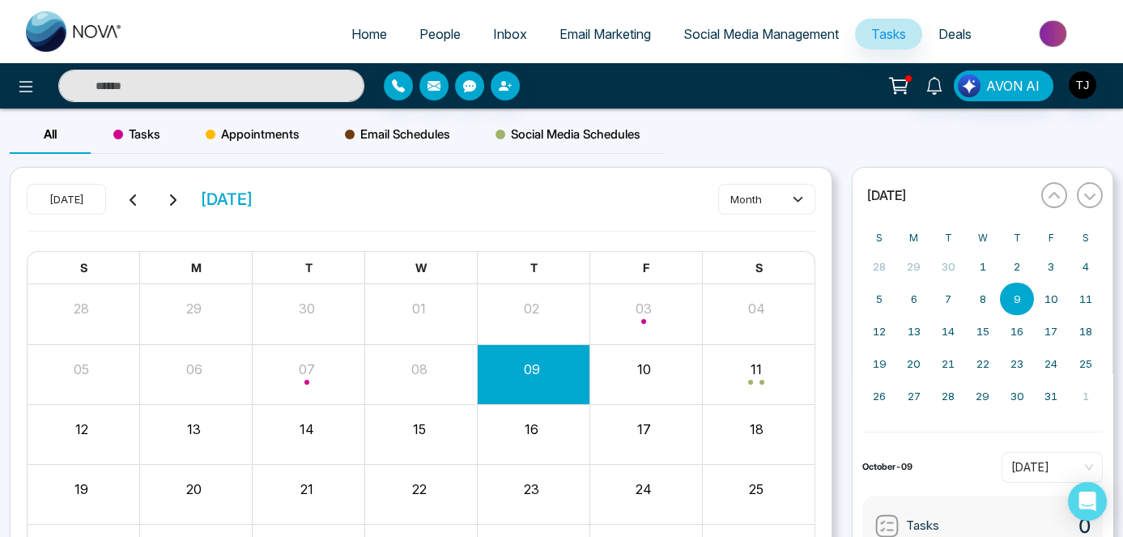
click at [958, 21] on link "Deals" at bounding box center [955, 34] width 66 height 31
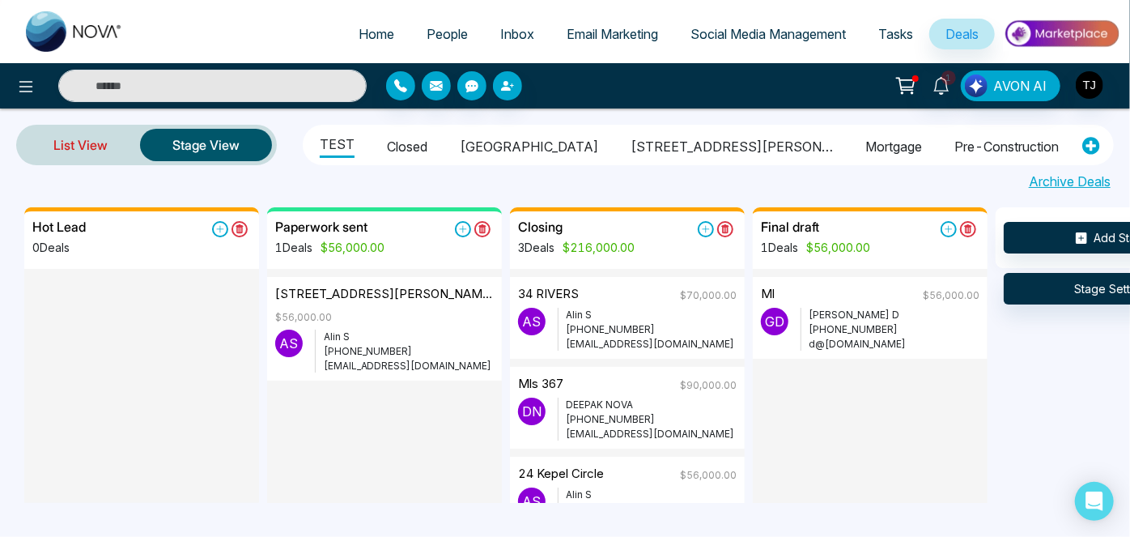
click at [95, 143] on link "List View" at bounding box center [80, 144] width 119 height 39
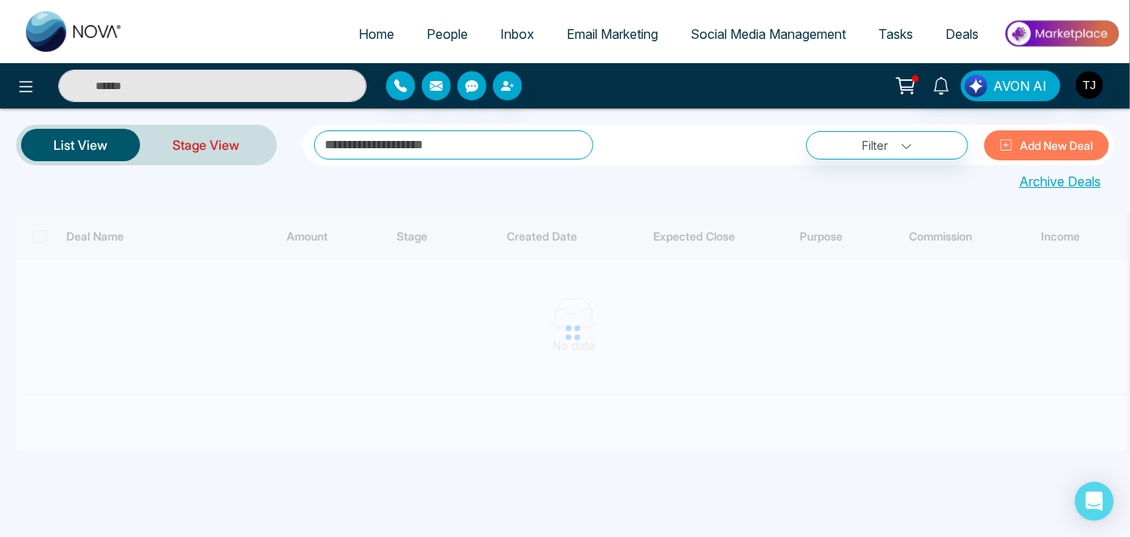
click at [187, 142] on link "Stage View" at bounding box center [206, 144] width 132 height 39
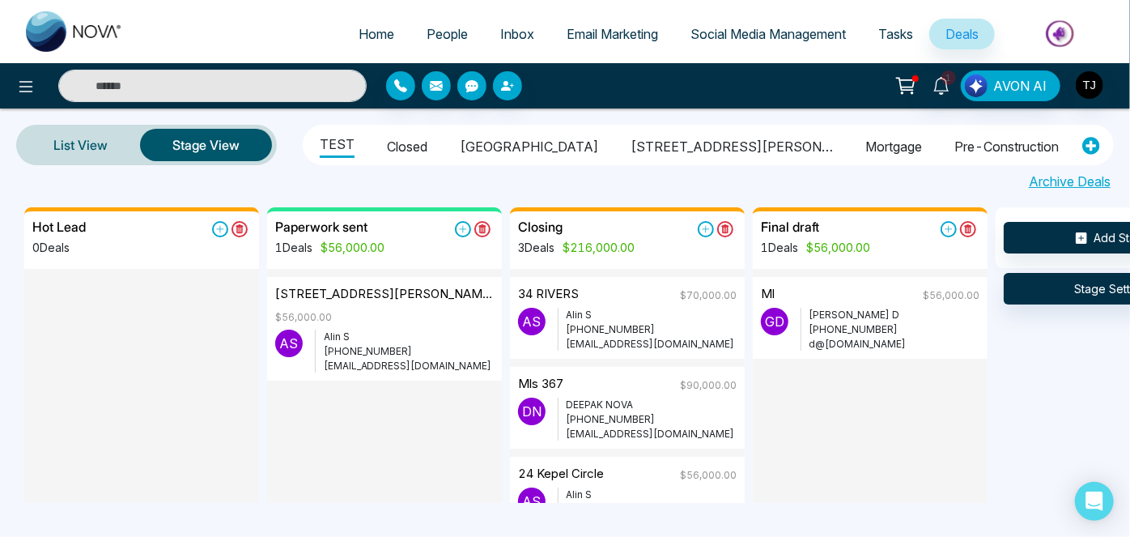
click at [771, 32] on span "Social Media Management" at bounding box center [767, 34] width 155 height 16
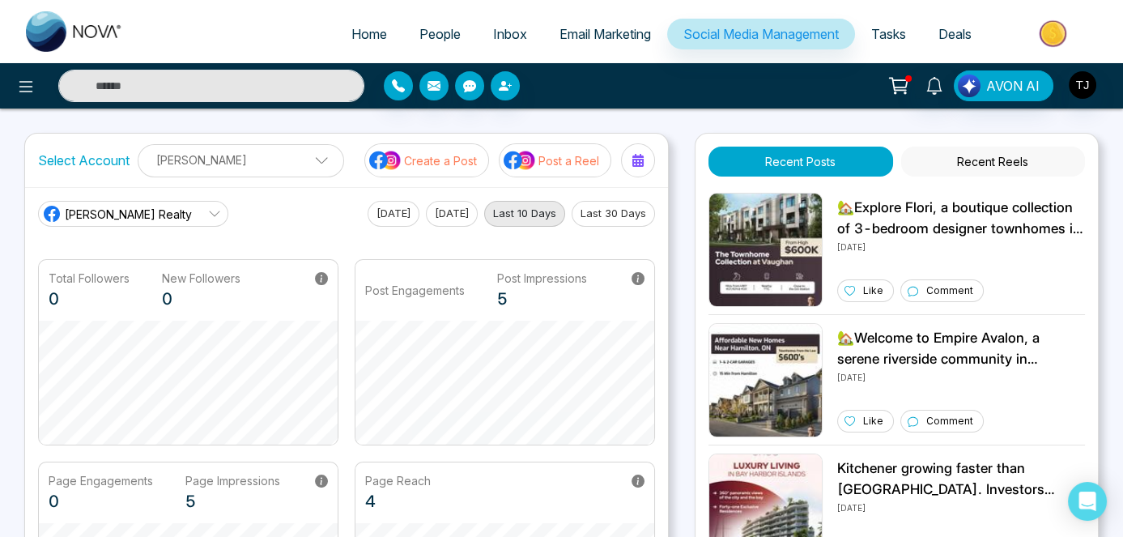
click at [881, 28] on span "Tasks" at bounding box center [888, 34] width 35 height 16
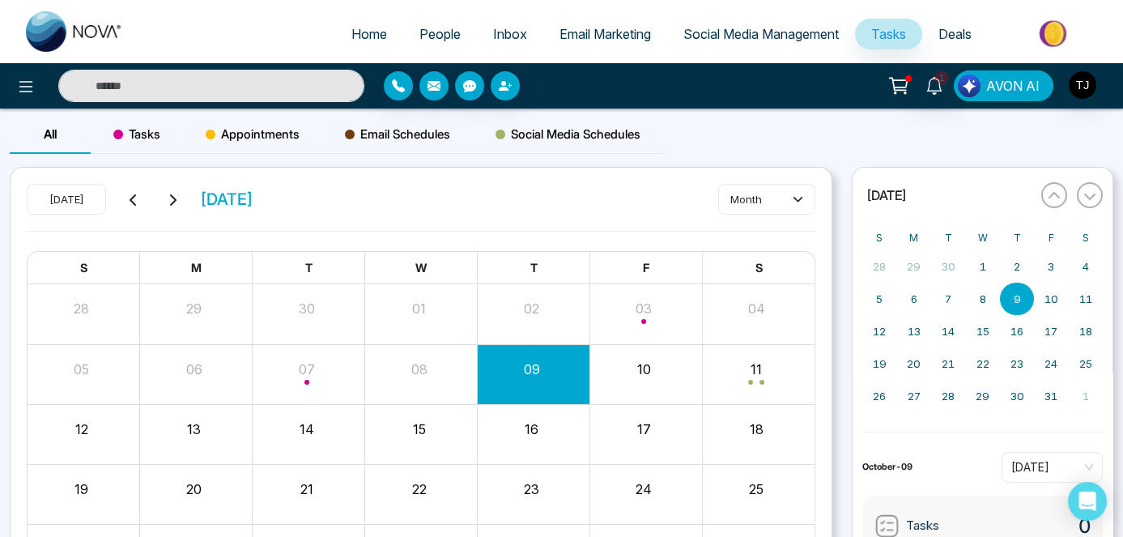
click at [1034, 91] on span "AVON AI" at bounding box center [1012, 85] width 53 height 19
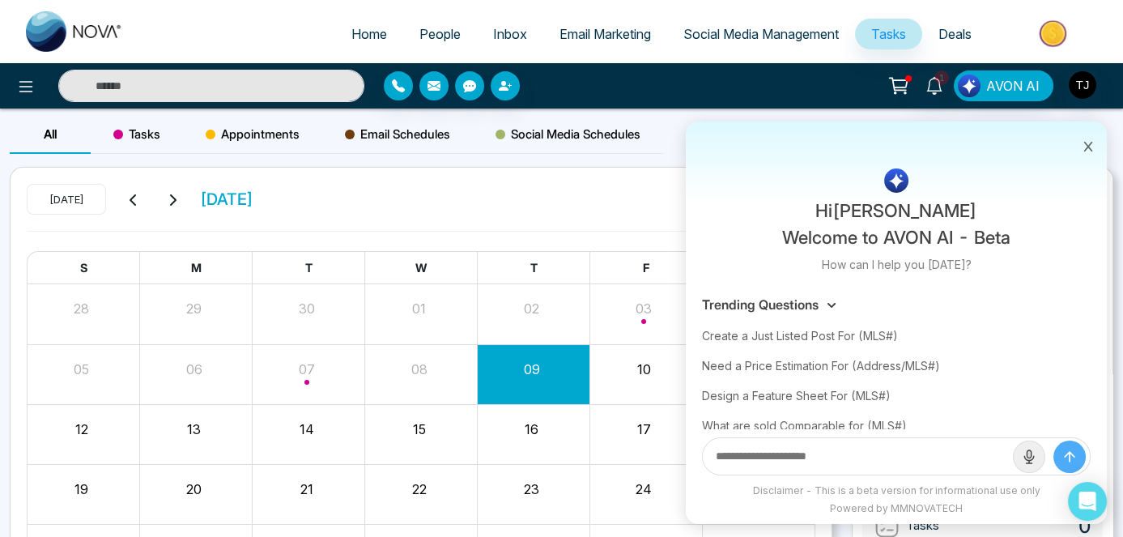
click at [1088, 142] on icon at bounding box center [1087, 146] width 11 height 11
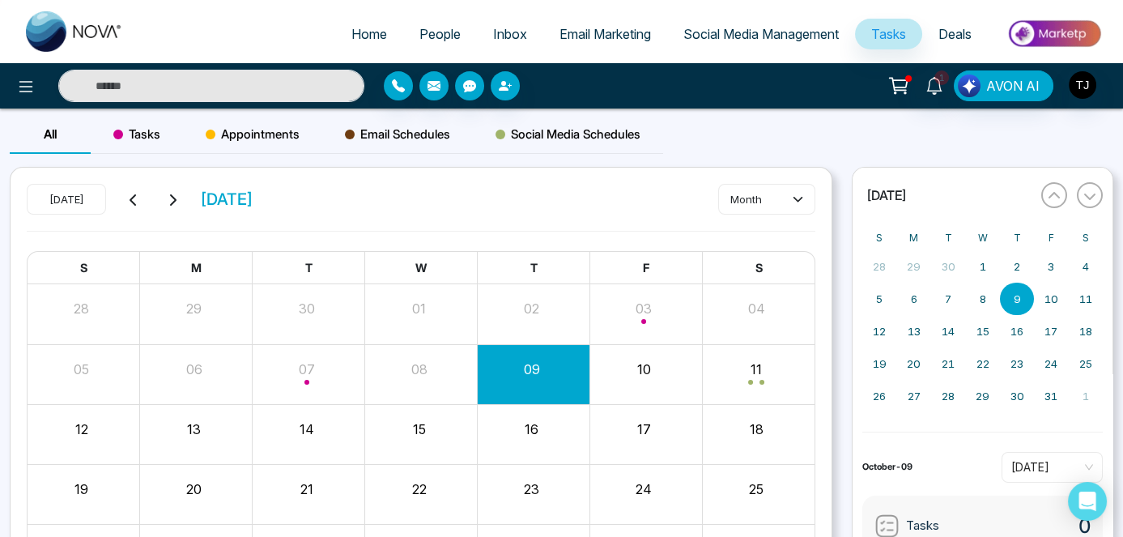
click at [816, 34] on span "Social Media Management" at bounding box center [760, 34] width 155 height 16
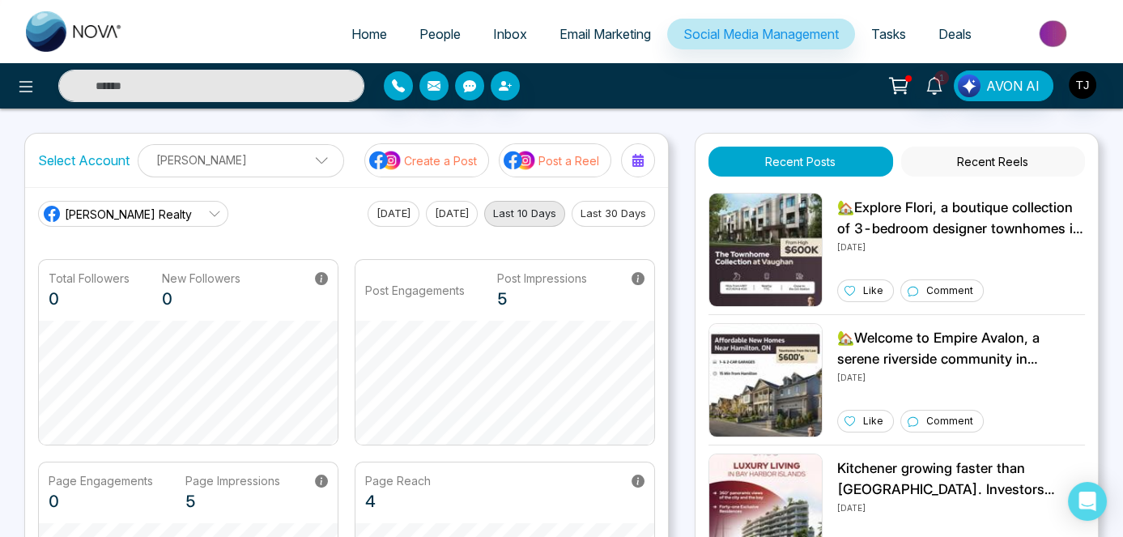
click at [363, 32] on span "Home" at bounding box center [369, 34] width 36 height 16
select select "*"
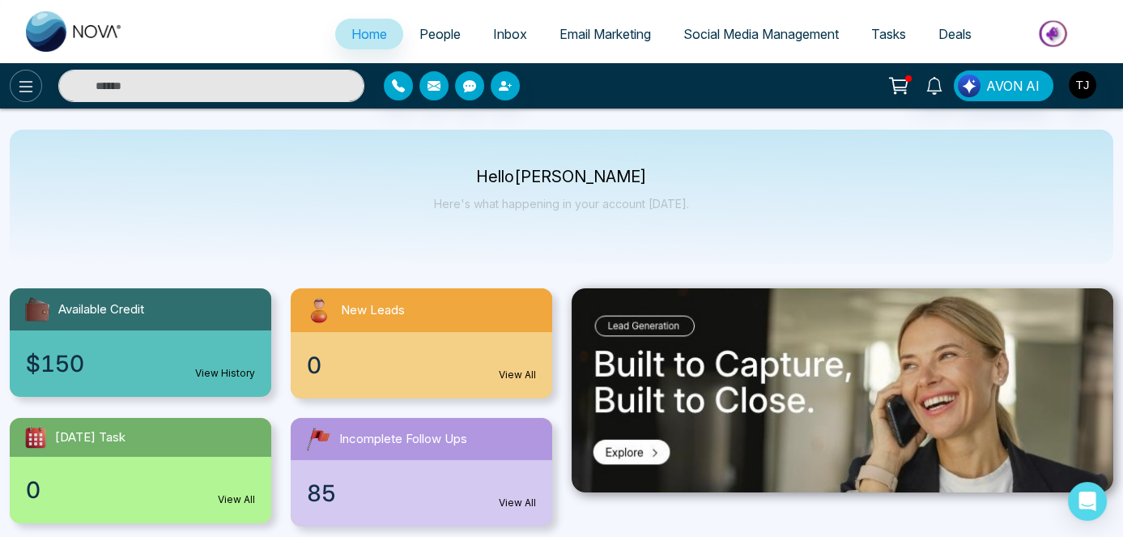
click at [26, 84] on icon at bounding box center [25, 86] width 19 height 19
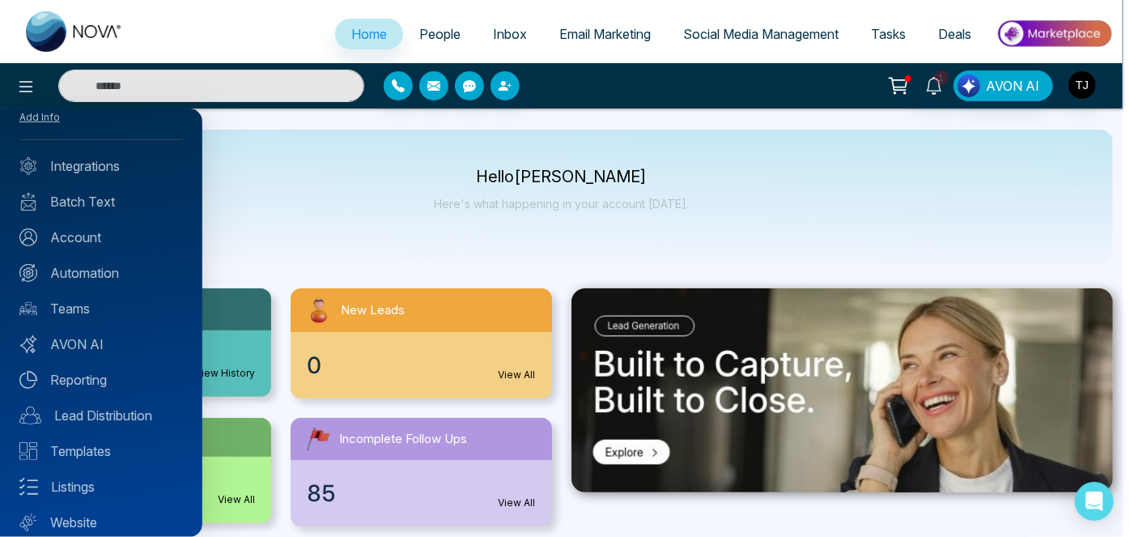
scroll to position [73, 0]
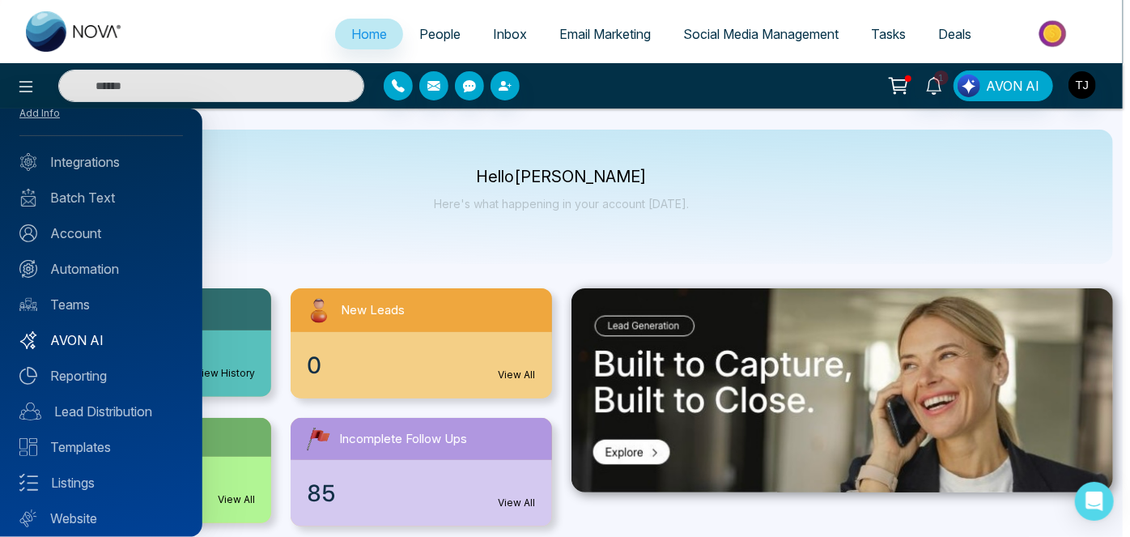
click at [92, 339] on link "AVON AI" at bounding box center [100, 339] width 163 height 19
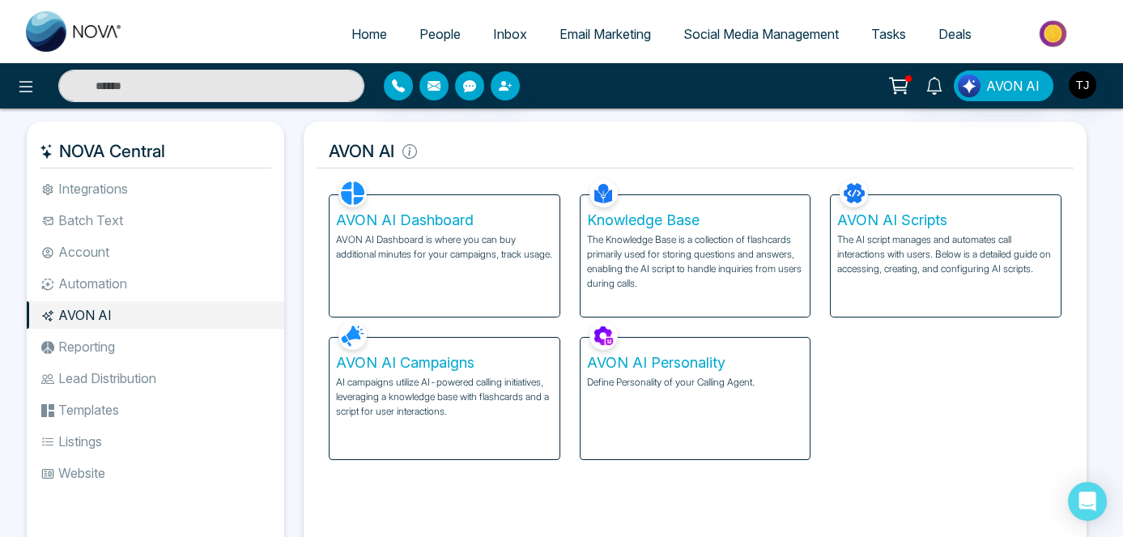
click at [917, 265] on p "The AI script manages and automates call interactions with users. Below is a de…" at bounding box center [945, 254] width 217 height 44
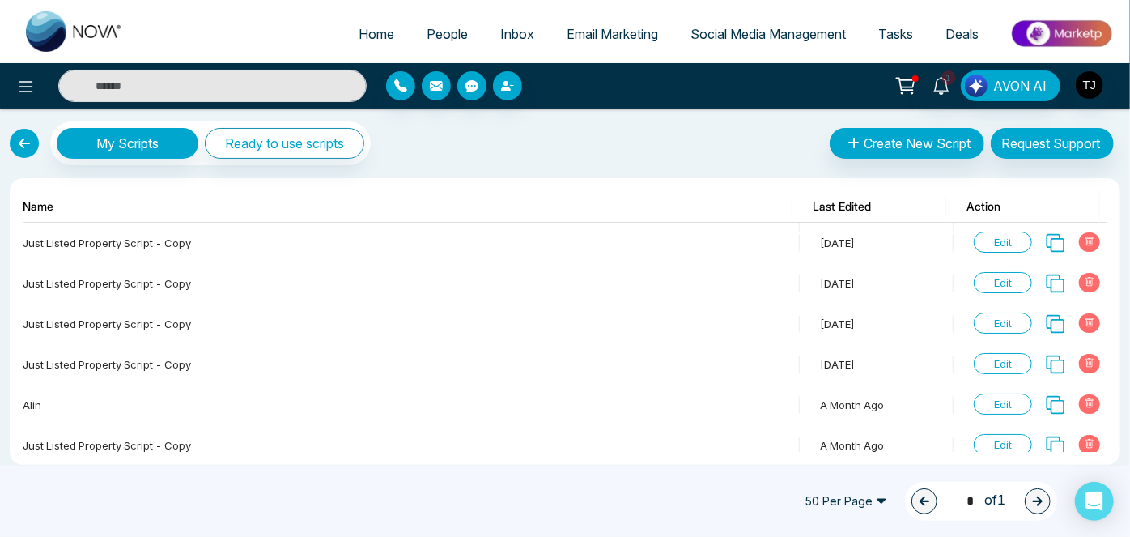
click at [22, 142] on link at bounding box center [24, 143] width 29 height 29
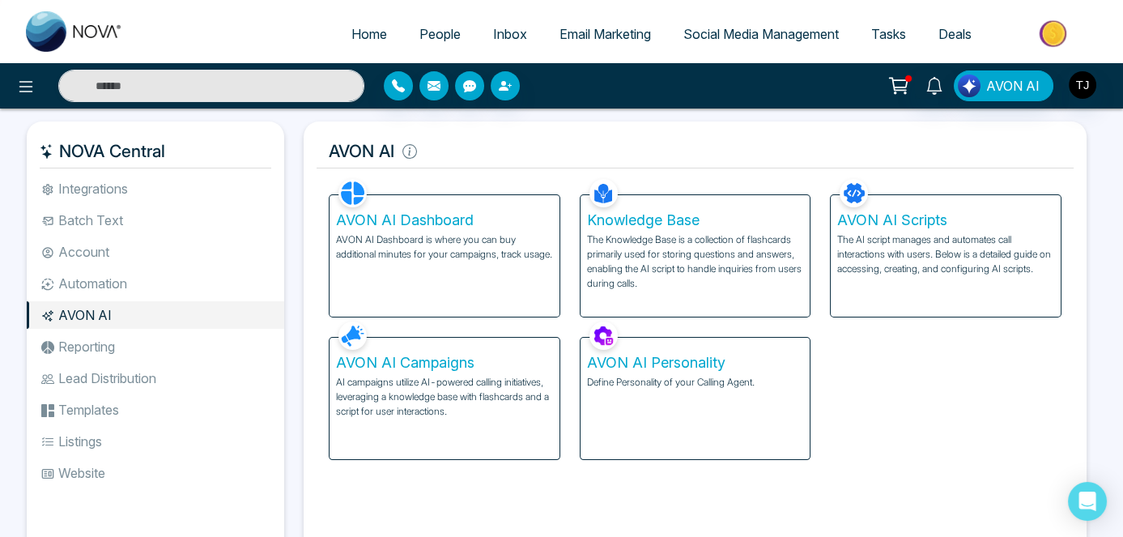
click at [649, 387] on p "Define Personality of your Calling Agent." at bounding box center [695, 382] width 217 height 15
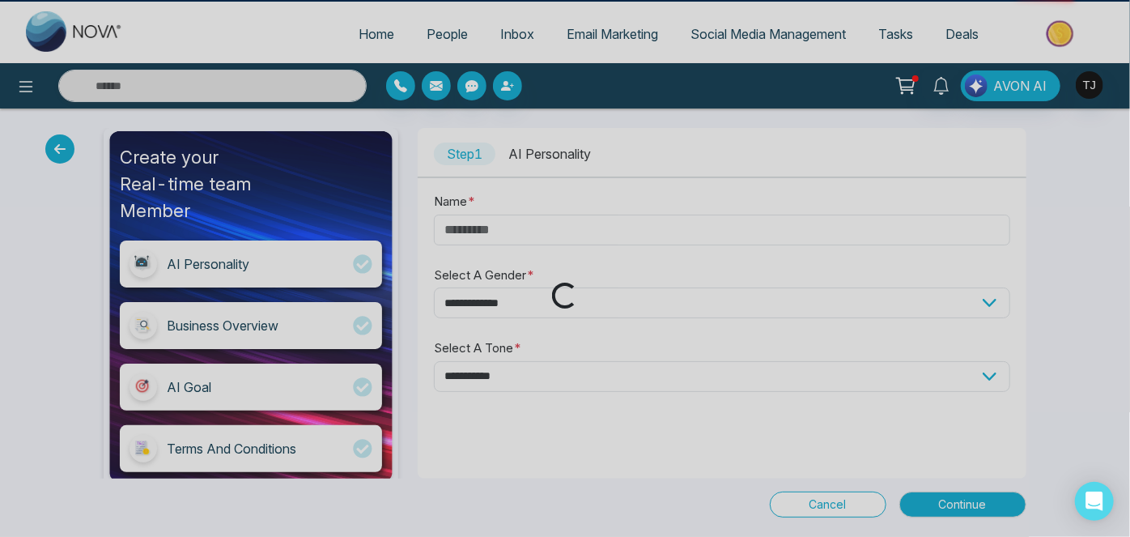
type input "*****"
select select "******"
select select "********"
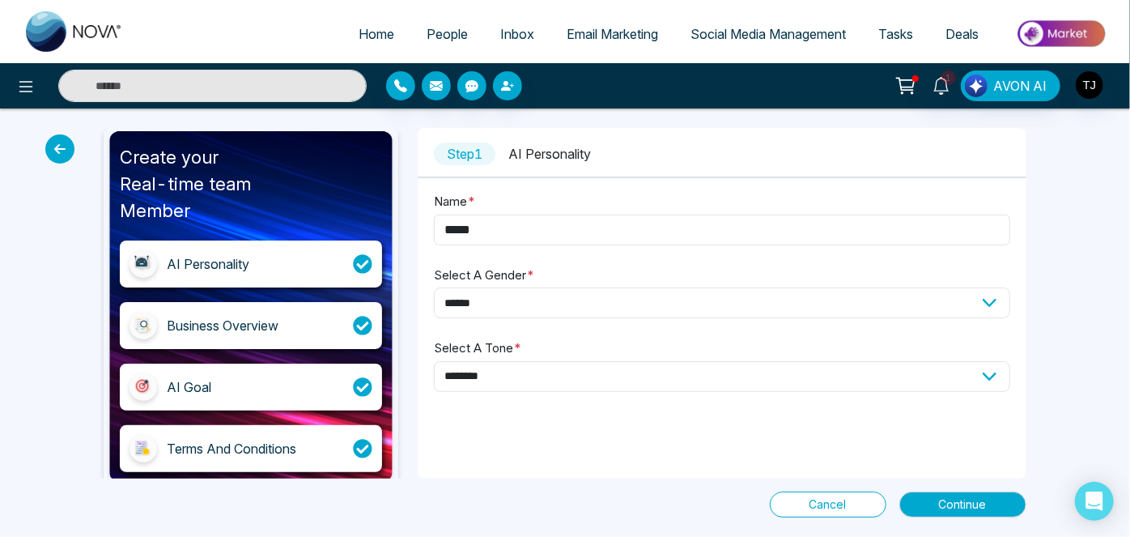
click at [57, 139] on icon at bounding box center [59, 148] width 29 height 29
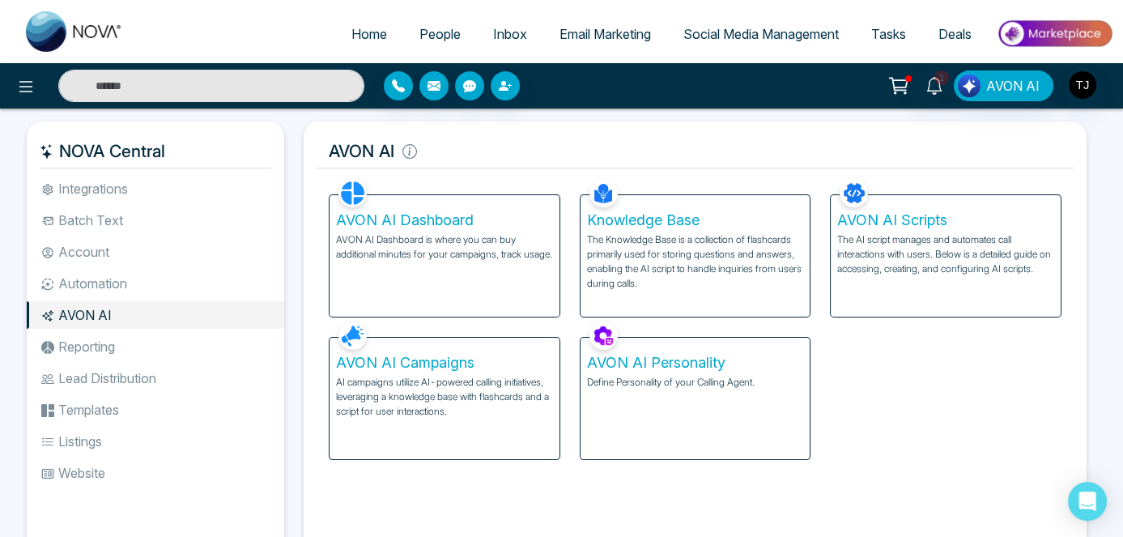
click at [707, 388] on p "Define Personality of your Calling Agent." at bounding box center [695, 382] width 217 height 15
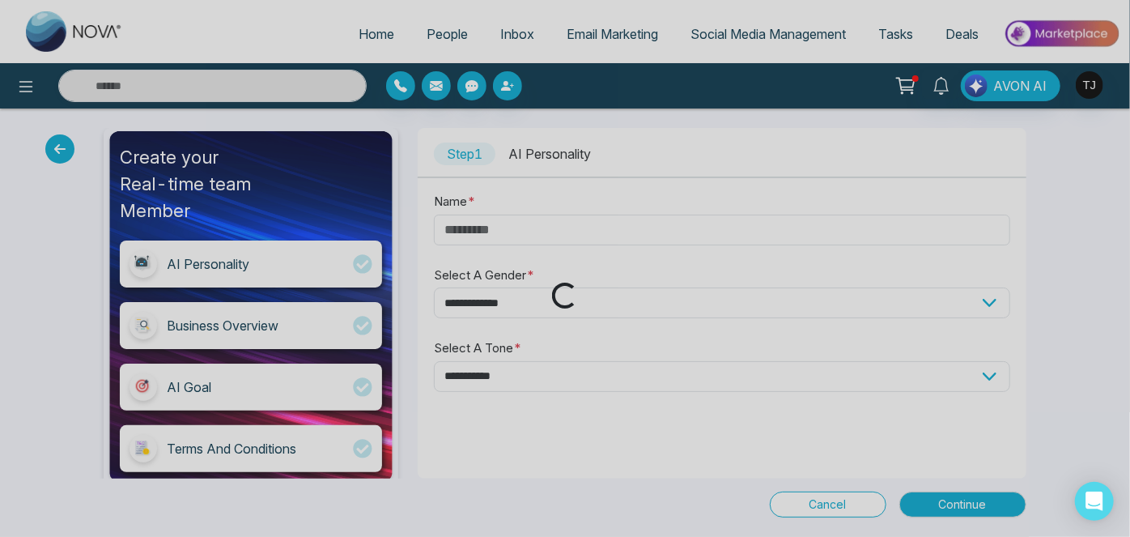
type input "*****"
select select "******"
select select "********"
